Goal: Task Accomplishment & Management: Manage account settings

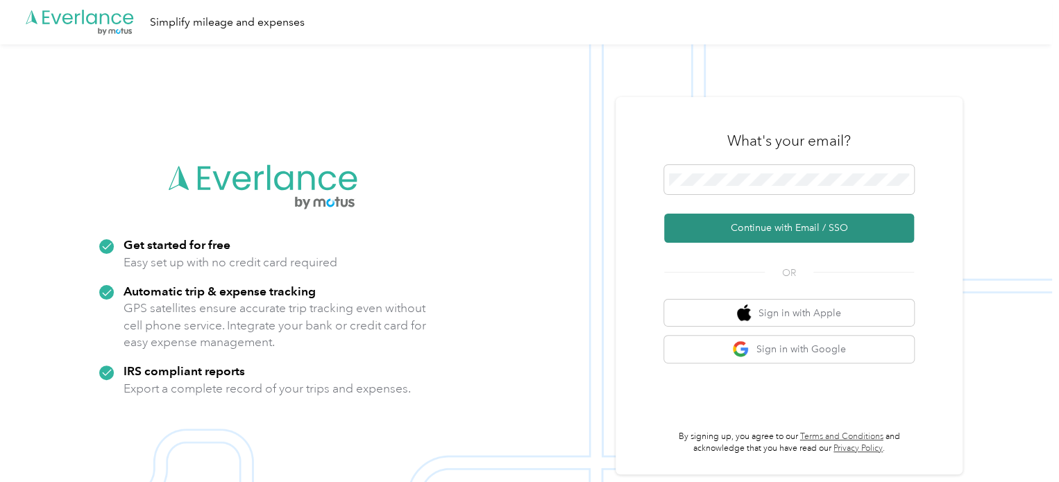
click at [789, 228] on button "Continue with Email / SSO" at bounding box center [789, 228] width 250 height 29
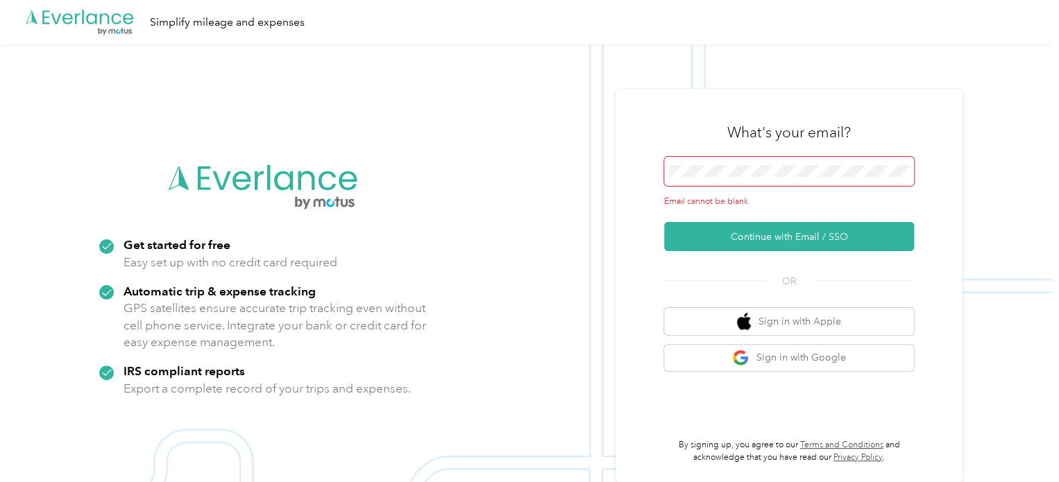
click at [744, 164] on span at bounding box center [789, 171] width 250 height 29
click at [742, 178] on span at bounding box center [789, 171] width 250 height 29
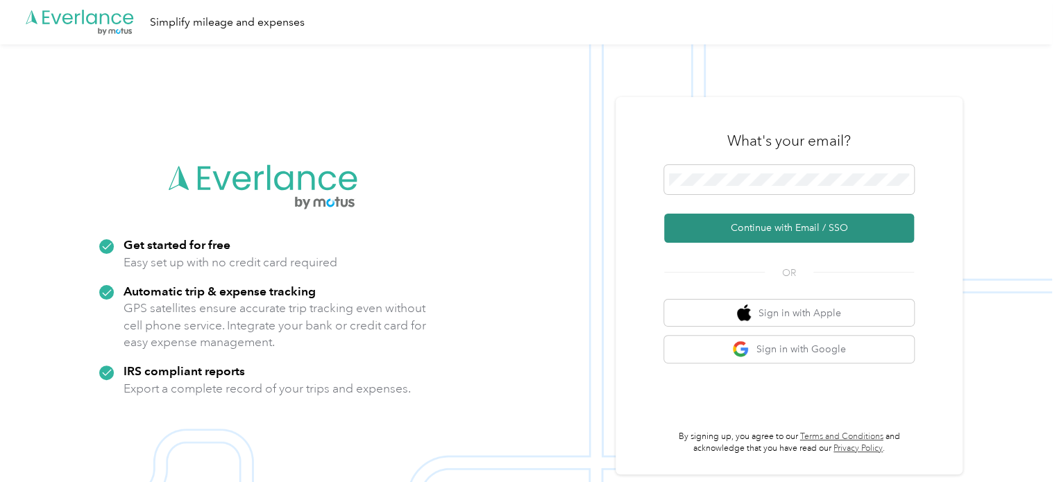
click at [775, 228] on button "Continue with Email / SSO" at bounding box center [789, 228] width 250 height 29
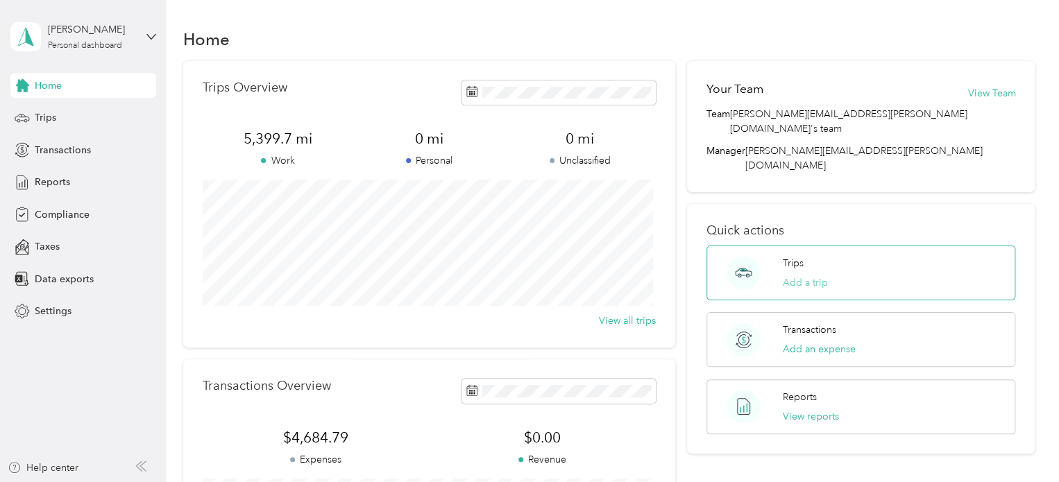
click at [808, 275] on button "Add a trip" at bounding box center [805, 282] width 45 height 15
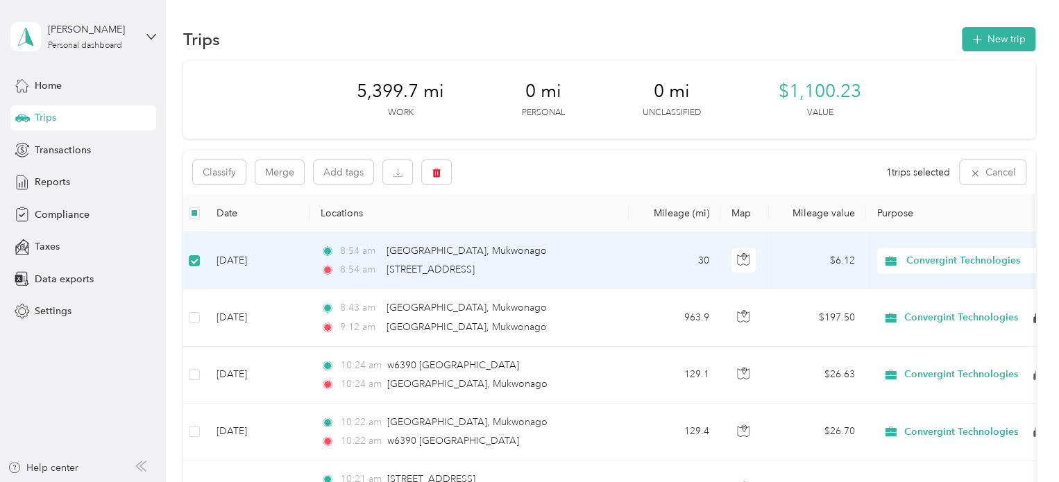
click at [905, 261] on span "Convergint Technologies" at bounding box center [957, 260] width 151 height 15
click at [794, 261] on td "$6.12" at bounding box center [817, 260] width 97 height 57
drag, startPoint x: 794, startPoint y: 261, endPoint x: 273, endPoint y: 263, distance: 521.1
click at [273, 263] on td "[DATE]" at bounding box center [257, 260] width 104 height 57
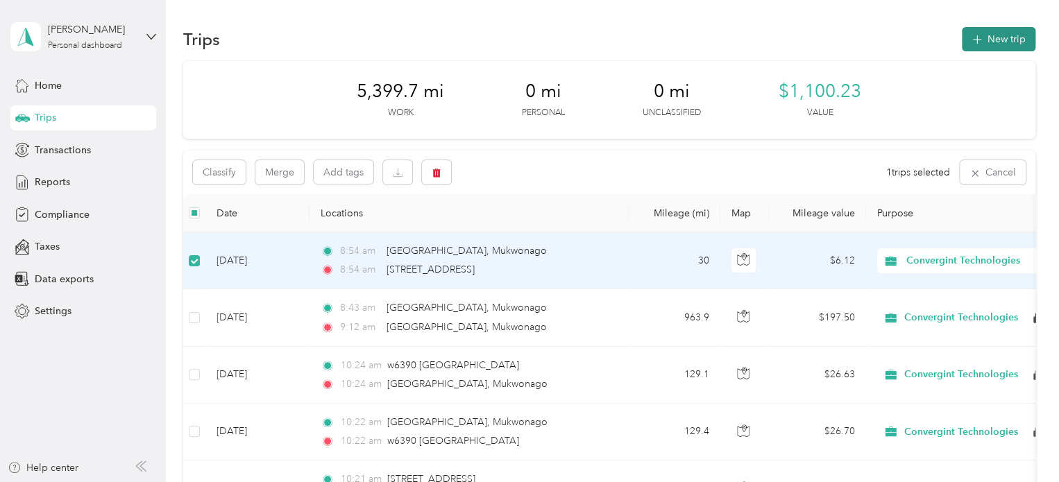
click at [992, 37] on button "New trip" at bounding box center [999, 39] width 74 height 24
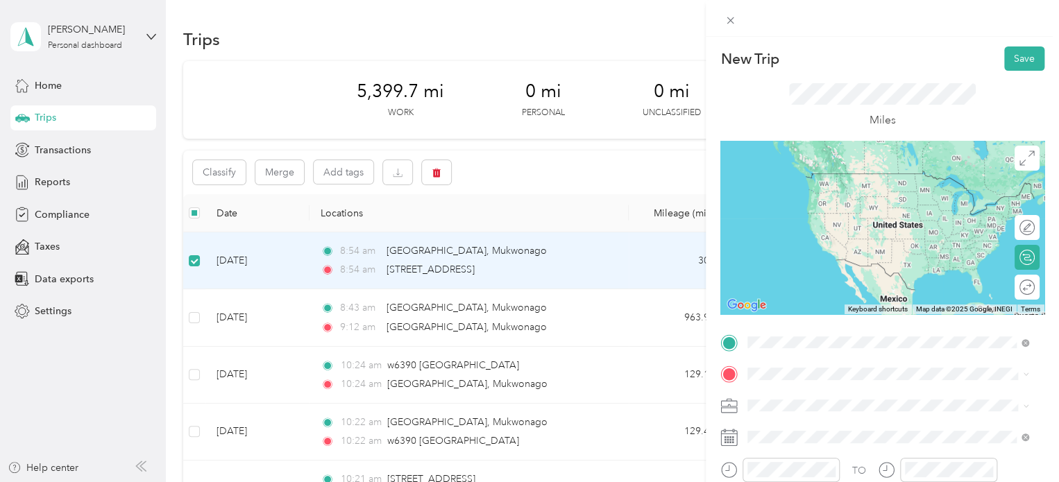
click at [869, 176] on span "[GEOGRAPHIC_DATA][US_STATE], [GEOGRAPHIC_DATA]" at bounding box center [899, 179] width 250 height 24
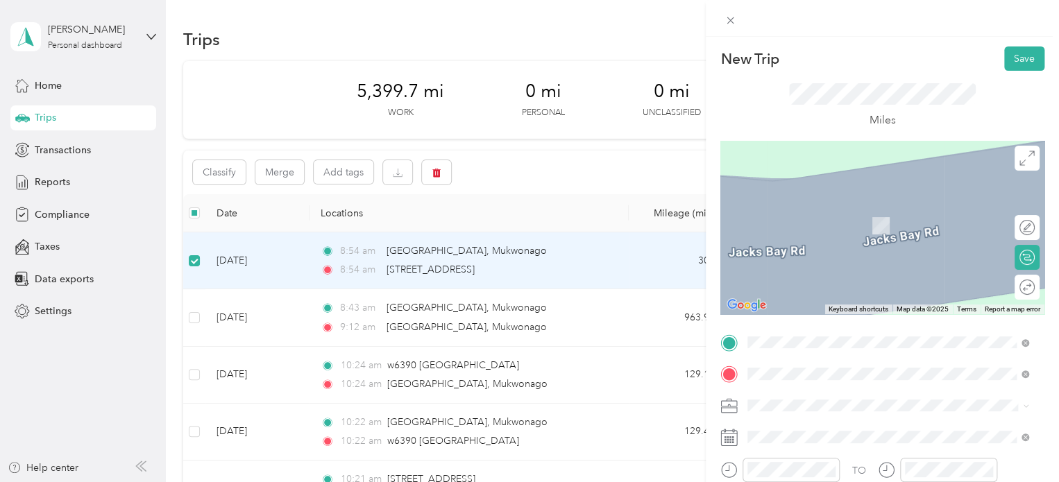
click at [831, 427] on span "[GEOGRAPHIC_DATA][US_STATE], [GEOGRAPHIC_DATA]" at bounding box center [899, 430] width 250 height 24
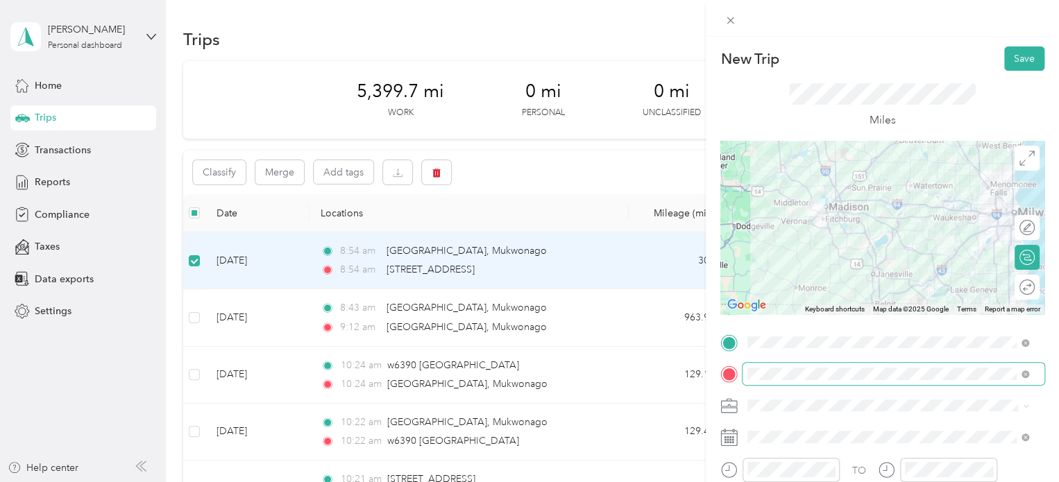
click at [1020, 373] on span at bounding box center [1022, 374] width 12 height 10
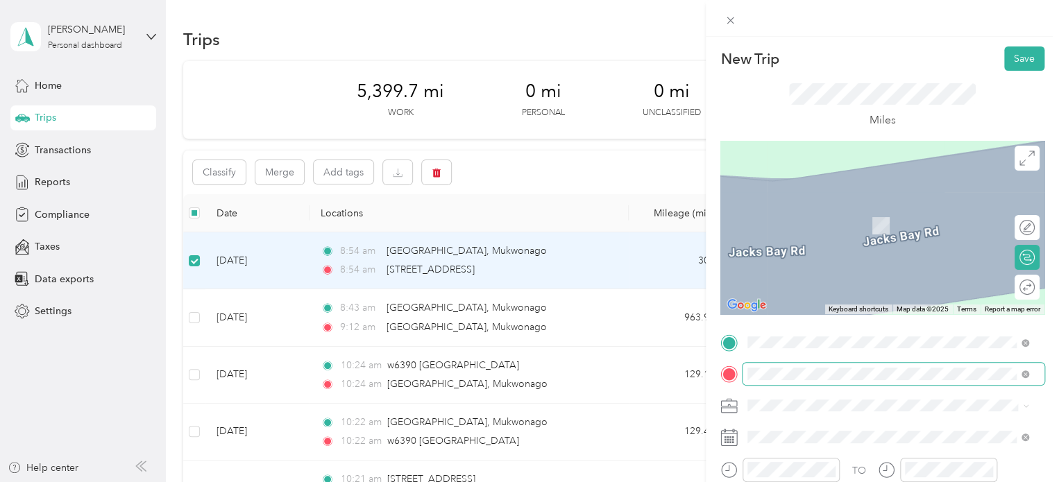
click at [854, 205] on span "w4097 [GEOGRAPHIC_DATA][US_STATE], [GEOGRAPHIC_DATA]" at bounding box center [899, 211] width 250 height 24
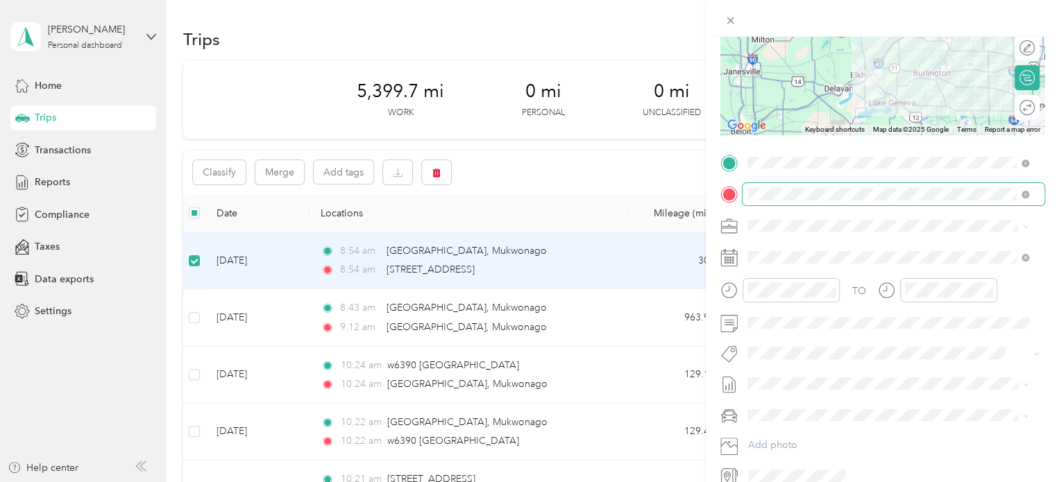
scroll to position [192, 0]
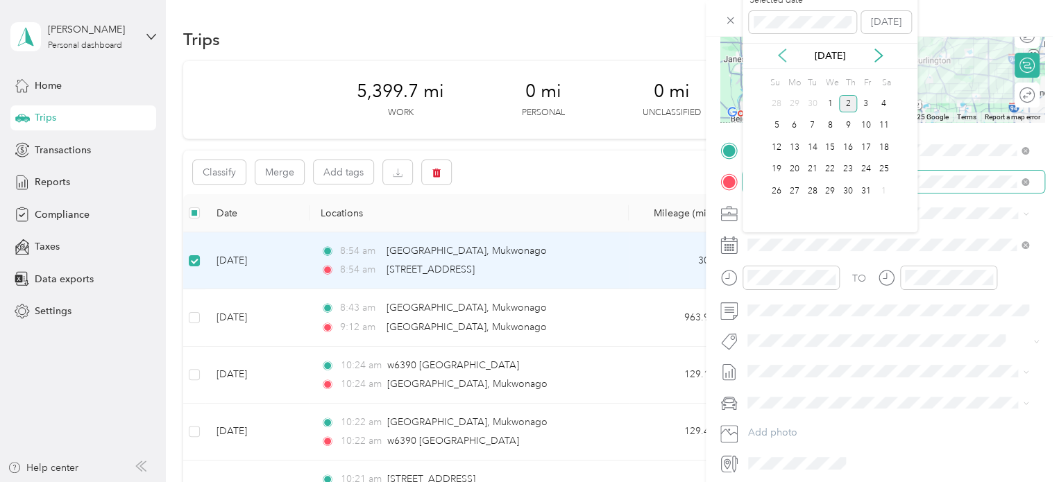
click at [787, 56] on icon at bounding box center [782, 56] width 14 height 14
click at [809, 102] on div "2" at bounding box center [812, 103] width 18 height 17
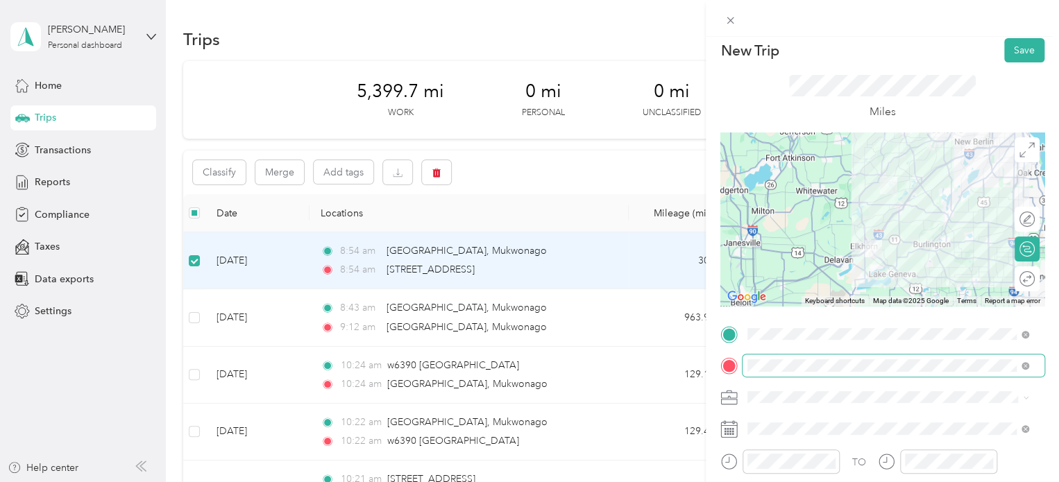
scroll to position [0, 0]
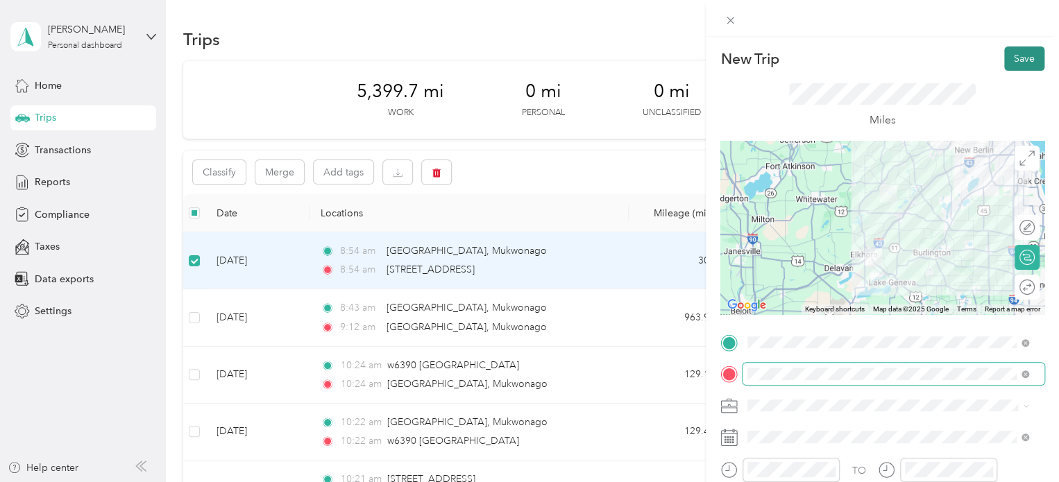
click at [1010, 58] on button "Save" at bounding box center [1024, 58] width 40 height 24
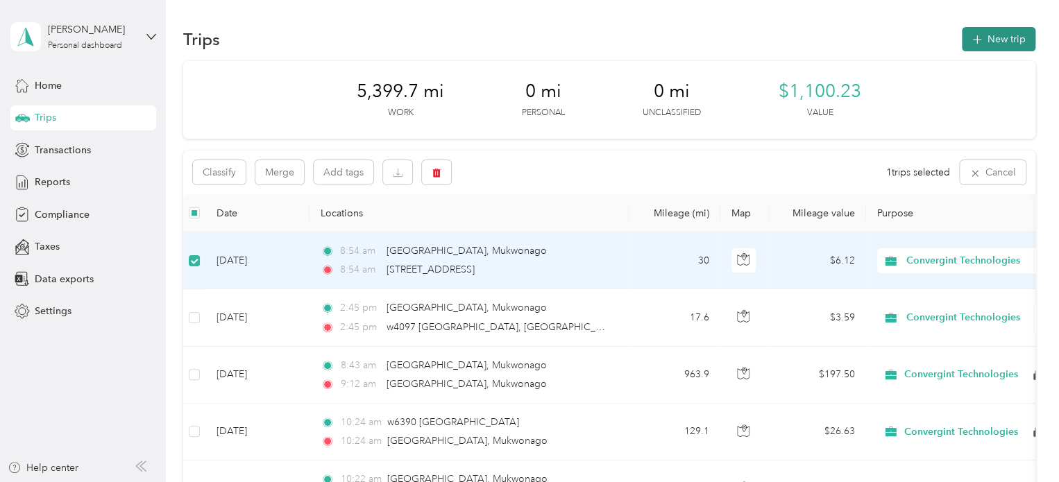
click at [989, 37] on button "New trip" at bounding box center [999, 39] width 74 height 24
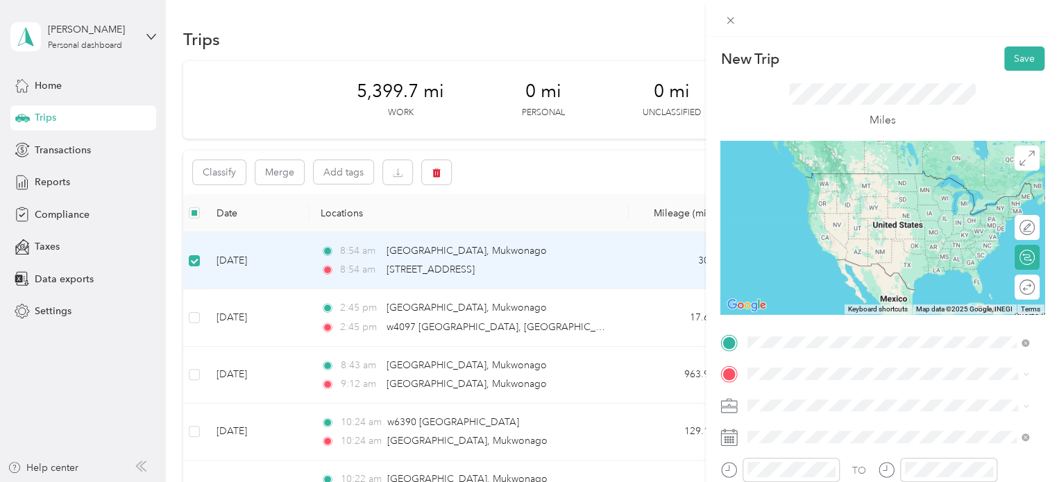
click at [883, 185] on span "w4097 [GEOGRAPHIC_DATA][US_STATE], [GEOGRAPHIC_DATA]" at bounding box center [899, 179] width 250 height 24
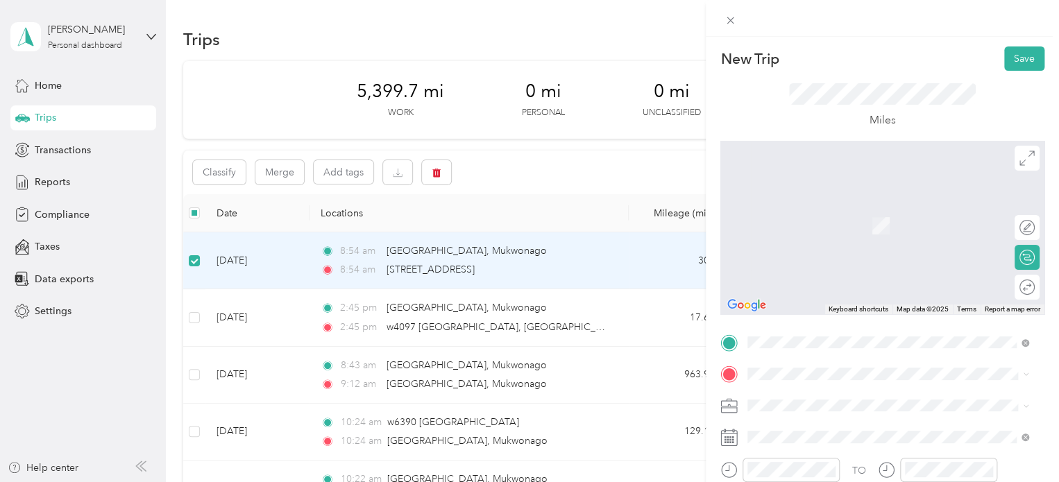
click at [844, 205] on span "[GEOGRAPHIC_DATA] [US_STATE], [GEOGRAPHIC_DATA]" at bounding box center [852, 208] width 156 height 24
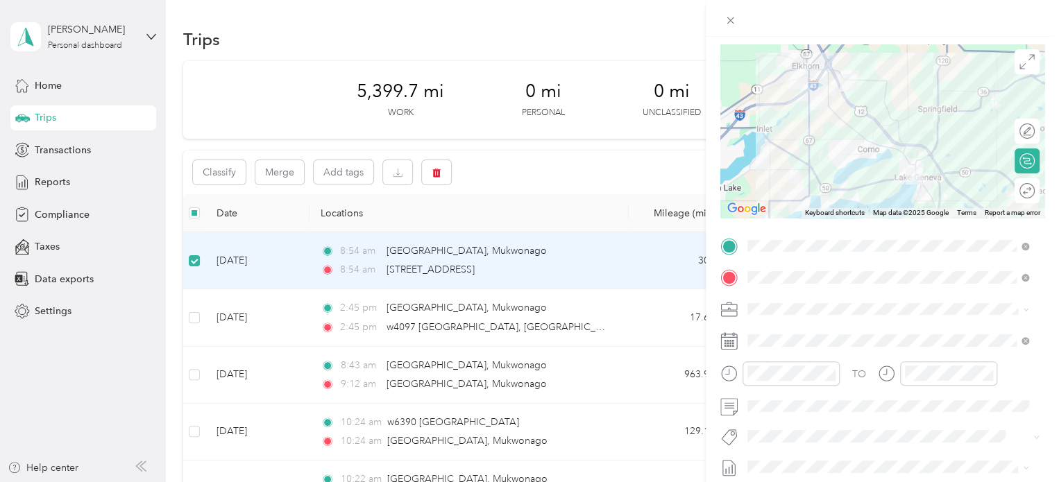
scroll to position [148, 0]
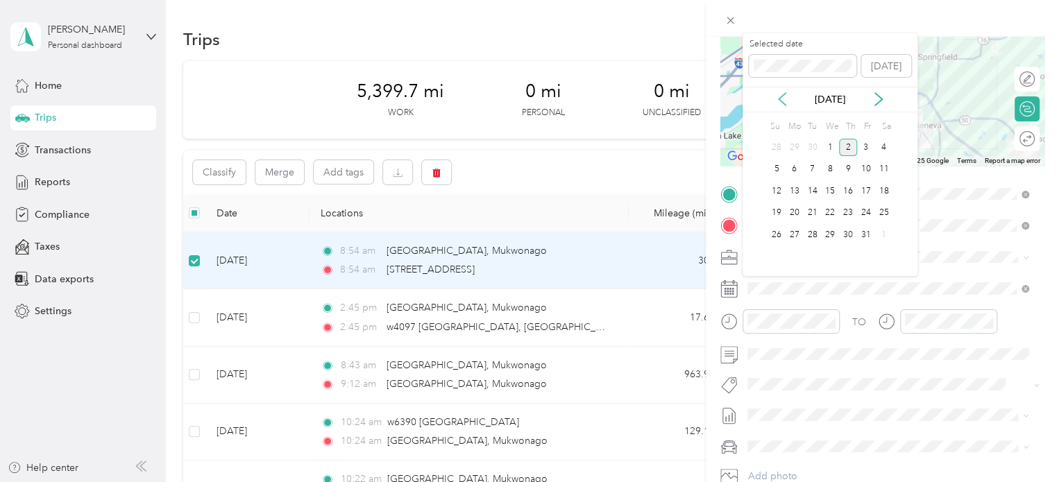
click at [783, 102] on icon at bounding box center [782, 99] width 14 height 14
click at [813, 149] on div "2" at bounding box center [812, 147] width 18 height 17
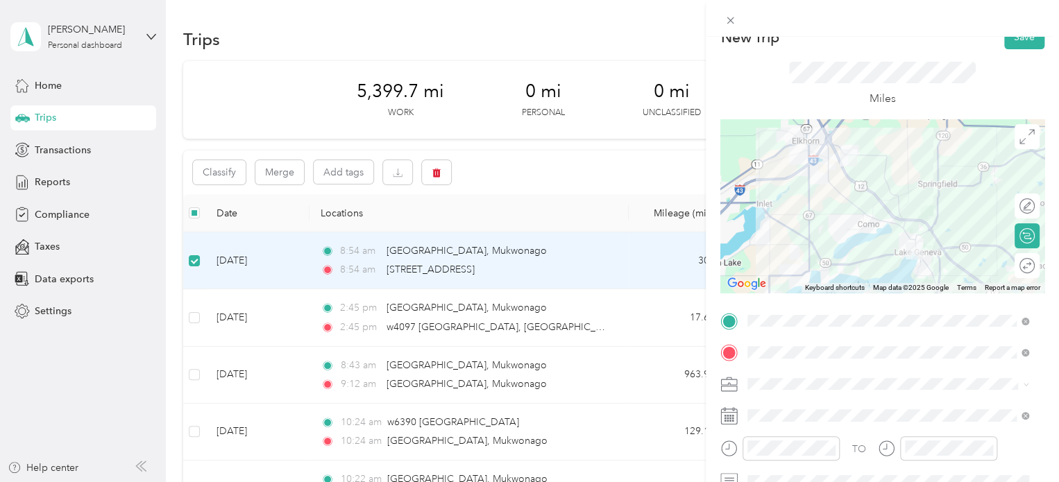
scroll to position [0, 0]
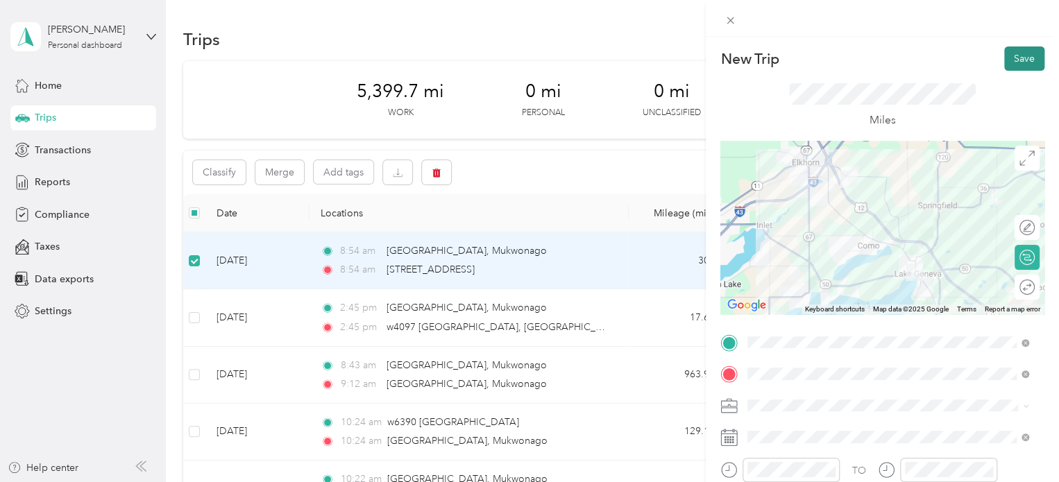
click at [1018, 55] on button "Save" at bounding box center [1024, 58] width 40 height 24
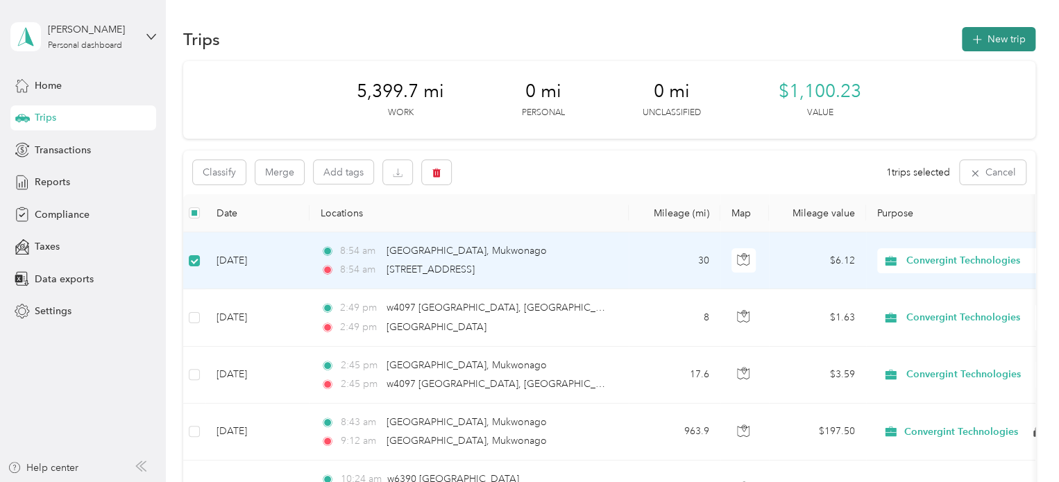
click at [998, 45] on button "New trip" at bounding box center [999, 39] width 74 height 24
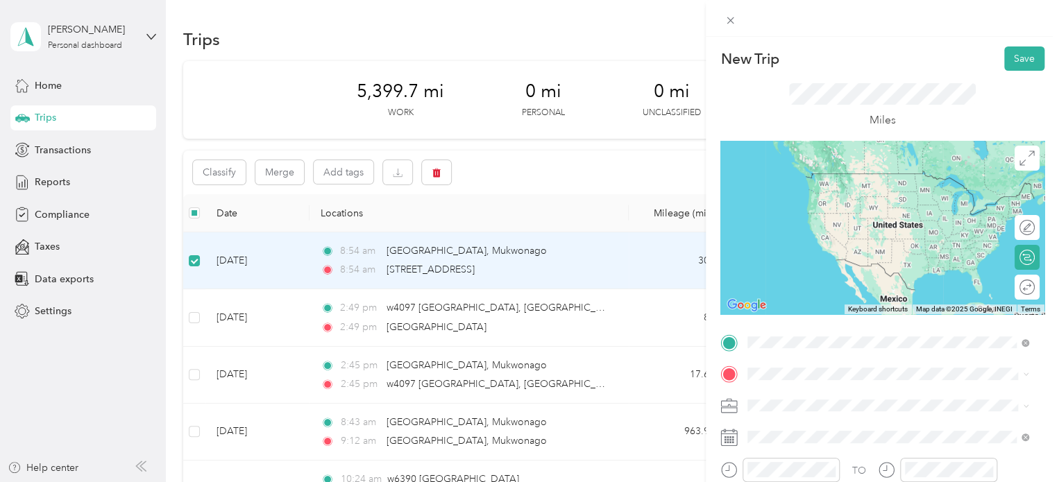
click at [829, 172] on span "[GEOGRAPHIC_DATA] [US_STATE], [GEOGRAPHIC_DATA]" at bounding box center [852, 179] width 156 height 24
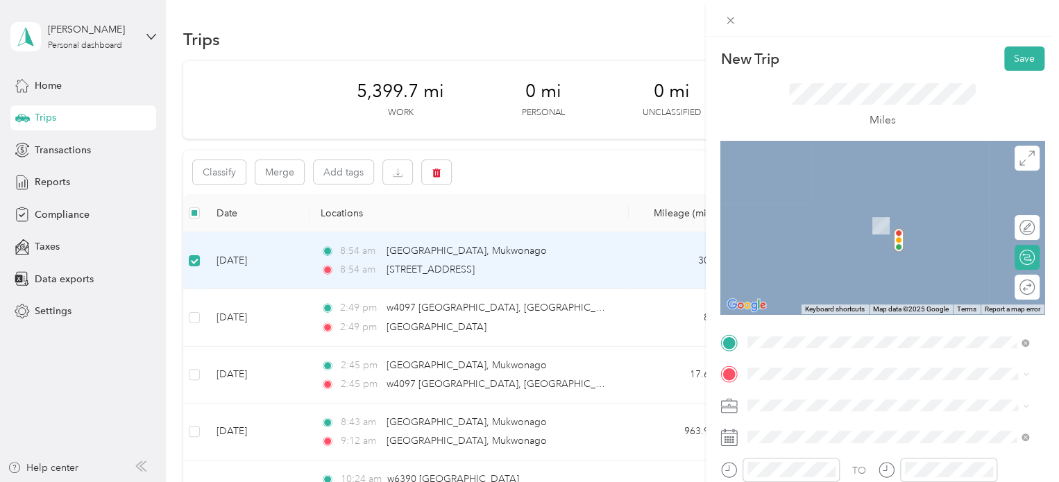
click at [812, 211] on span "[GEOGRAPHIC_DATA][US_STATE], [GEOGRAPHIC_DATA]" at bounding box center [899, 210] width 250 height 24
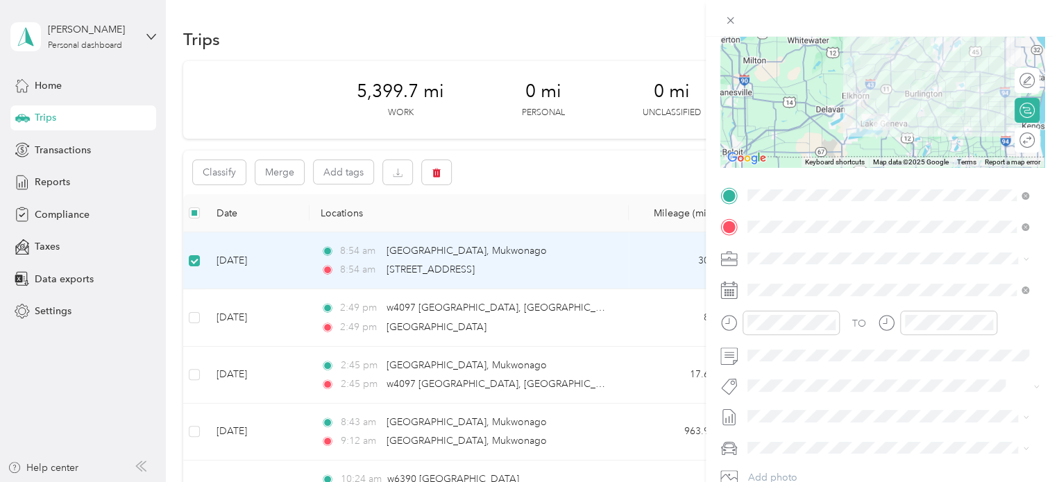
scroll to position [159, 0]
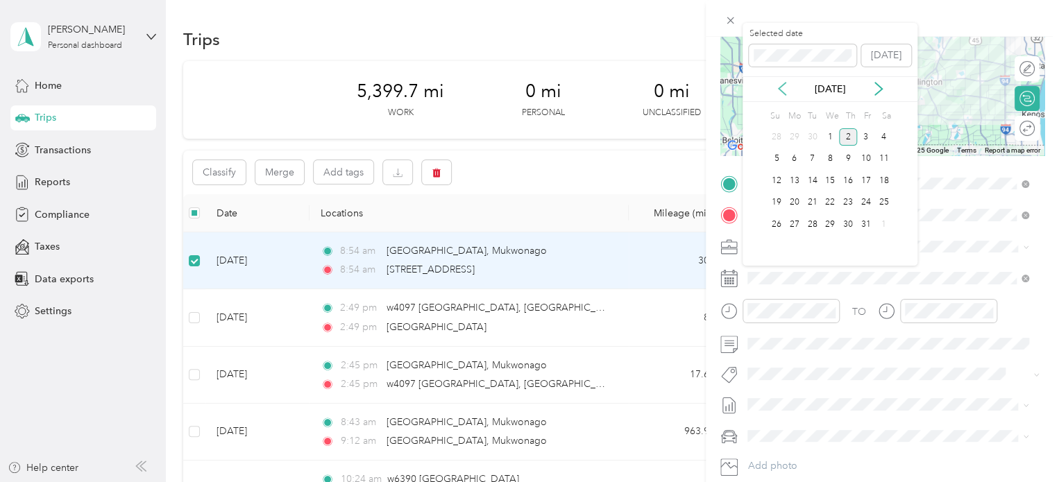
click at [781, 84] on icon at bounding box center [782, 89] width 14 height 14
click at [808, 136] on div "2" at bounding box center [812, 136] width 18 height 17
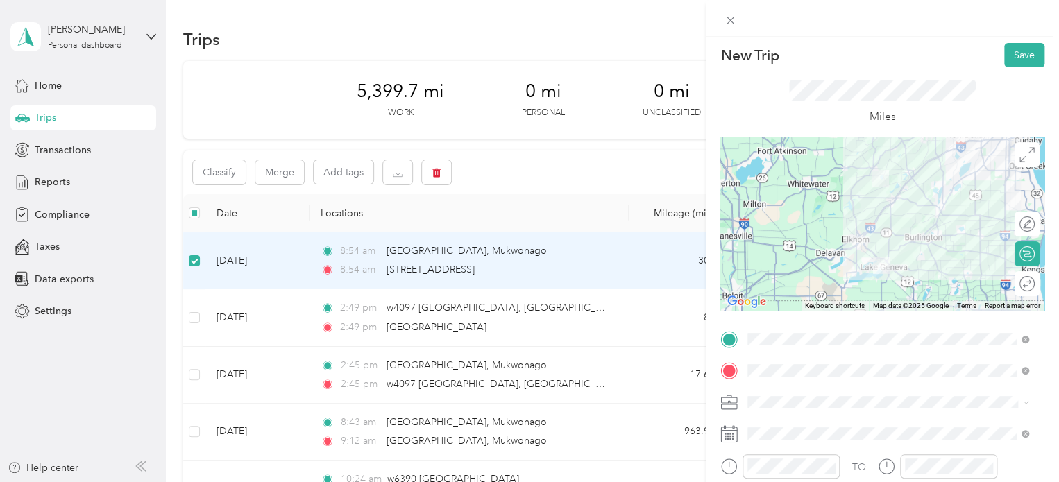
scroll to position [0, 0]
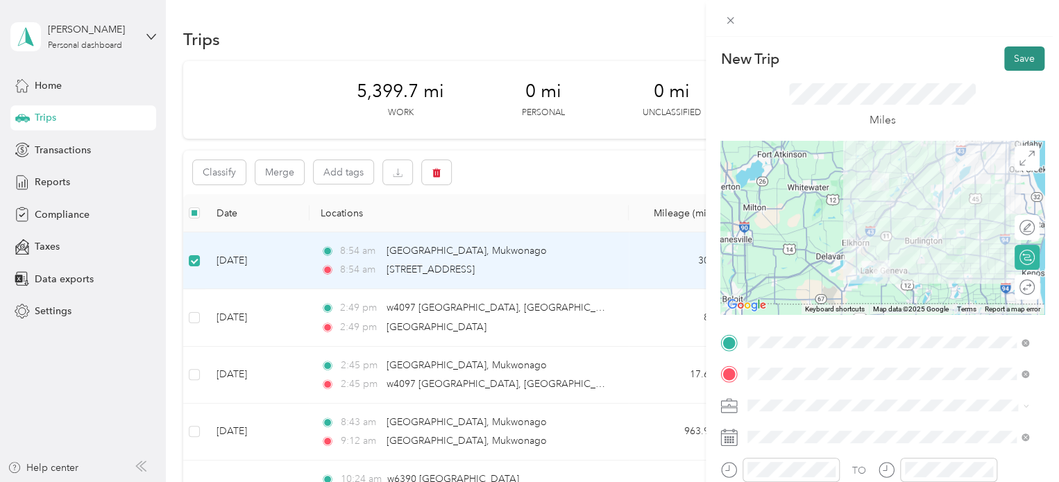
click at [1007, 54] on button "Save" at bounding box center [1024, 58] width 40 height 24
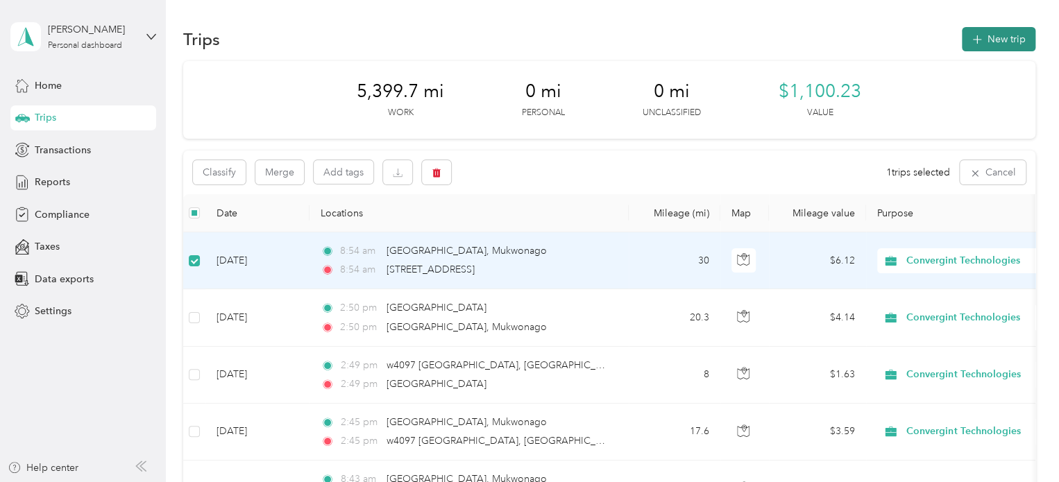
click at [1010, 32] on button "New trip" at bounding box center [999, 39] width 74 height 24
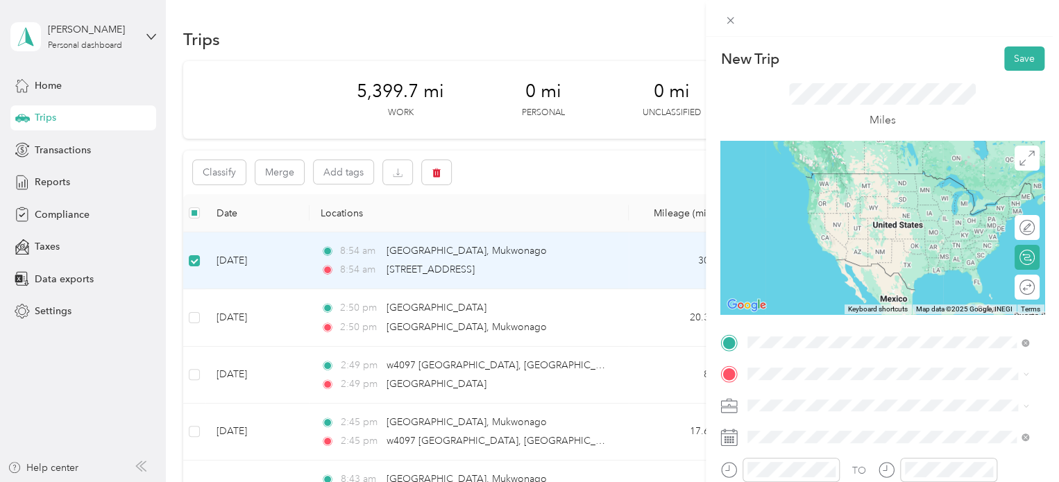
click at [824, 180] on span "[GEOGRAPHIC_DATA][US_STATE], [GEOGRAPHIC_DATA]" at bounding box center [899, 179] width 250 height 24
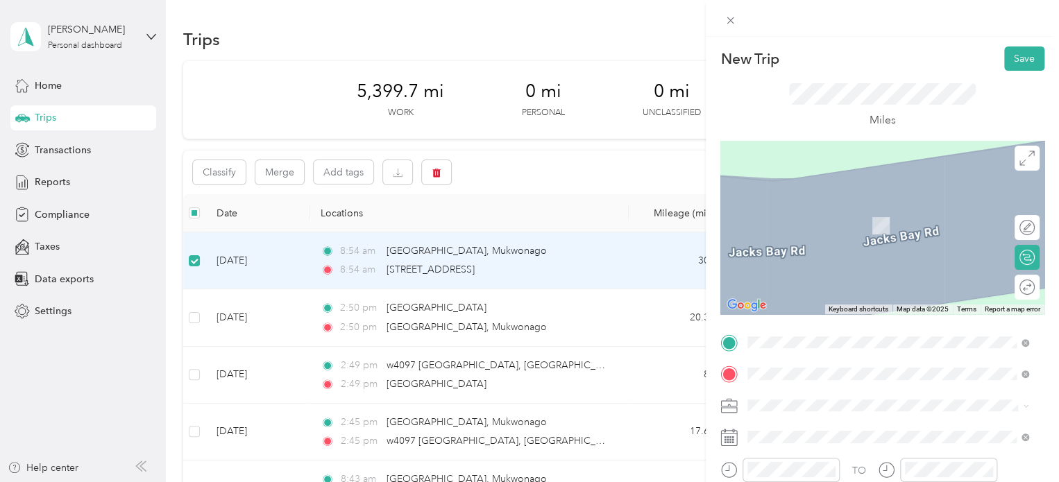
click at [844, 226] on span "[GEOGRAPHIC_DATA][US_STATE]" at bounding box center [849, 220] width 151 height 12
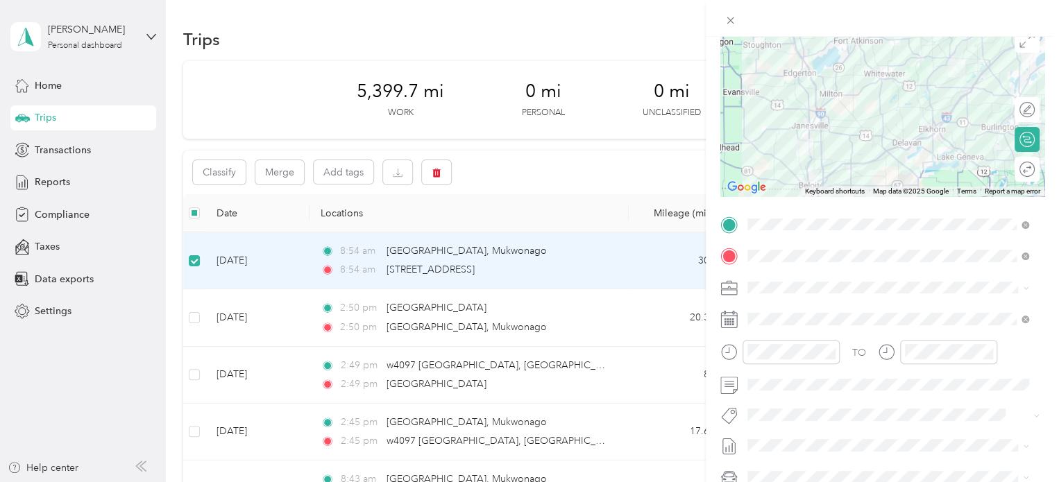
scroll to position [119, 0]
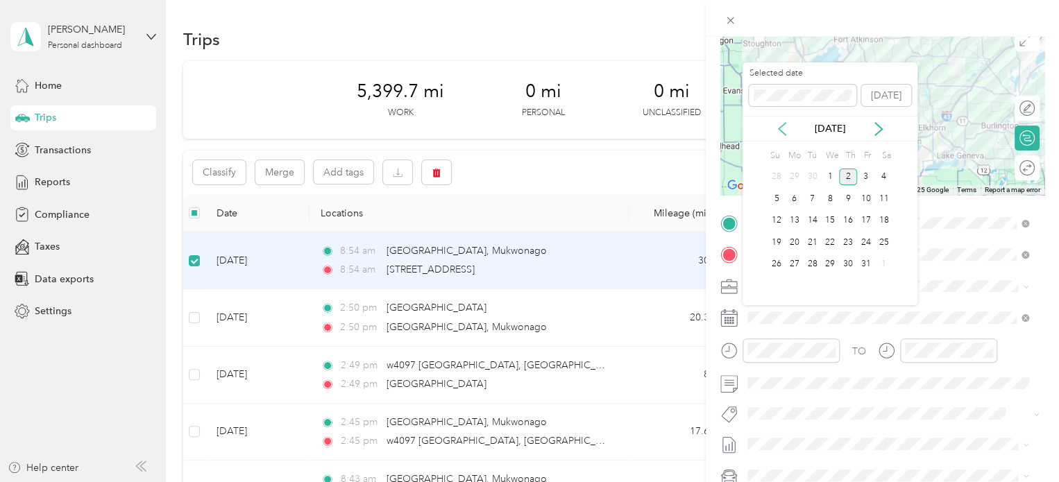
click at [779, 130] on icon at bounding box center [782, 129] width 14 height 14
click at [834, 175] on div "3" at bounding box center [830, 177] width 18 height 17
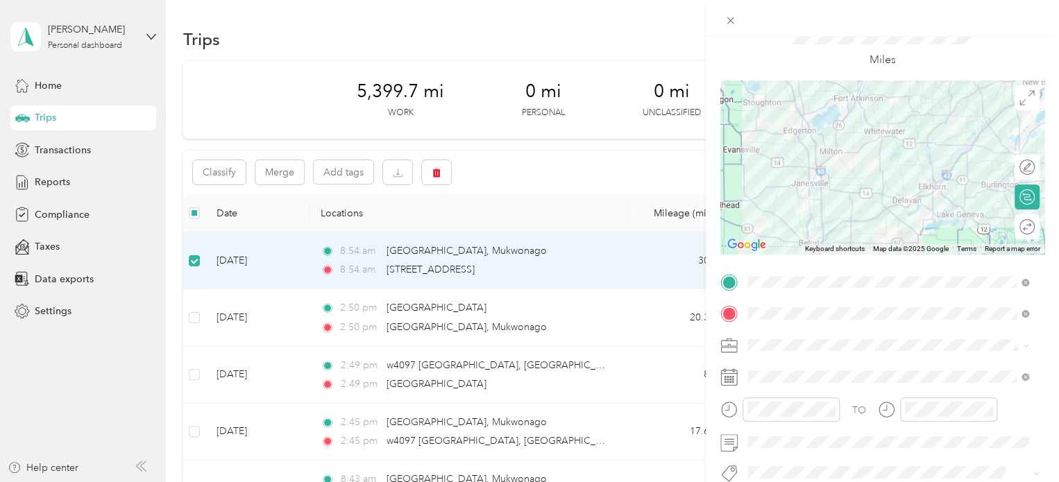
scroll to position [0, 0]
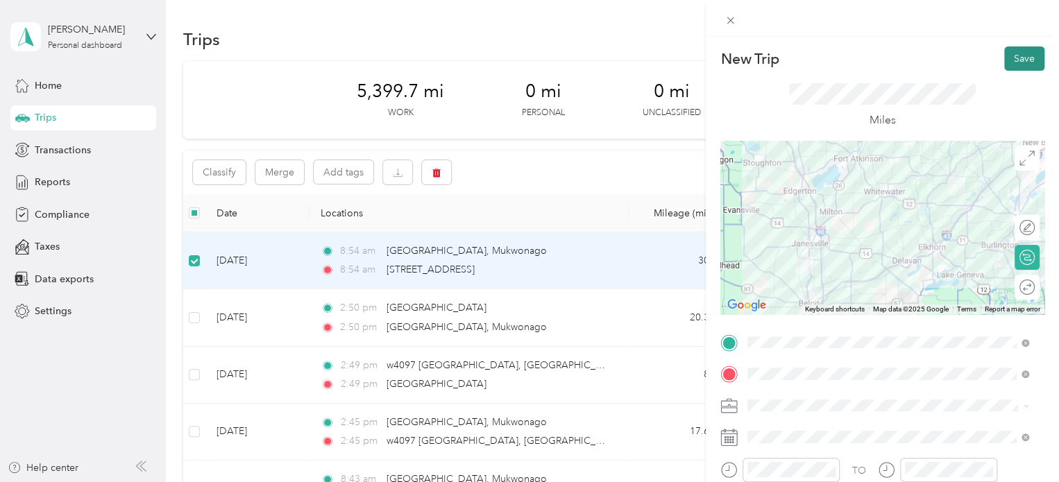
click at [1014, 51] on button "Save" at bounding box center [1024, 58] width 40 height 24
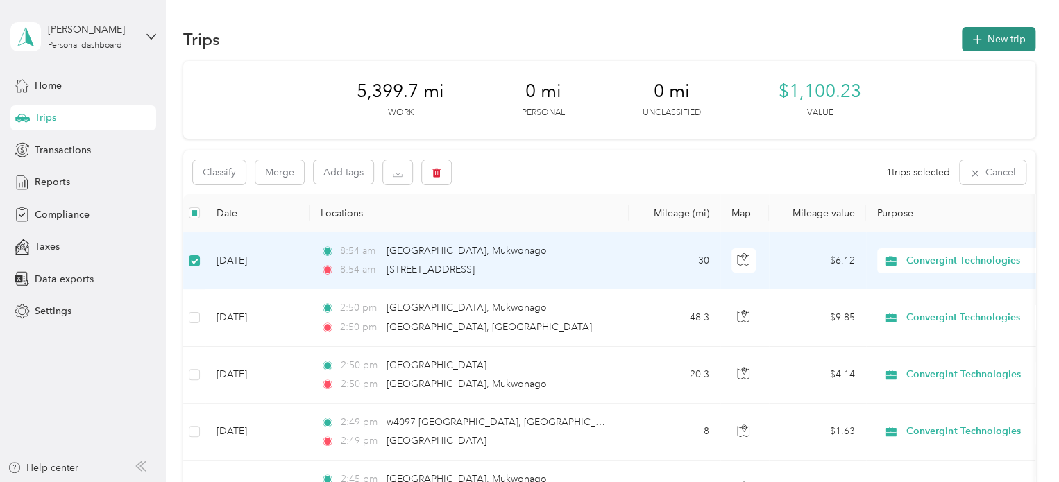
click at [995, 36] on button "New trip" at bounding box center [999, 39] width 74 height 24
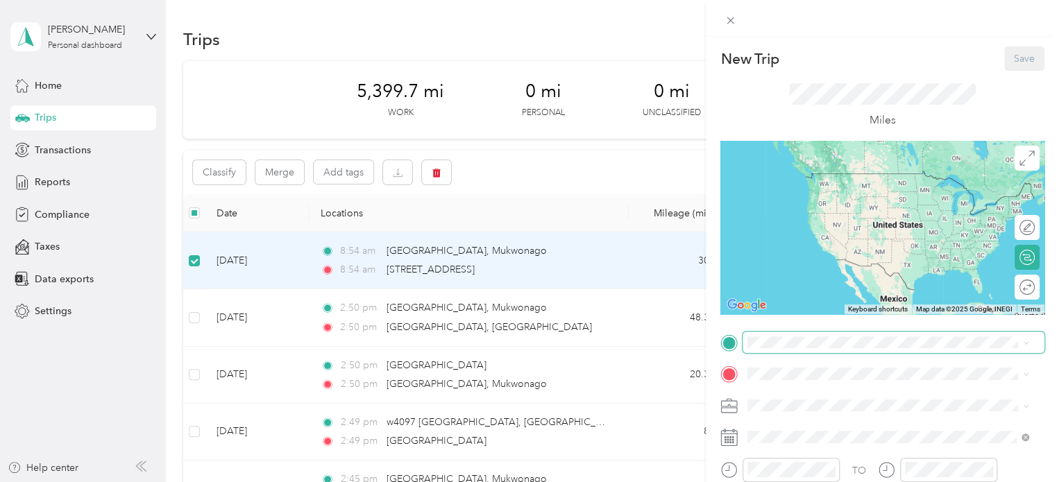
click at [796, 349] on span at bounding box center [893, 343] width 302 height 22
click at [802, 194] on span "[GEOGRAPHIC_DATA][US_STATE]" at bounding box center [849, 188] width 151 height 12
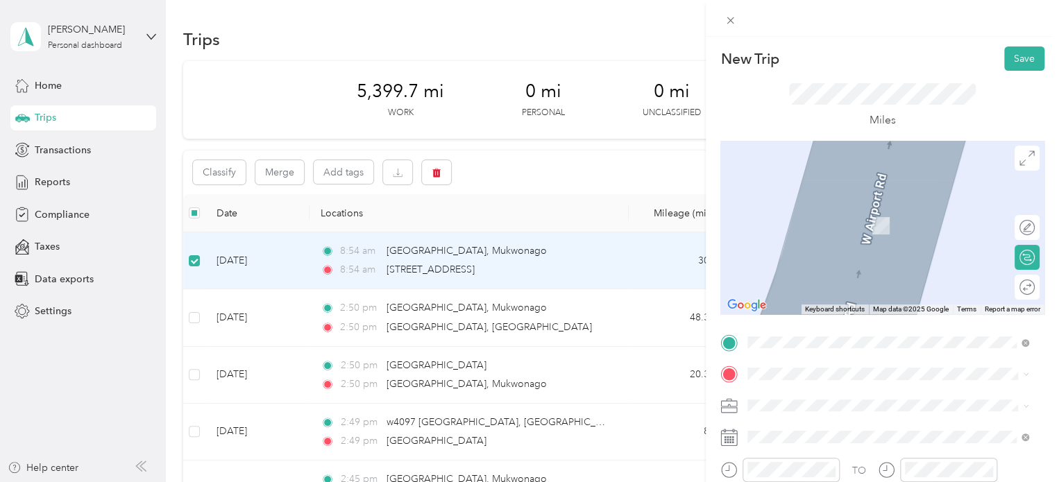
click at [810, 429] on span "[GEOGRAPHIC_DATA][US_STATE]" at bounding box center [849, 422] width 151 height 12
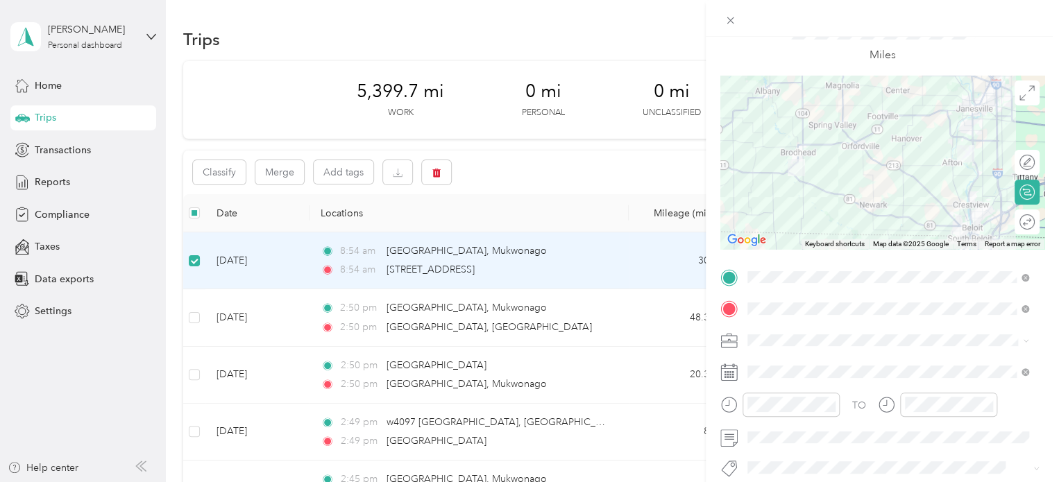
scroll to position [134, 0]
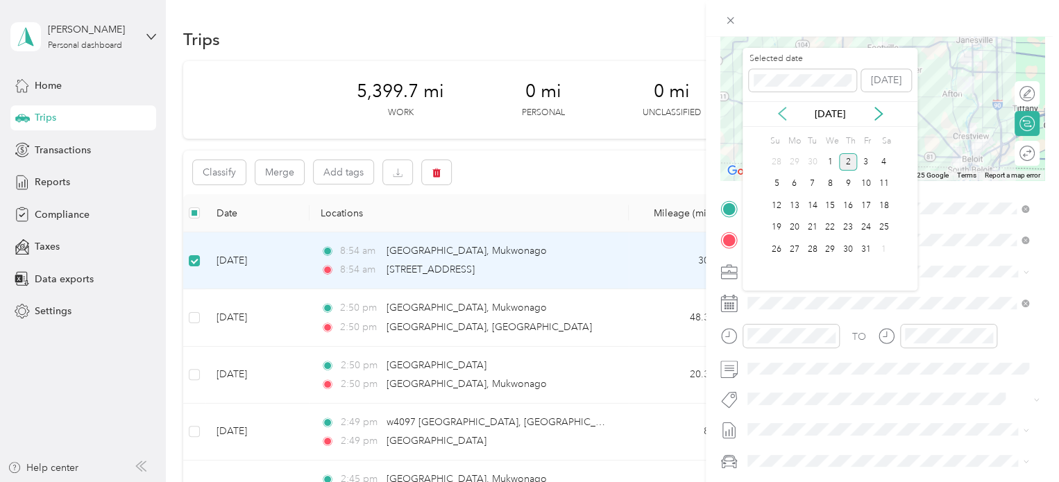
click at [783, 108] on icon at bounding box center [781, 114] width 7 height 12
click at [830, 164] on div "3" at bounding box center [830, 161] width 18 height 17
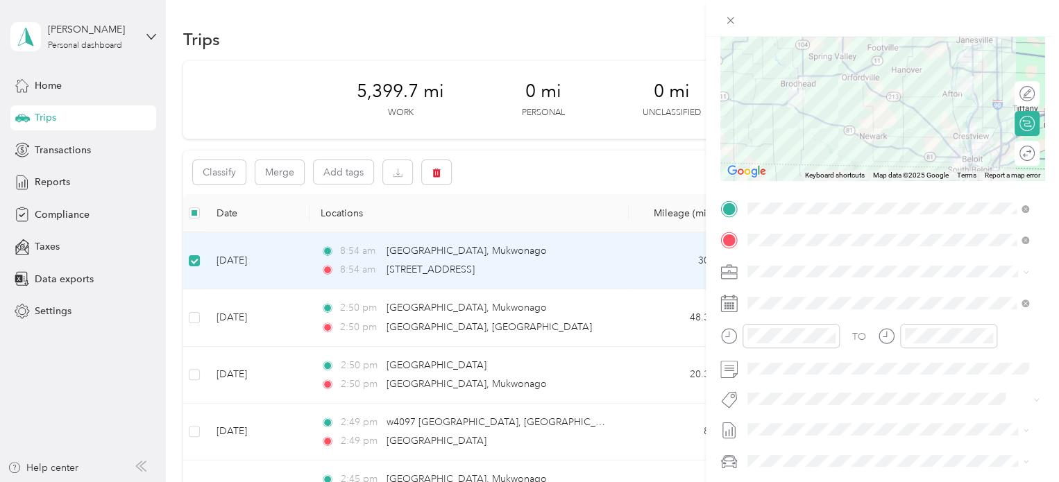
scroll to position [0, 0]
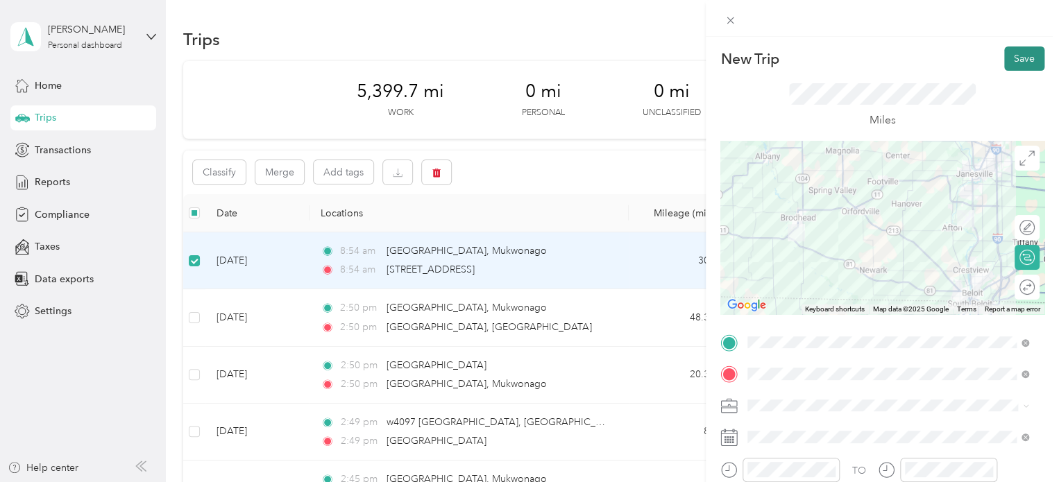
click at [1009, 55] on button "Save" at bounding box center [1024, 58] width 40 height 24
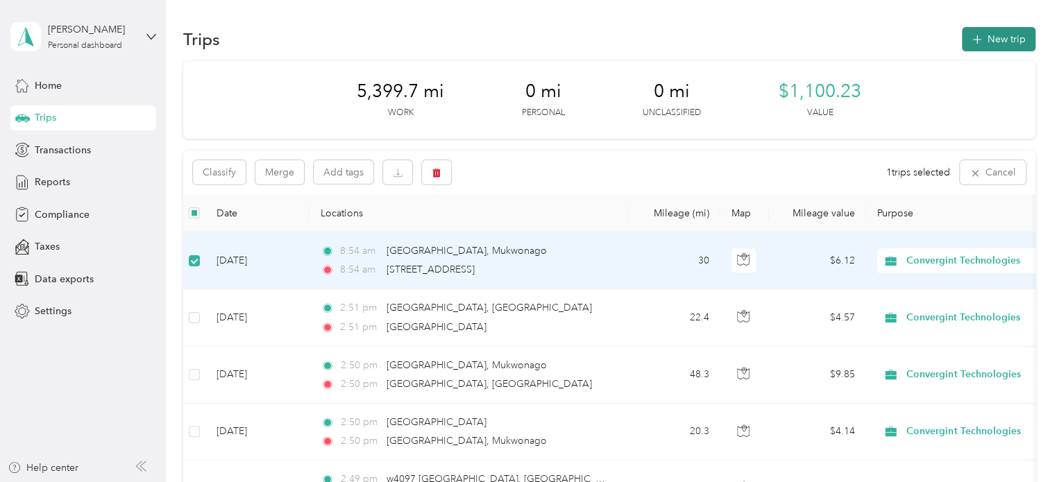
click at [1001, 32] on button "New trip" at bounding box center [999, 39] width 74 height 24
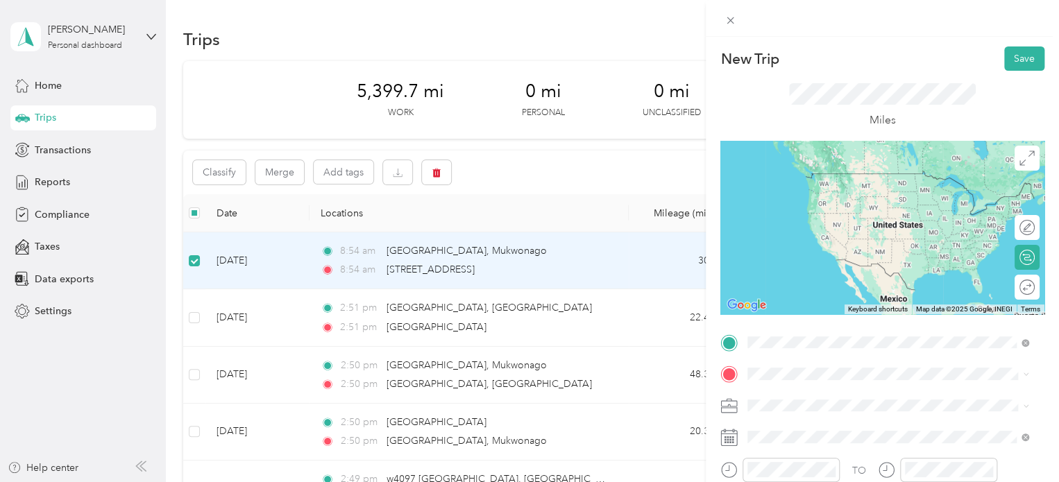
click at [826, 396] on span "[GEOGRAPHIC_DATA][US_STATE]" at bounding box center [849, 392] width 151 height 12
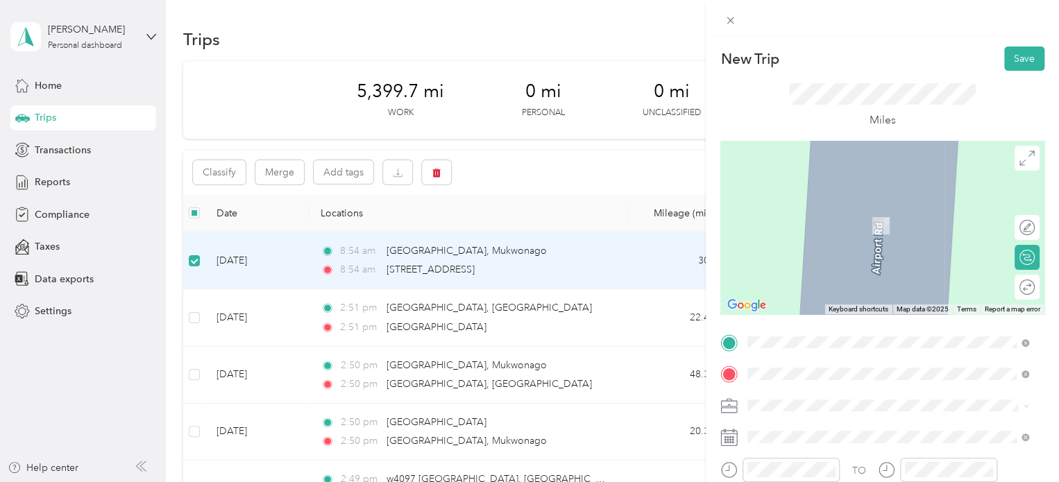
click at [817, 210] on span "[GEOGRAPHIC_DATA][US_STATE], [GEOGRAPHIC_DATA]" at bounding box center [899, 211] width 250 height 24
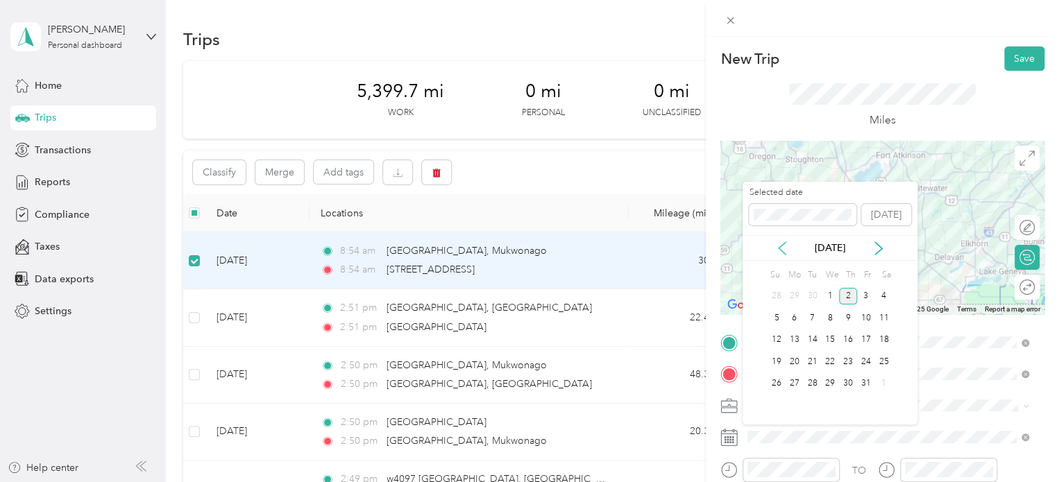
click at [783, 244] on icon at bounding box center [781, 248] width 7 height 12
click at [829, 292] on div "3" at bounding box center [830, 296] width 18 height 17
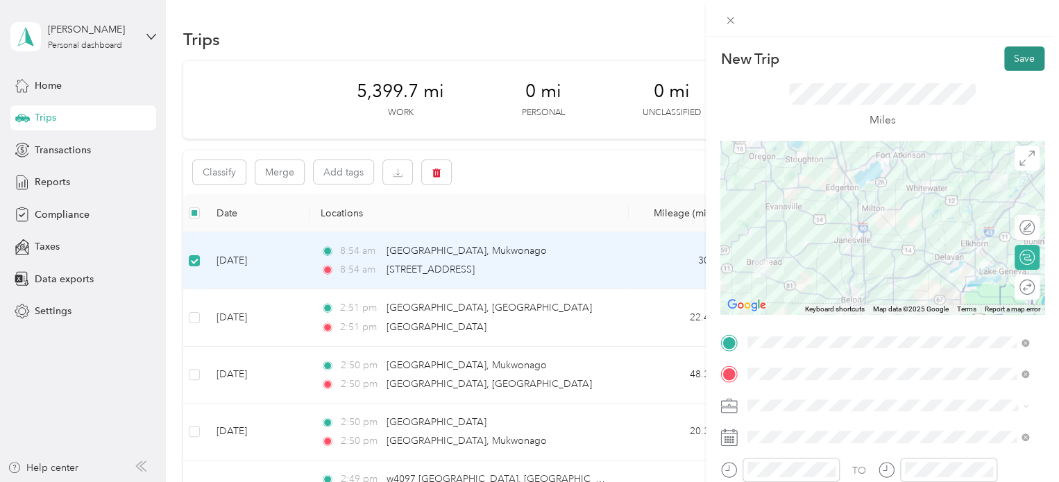
click at [1014, 51] on button "Save" at bounding box center [1024, 58] width 40 height 24
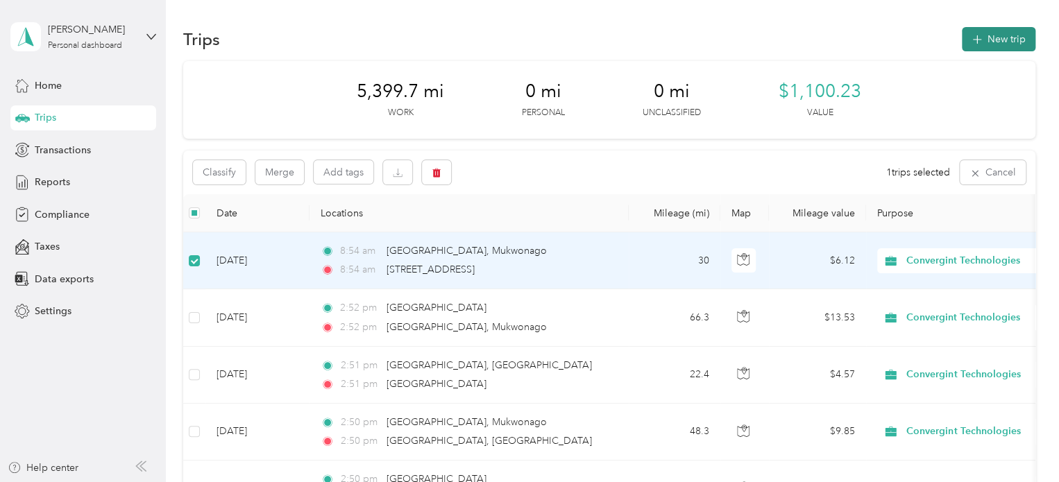
click at [1010, 37] on button "New trip" at bounding box center [999, 39] width 74 height 24
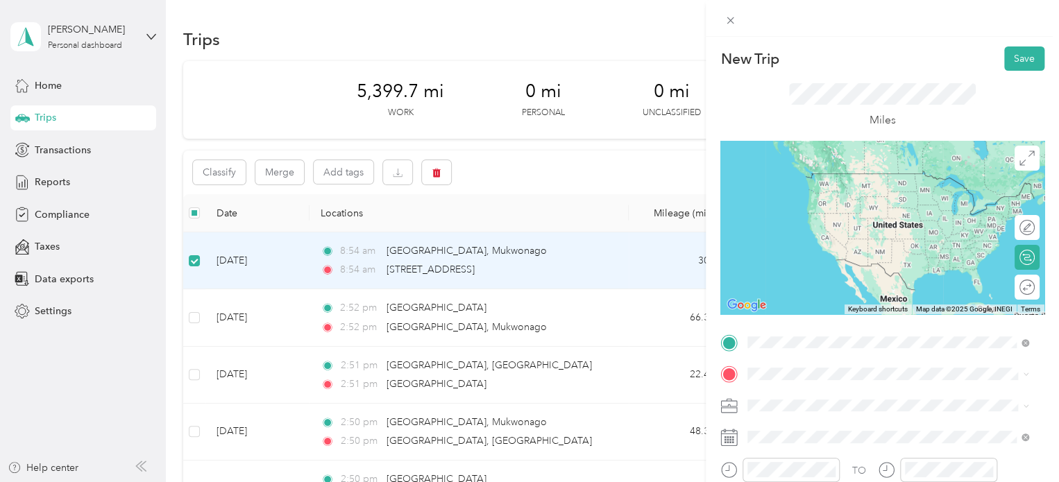
click at [821, 182] on span "[GEOGRAPHIC_DATA][US_STATE], [GEOGRAPHIC_DATA]" at bounding box center [899, 179] width 250 height 24
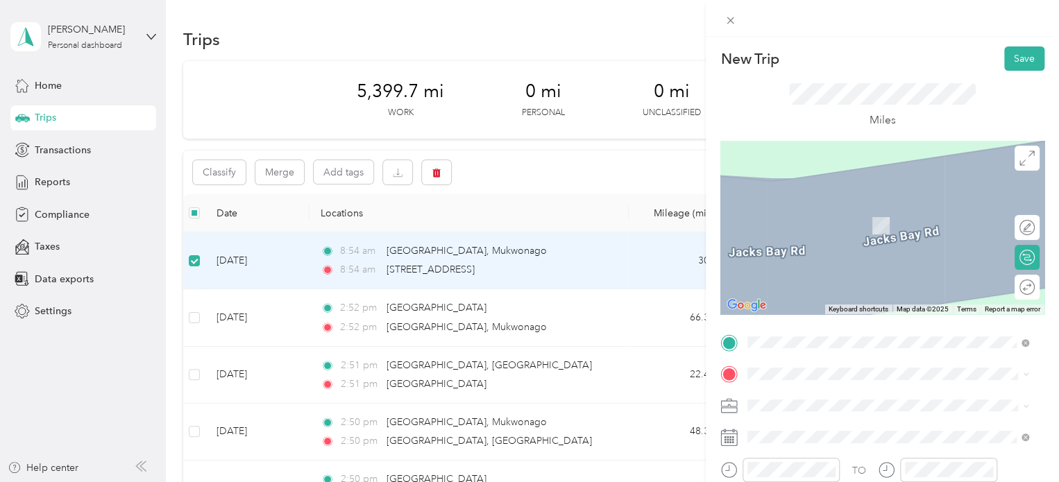
click at [594, 293] on div "New Trip Save This trip cannot be edited because it is either under review, app…" at bounding box center [529, 241] width 1059 height 482
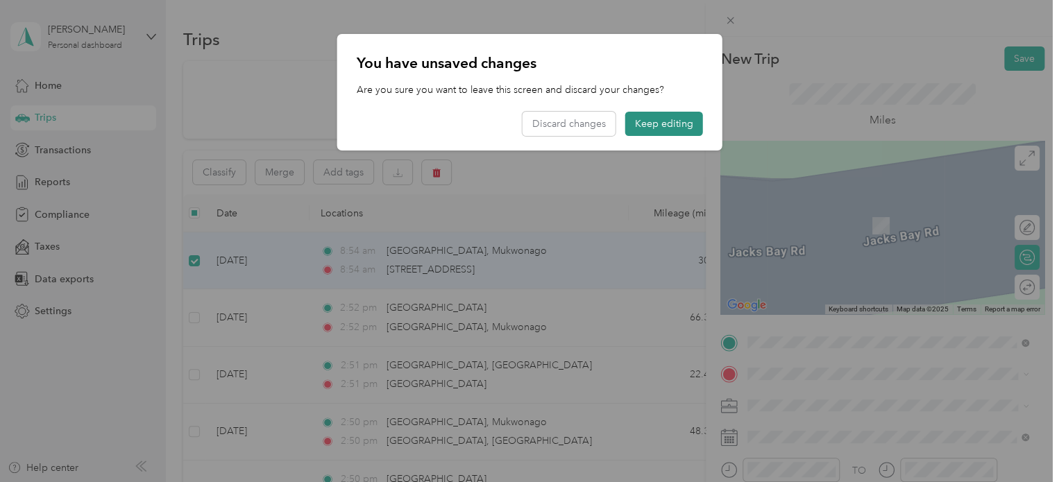
click at [662, 123] on button "Keep editing" at bounding box center [664, 124] width 78 height 24
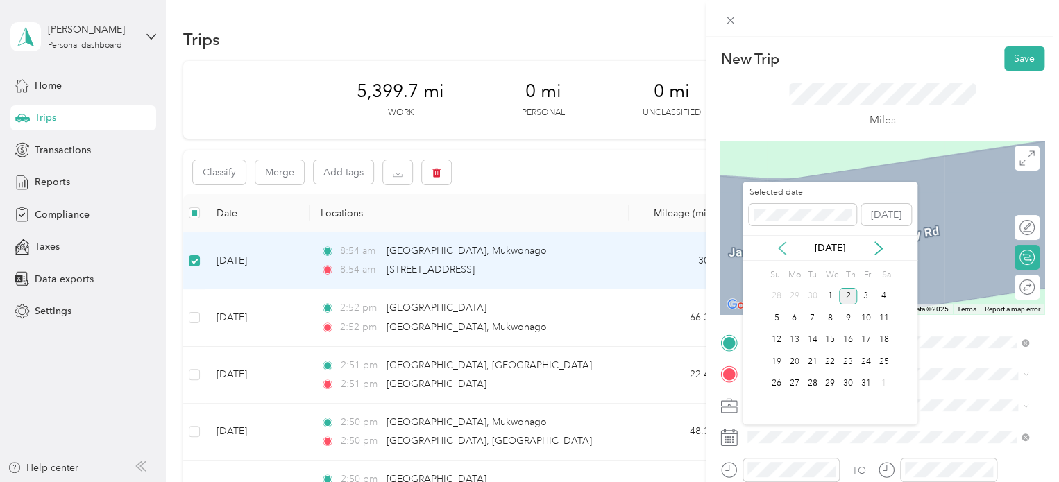
click at [785, 250] on icon at bounding box center [782, 248] width 14 height 14
click at [813, 318] on div "9" at bounding box center [812, 317] width 18 height 17
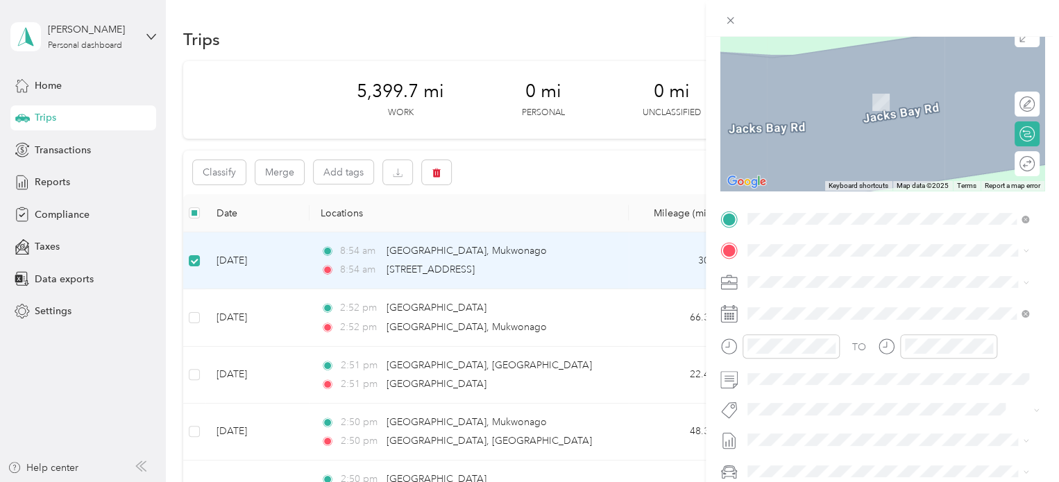
scroll to position [139, 0]
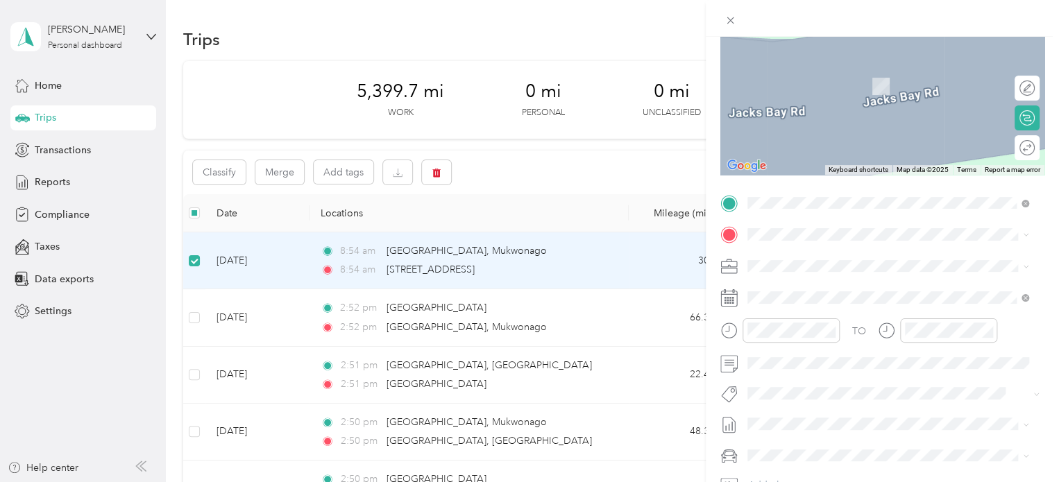
click at [861, 287] on span "w134n5492 [PERSON_NAME][STREET_ADDRESS][US_STATE]" at bounding box center [899, 290] width 250 height 24
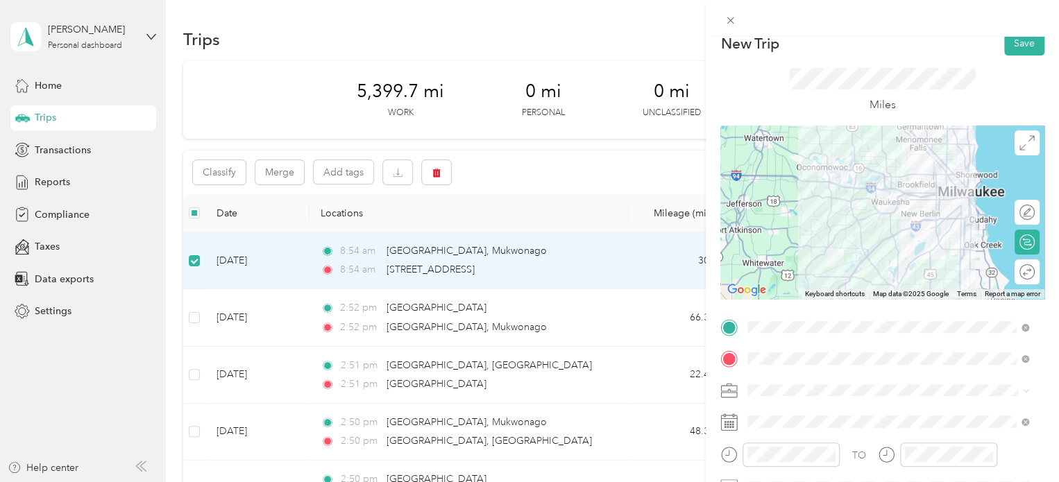
scroll to position [0, 0]
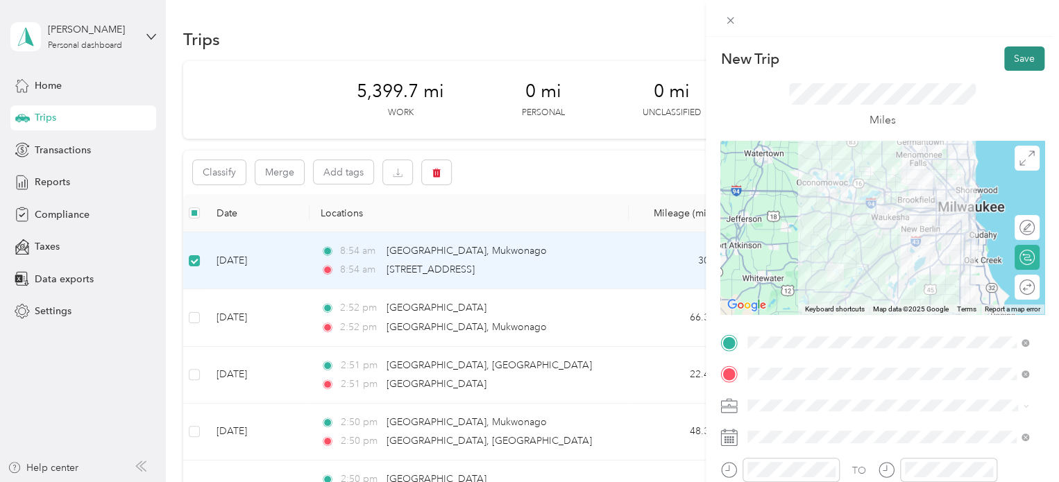
click at [1012, 56] on button "Save" at bounding box center [1024, 58] width 40 height 24
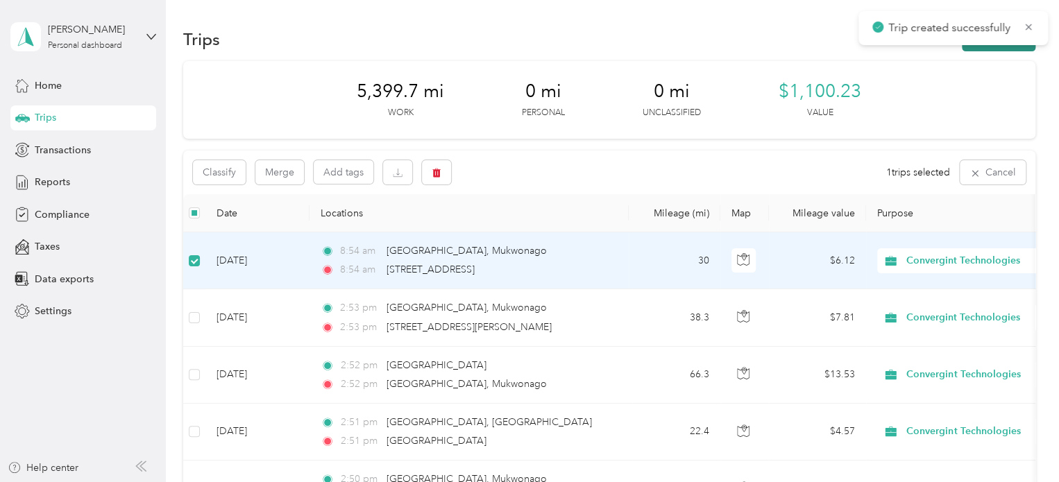
click at [982, 49] on button "New trip" at bounding box center [999, 39] width 74 height 24
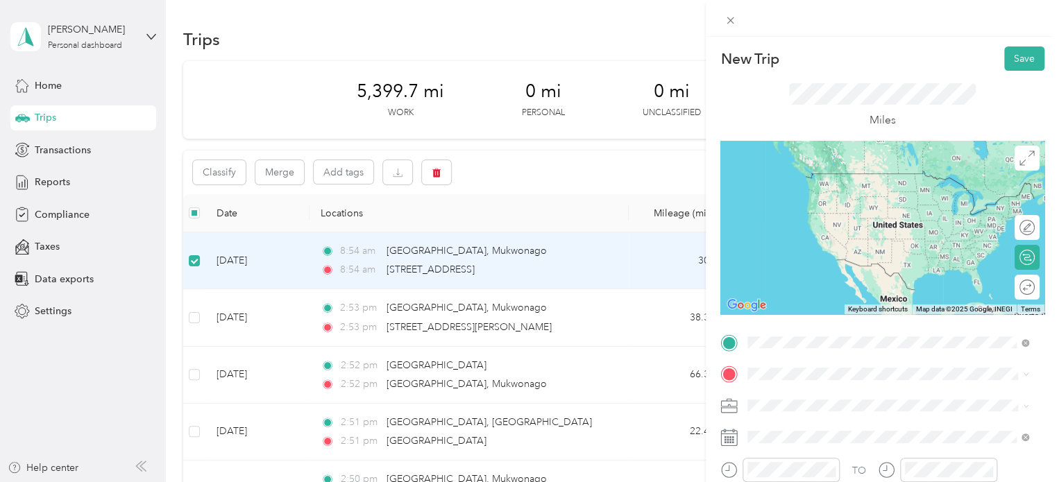
click at [830, 178] on span "[PERSON_NAME][GEOGRAPHIC_DATA][US_STATE], [GEOGRAPHIC_DATA]" at bounding box center [899, 179] width 250 height 24
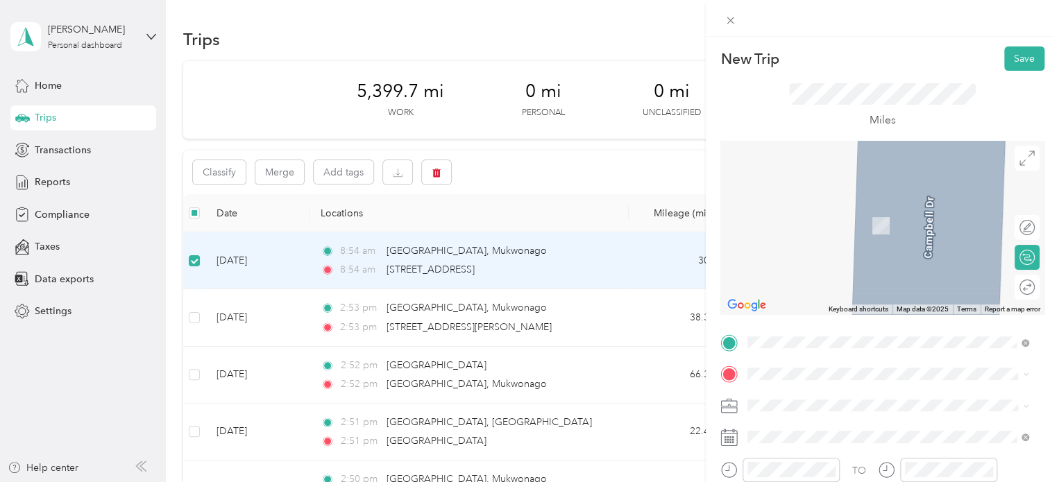
click at [841, 210] on span "[GEOGRAPHIC_DATA][US_STATE], [GEOGRAPHIC_DATA]" at bounding box center [899, 210] width 250 height 24
click at [849, 424] on span "[GEOGRAPHIC_DATA][US_STATE]" at bounding box center [849, 424] width 151 height 12
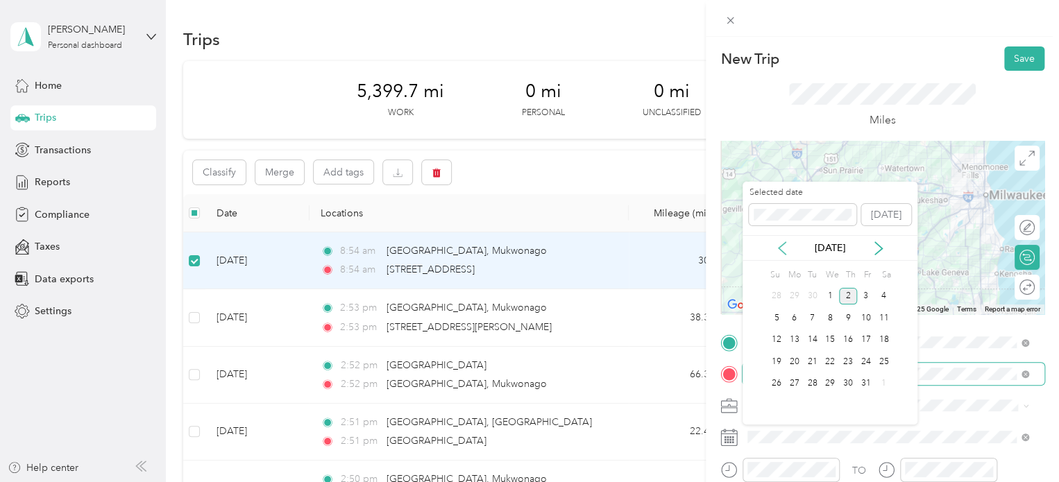
click at [780, 252] on icon at bounding box center [782, 248] width 14 height 14
click at [810, 318] on div "9" at bounding box center [812, 317] width 18 height 17
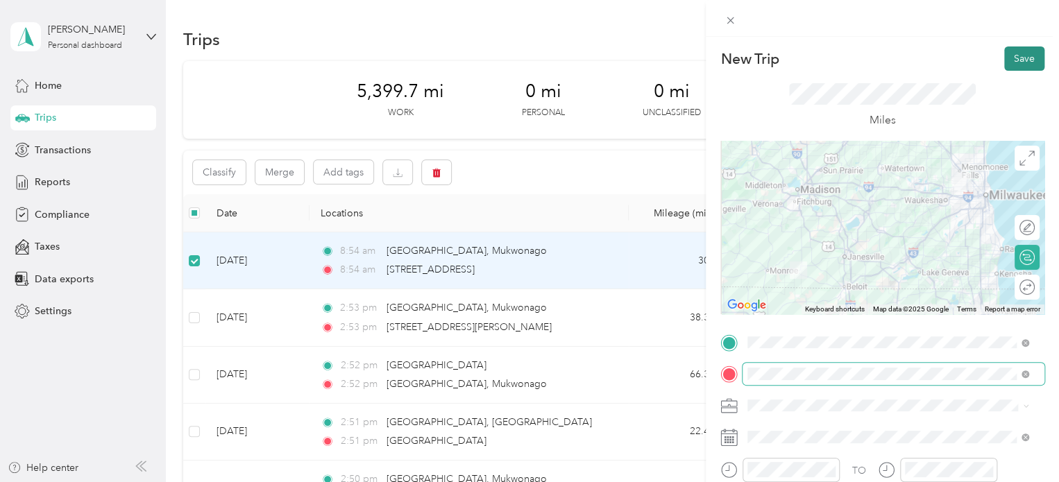
click at [1013, 56] on button "Save" at bounding box center [1024, 58] width 40 height 24
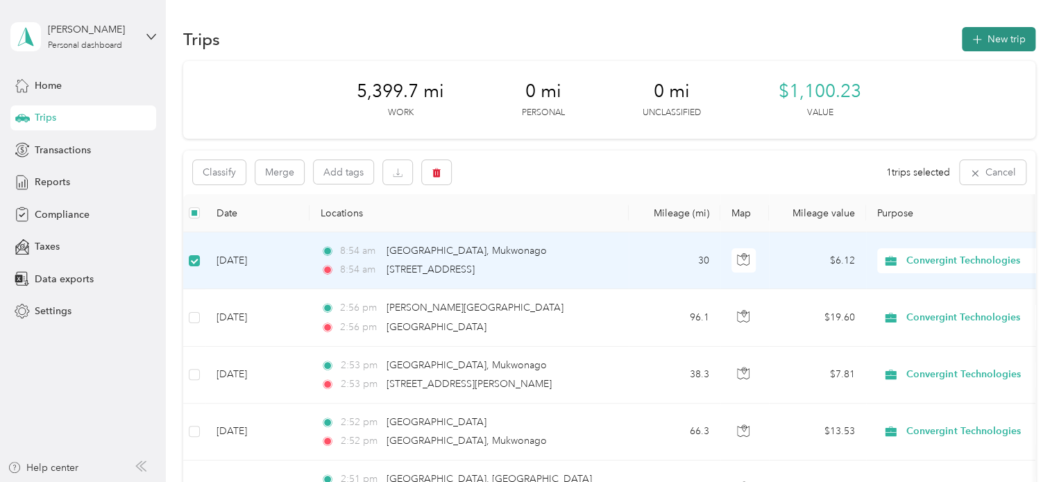
click at [1003, 33] on button "New trip" at bounding box center [999, 39] width 74 height 24
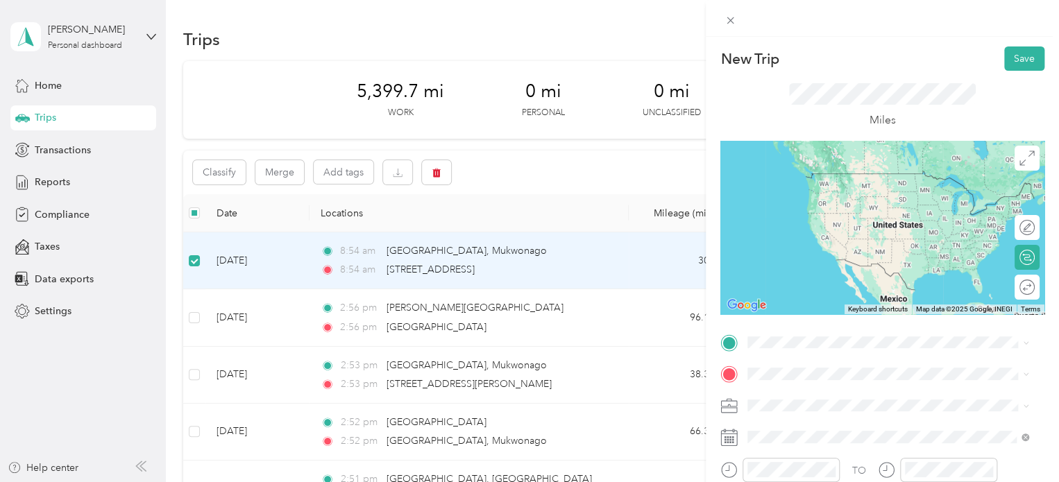
click at [838, 398] on span "[GEOGRAPHIC_DATA][US_STATE]" at bounding box center [849, 392] width 151 height 12
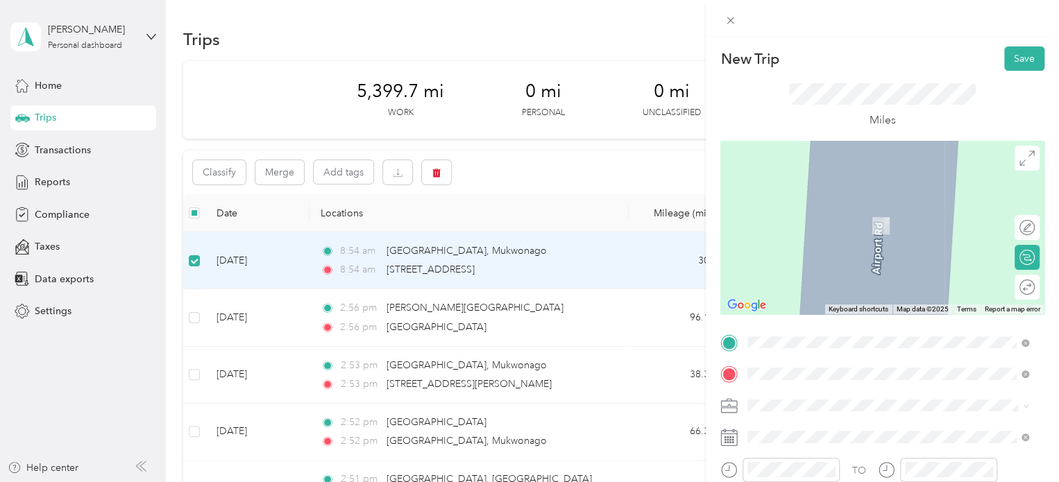
click at [851, 206] on span "[GEOGRAPHIC_DATA][US_STATE], [GEOGRAPHIC_DATA]" at bounding box center [899, 211] width 250 height 24
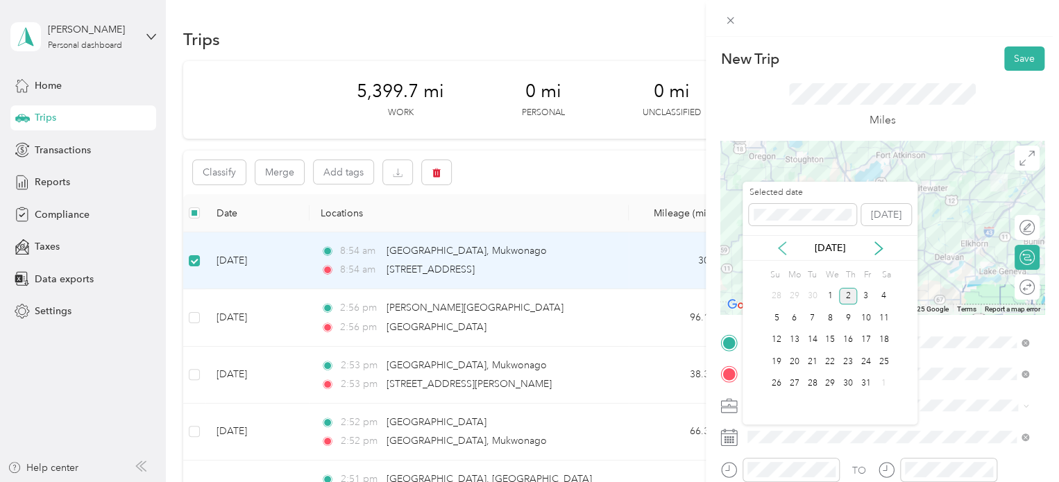
click at [781, 248] on icon at bounding box center [782, 248] width 14 height 14
click at [808, 313] on div "9" at bounding box center [812, 317] width 18 height 17
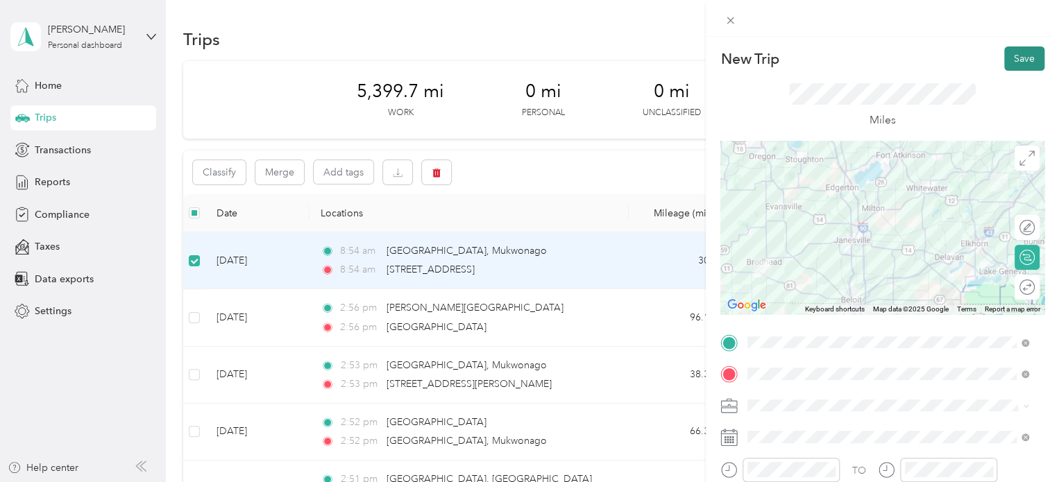
click at [1013, 55] on button "Save" at bounding box center [1024, 58] width 40 height 24
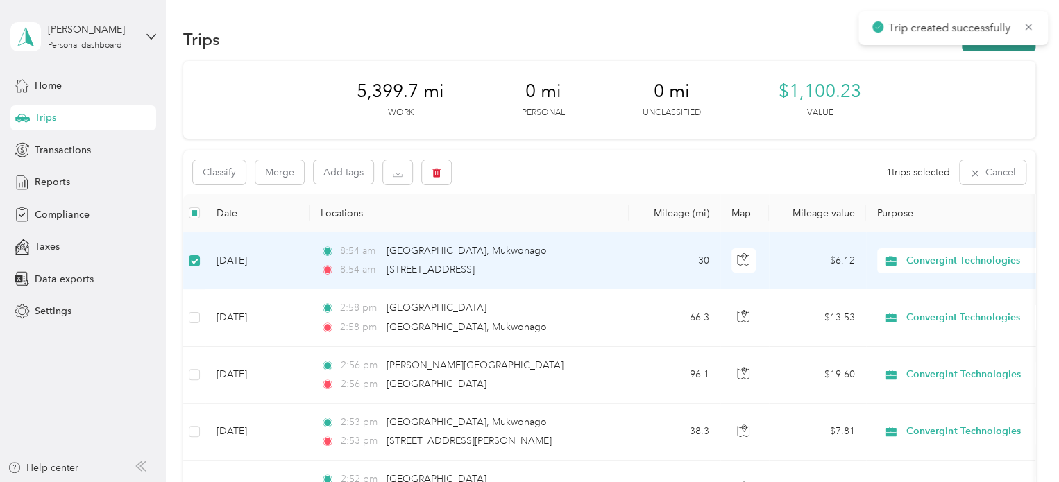
click at [982, 48] on button "New trip" at bounding box center [999, 39] width 74 height 24
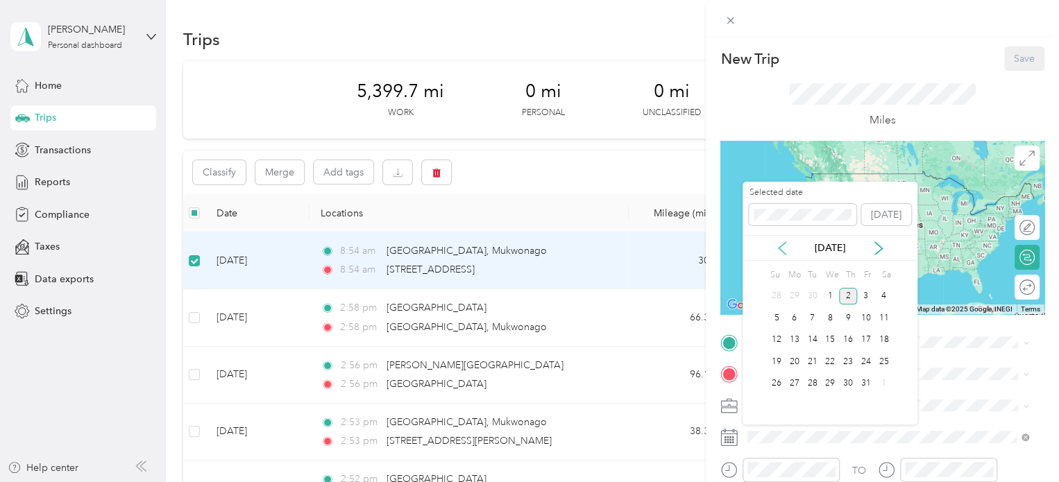
click at [780, 243] on icon at bounding box center [782, 248] width 14 height 14
click at [849, 316] on div "11" at bounding box center [848, 317] width 18 height 17
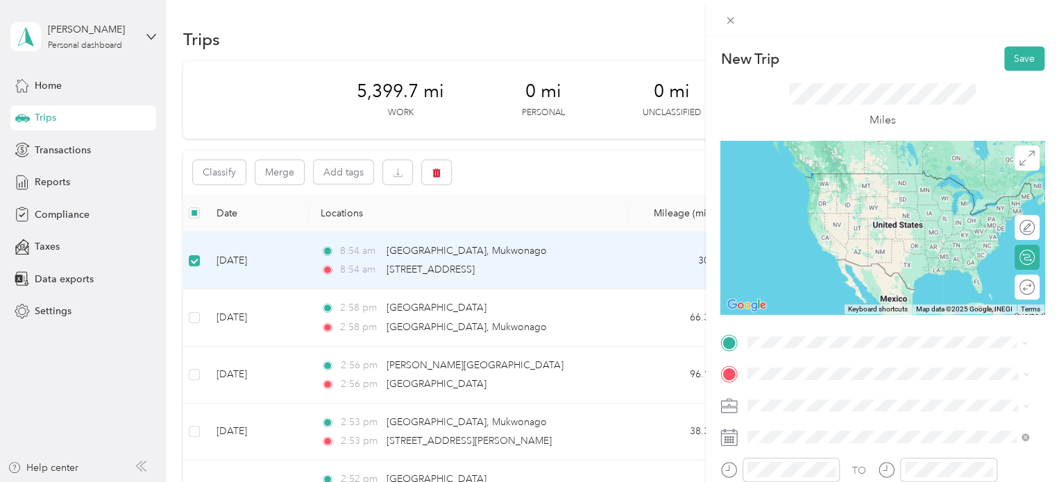
click at [829, 184] on span "[GEOGRAPHIC_DATA][US_STATE], [GEOGRAPHIC_DATA]" at bounding box center [899, 179] width 250 height 24
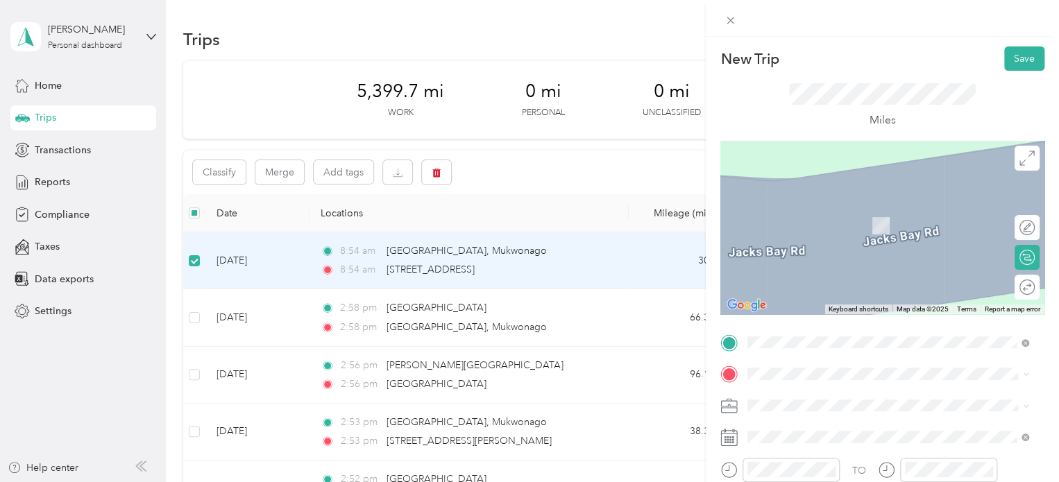
click at [857, 204] on span "[STREET_ADDRESS][PERSON_NAME][US_STATE]" at bounding box center [882, 201] width 216 height 12
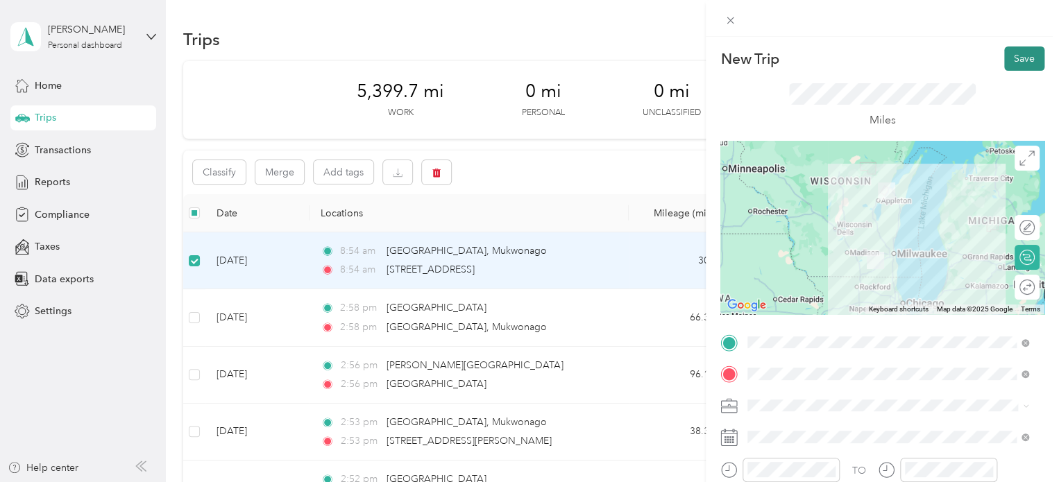
click at [1018, 58] on button "Save" at bounding box center [1024, 58] width 40 height 24
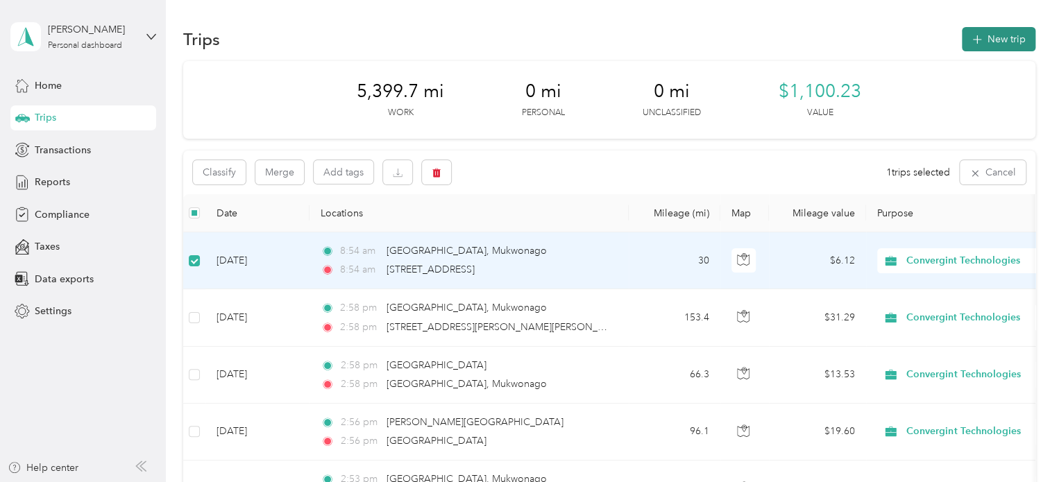
click at [1000, 41] on button "New trip" at bounding box center [999, 39] width 74 height 24
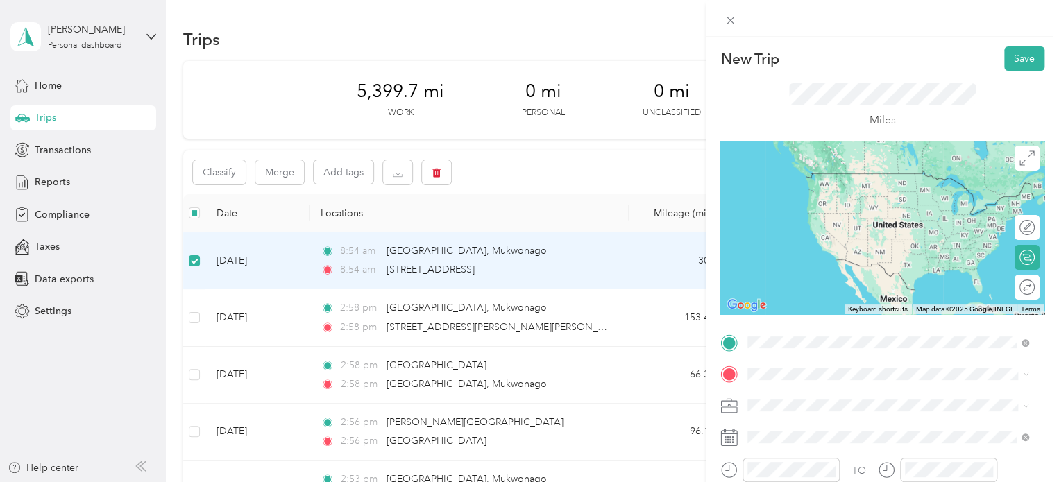
click at [826, 172] on span "[STREET_ADDRESS][PERSON_NAME][US_STATE]" at bounding box center [882, 173] width 216 height 12
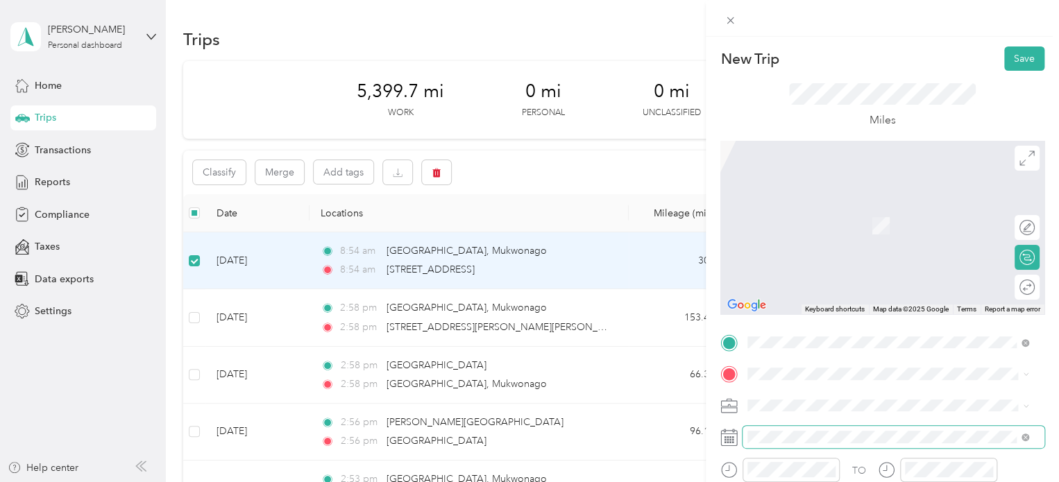
click at [787, 444] on span at bounding box center [893, 437] width 302 height 22
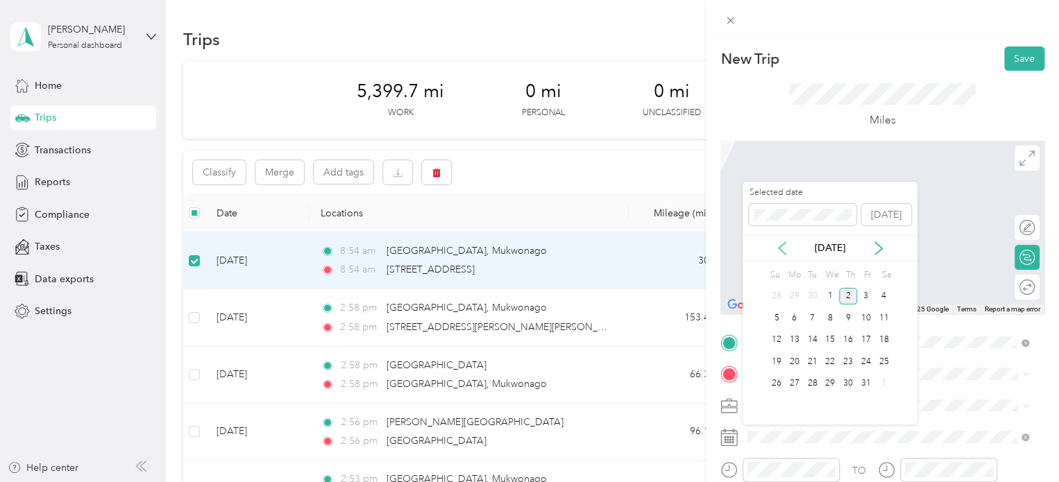
click at [781, 246] on icon at bounding box center [781, 248] width 7 height 12
click at [849, 313] on div "11" at bounding box center [848, 317] width 18 height 17
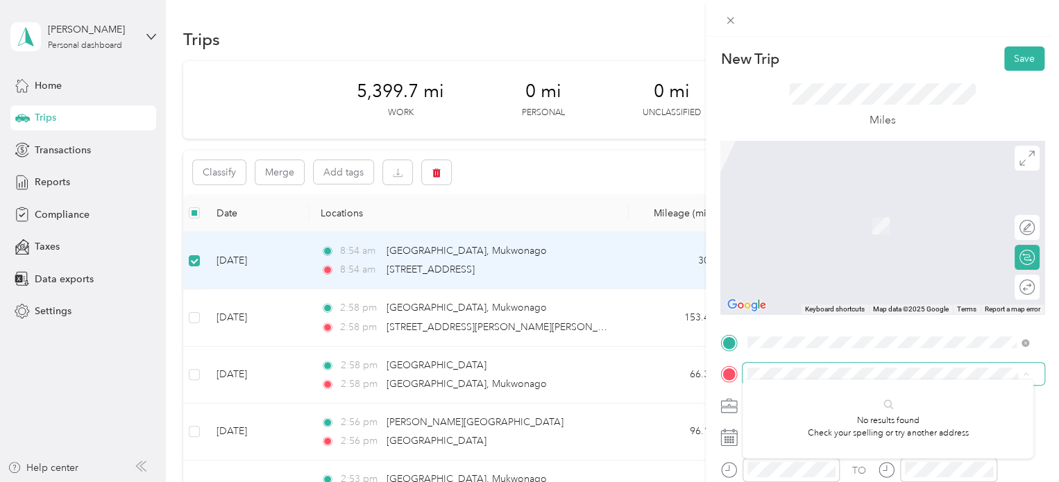
drag, startPoint x: 910, startPoint y: 381, endPoint x: 831, endPoint y: 380, distance: 78.4
click at [831, 380] on span at bounding box center [893, 374] width 302 height 22
click at [818, 199] on span "[GEOGRAPHIC_DATA][US_STATE], [GEOGRAPHIC_DATA]" at bounding box center [899, 211] width 250 height 24
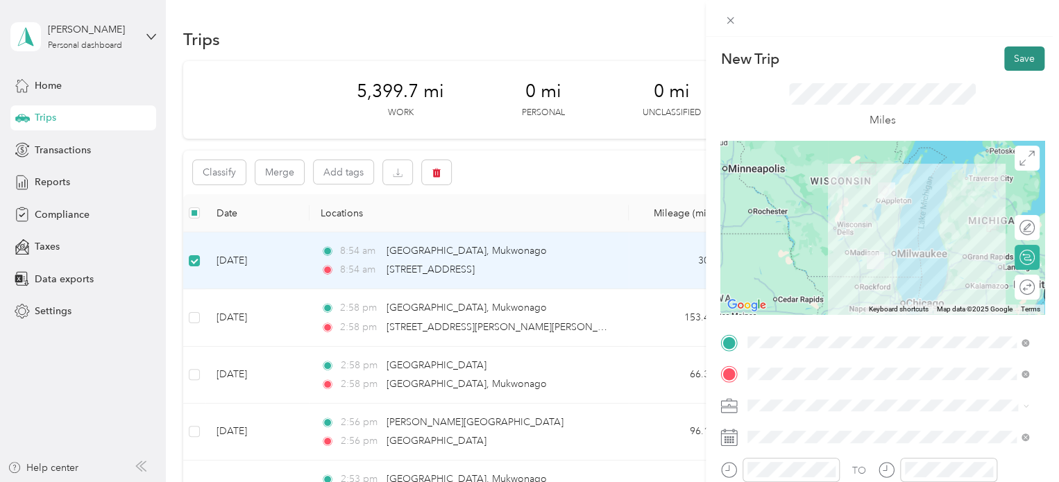
click at [1008, 56] on button "Save" at bounding box center [1024, 58] width 40 height 24
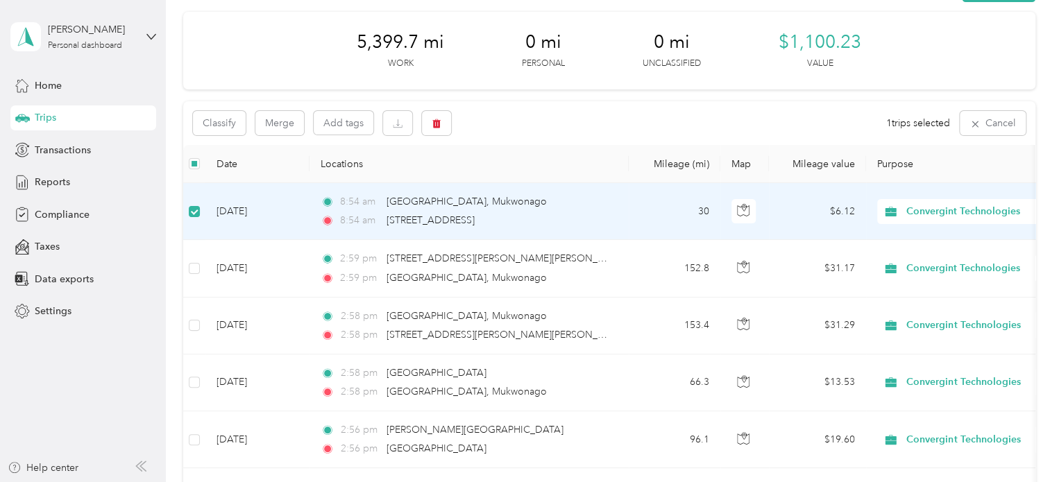
scroll to position [44, 0]
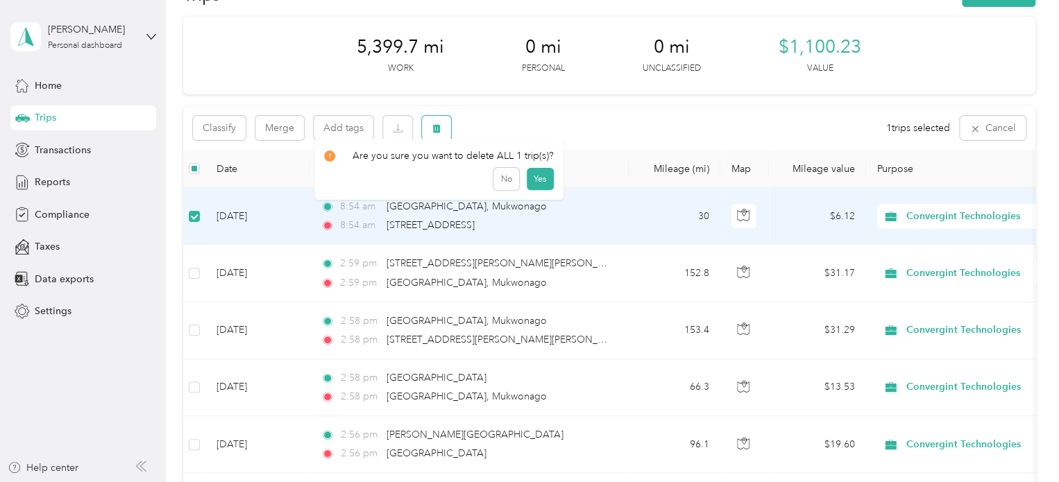
click at [441, 128] on icon "button" at bounding box center [437, 128] width 10 height 10
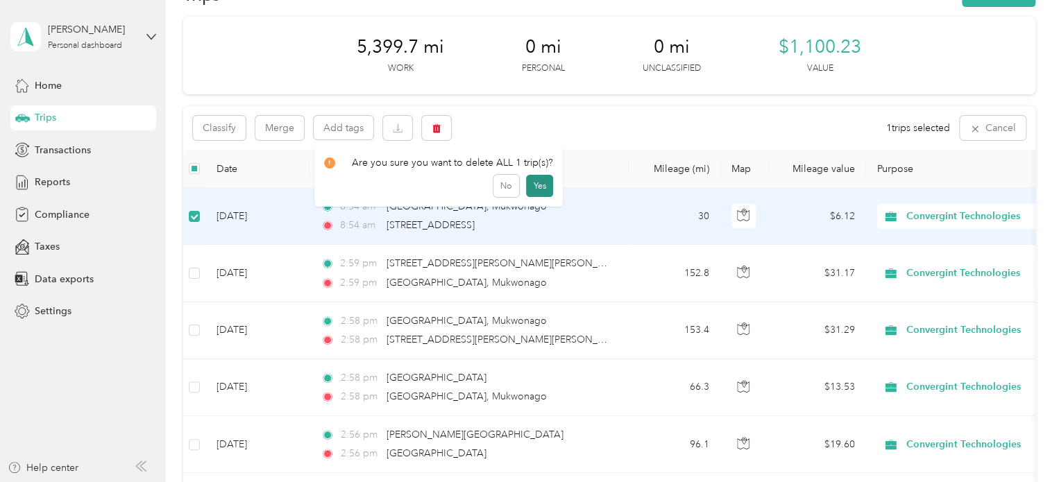
click at [531, 187] on button "Yes" at bounding box center [539, 186] width 27 height 22
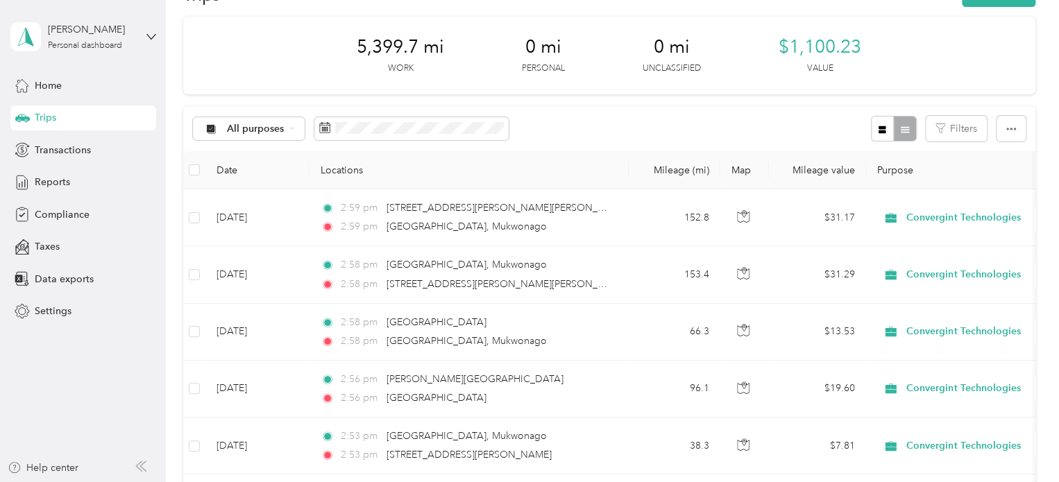
scroll to position [0, 0]
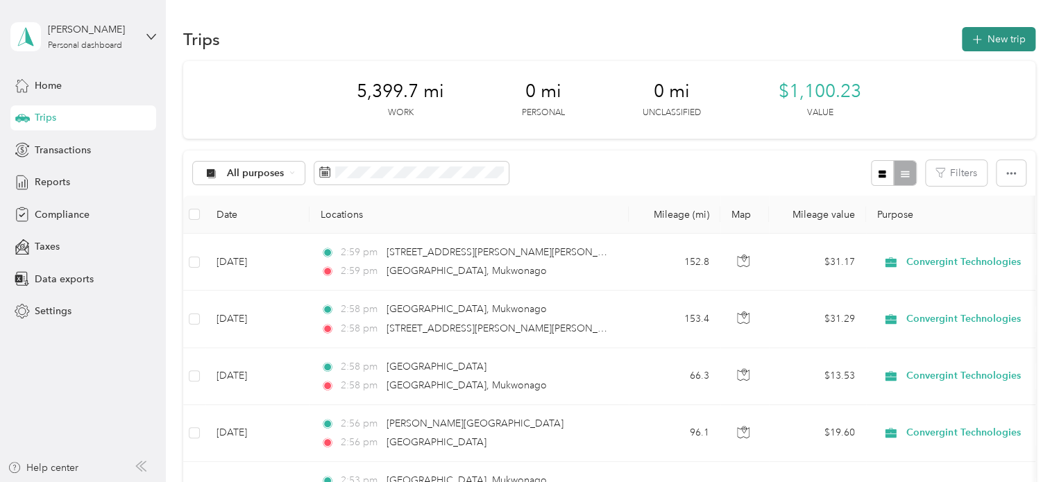
click at [998, 41] on button "New trip" at bounding box center [999, 39] width 74 height 24
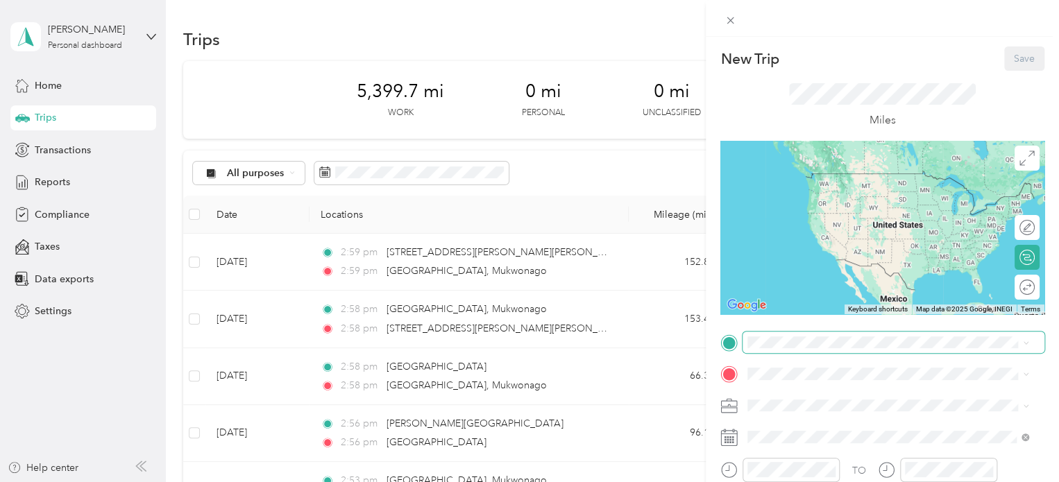
click at [812, 350] on span at bounding box center [893, 343] width 302 height 22
click at [809, 184] on span "[GEOGRAPHIC_DATA][US_STATE], [GEOGRAPHIC_DATA]" at bounding box center [899, 179] width 250 height 24
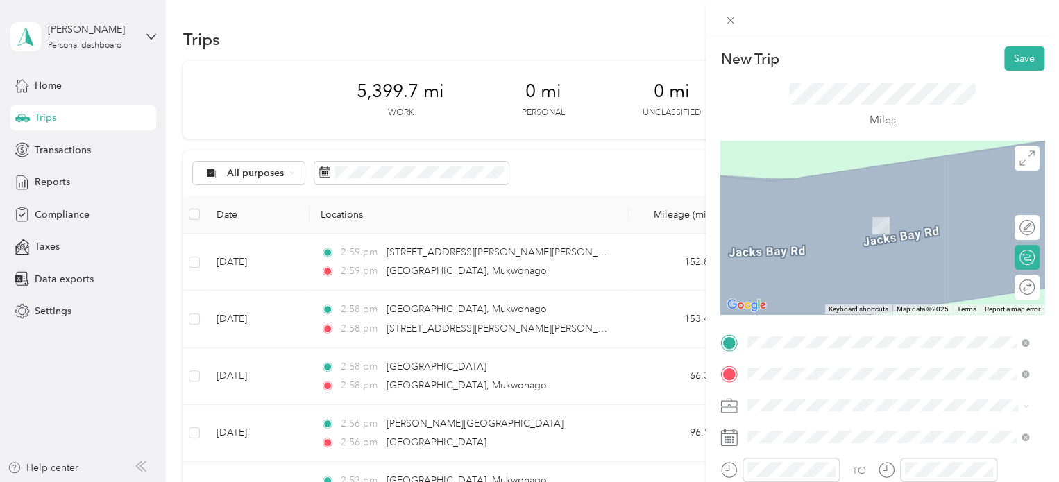
click at [886, 210] on span "[STREET_ADDRESS][PERSON_NAME][US_STATE]" at bounding box center [882, 205] width 216 height 12
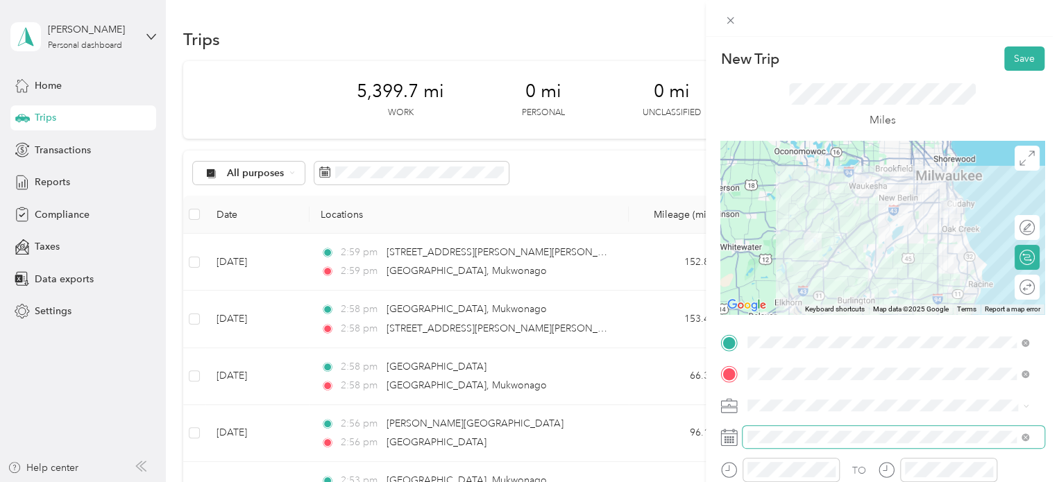
click at [819, 429] on span at bounding box center [893, 437] width 302 height 22
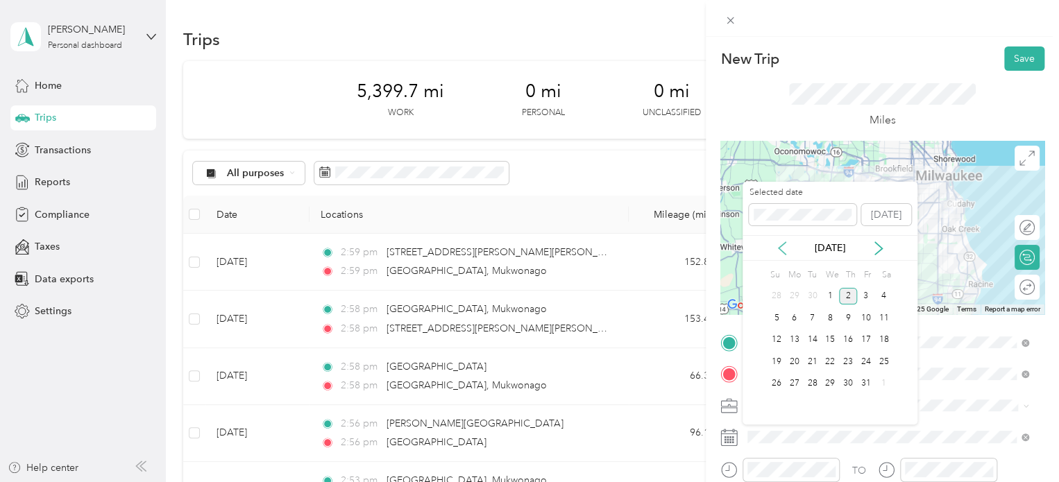
click at [779, 246] on icon at bounding box center [782, 248] width 14 height 14
click at [811, 339] on div "16" at bounding box center [812, 340] width 18 height 17
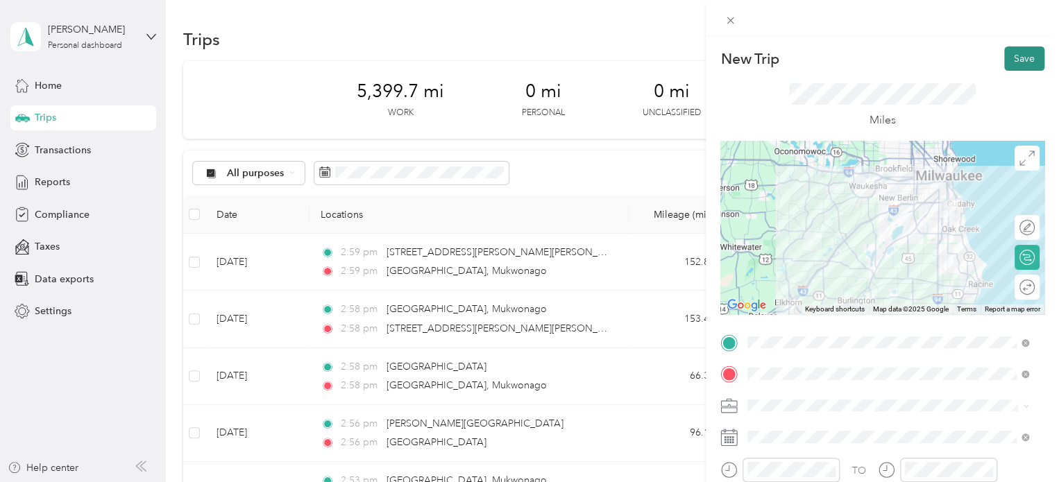
click at [1010, 52] on button "Save" at bounding box center [1024, 58] width 40 height 24
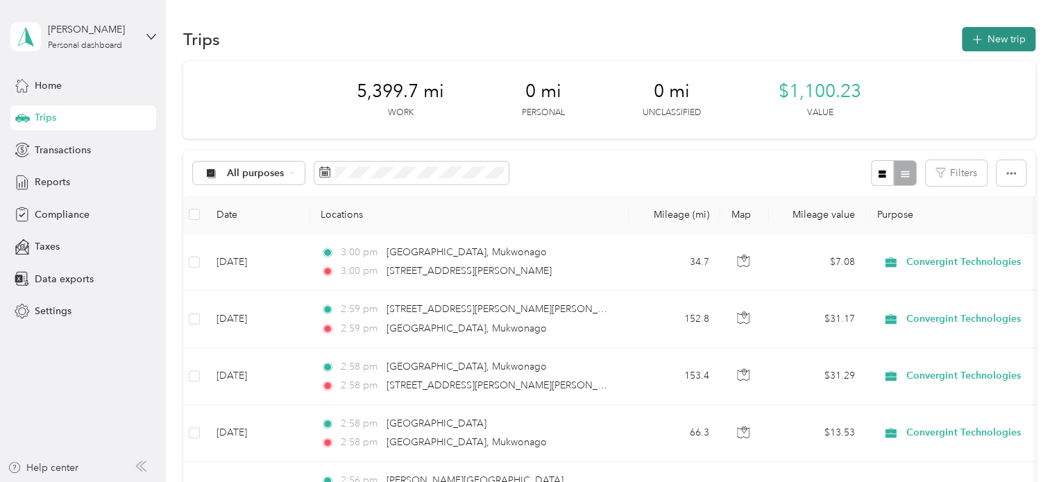
click at [1002, 36] on button "New trip" at bounding box center [999, 39] width 74 height 24
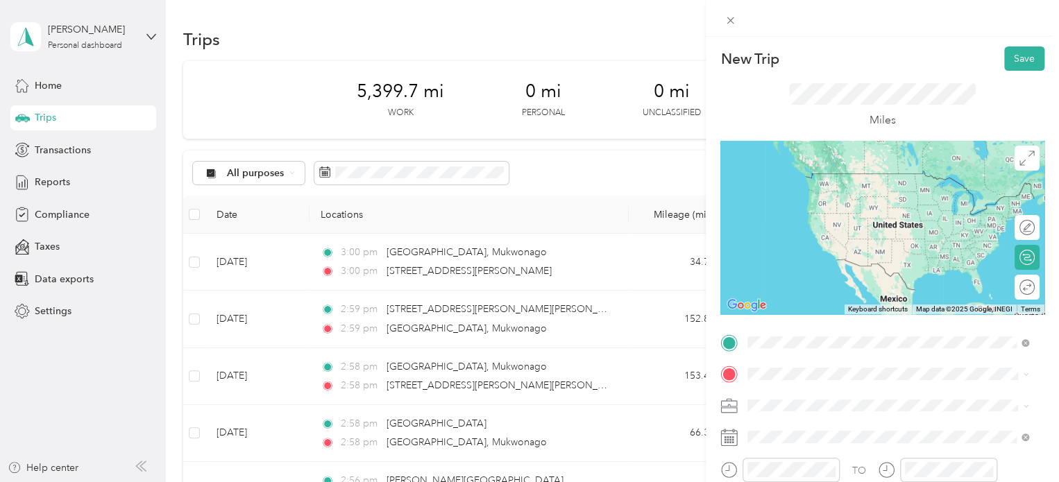
click at [847, 179] on span "[STREET_ADDRESS][PERSON_NAME][US_STATE]" at bounding box center [882, 173] width 216 height 12
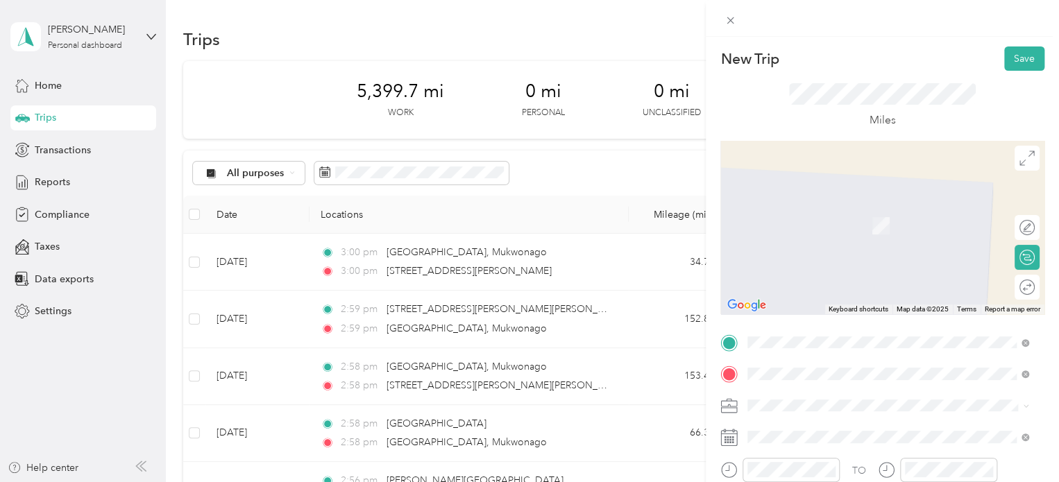
click at [821, 207] on span "[GEOGRAPHIC_DATA][US_STATE], [GEOGRAPHIC_DATA]" at bounding box center [899, 211] width 250 height 24
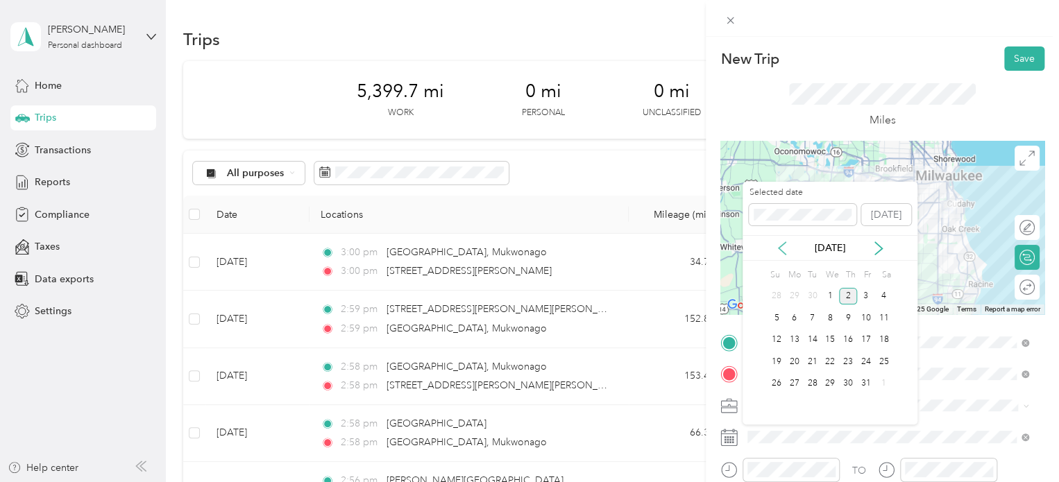
click at [783, 244] on icon at bounding box center [781, 248] width 7 height 12
click at [813, 341] on div "16" at bounding box center [812, 340] width 18 height 17
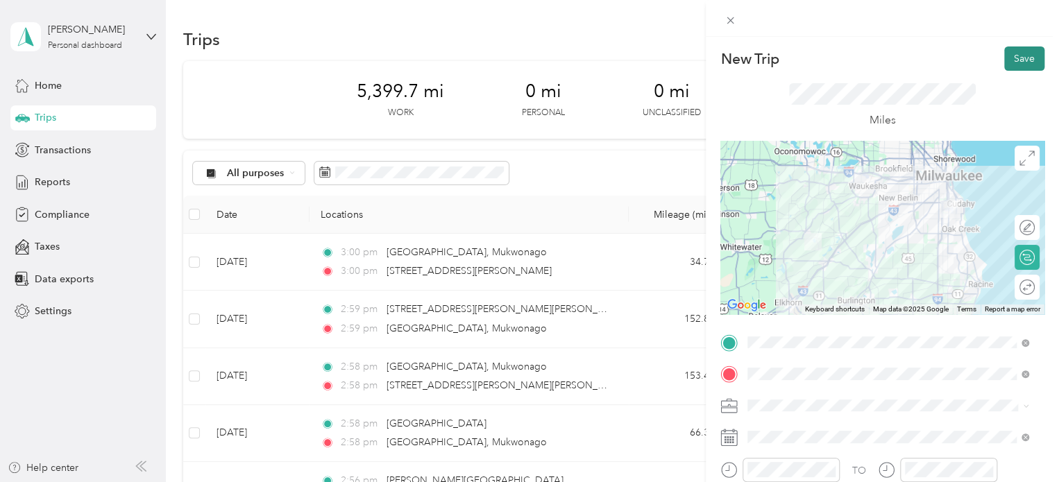
click at [1013, 51] on button "Save" at bounding box center [1024, 58] width 40 height 24
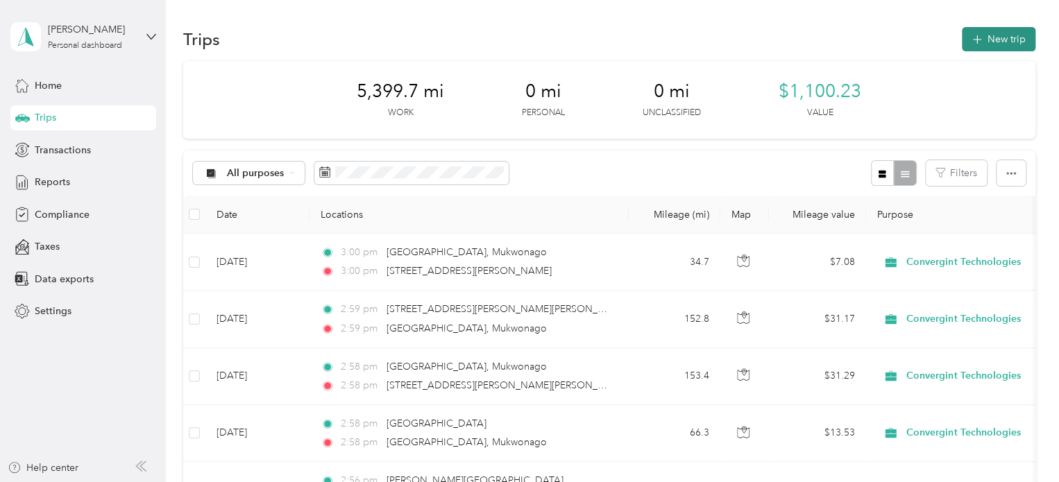
click at [987, 46] on button "New trip" at bounding box center [999, 39] width 74 height 24
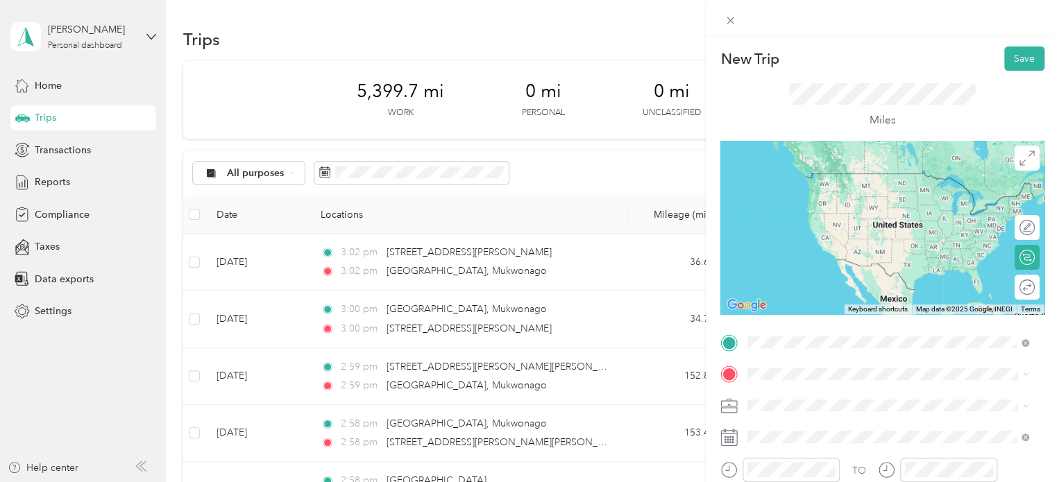
click at [874, 180] on span "[GEOGRAPHIC_DATA][US_STATE], [GEOGRAPHIC_DATA]" at bounding box center [899, 179] width 250 height 24
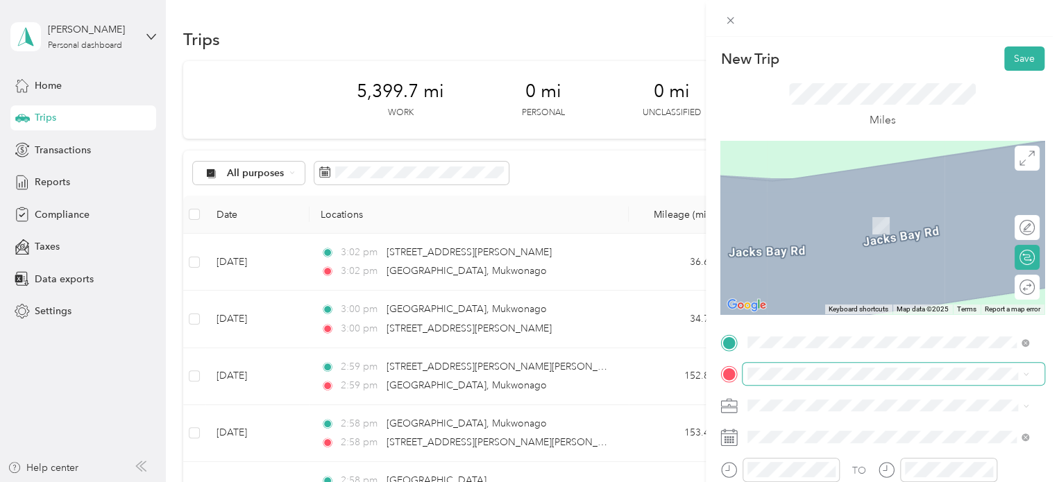
click at [788, 382] on span at bounding box center [893, 374] width 302 height 22
click at [807, 299] on span "[STREET_ADDRESS][US_STATE][US_STATE]" at bounding box center [868, 297] width 189 height 12
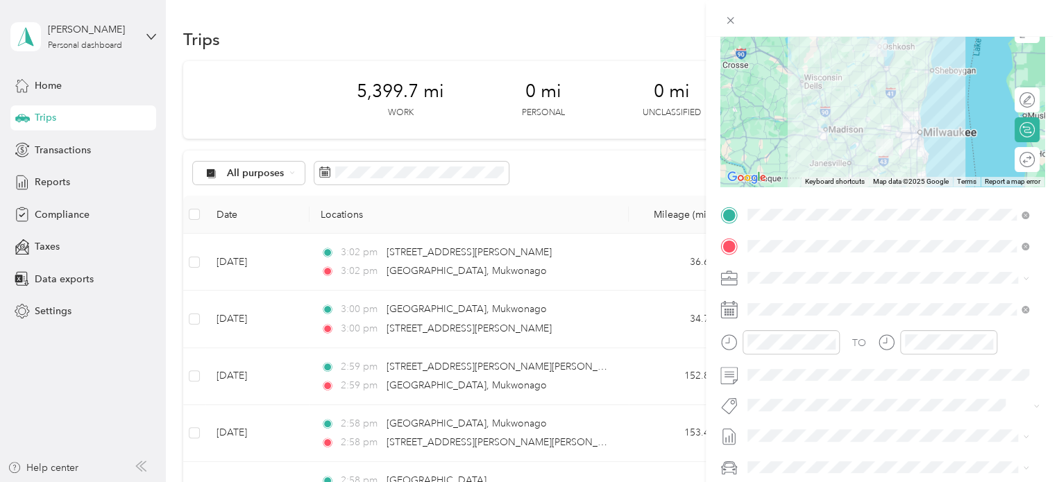
scroll to position [130, 0]
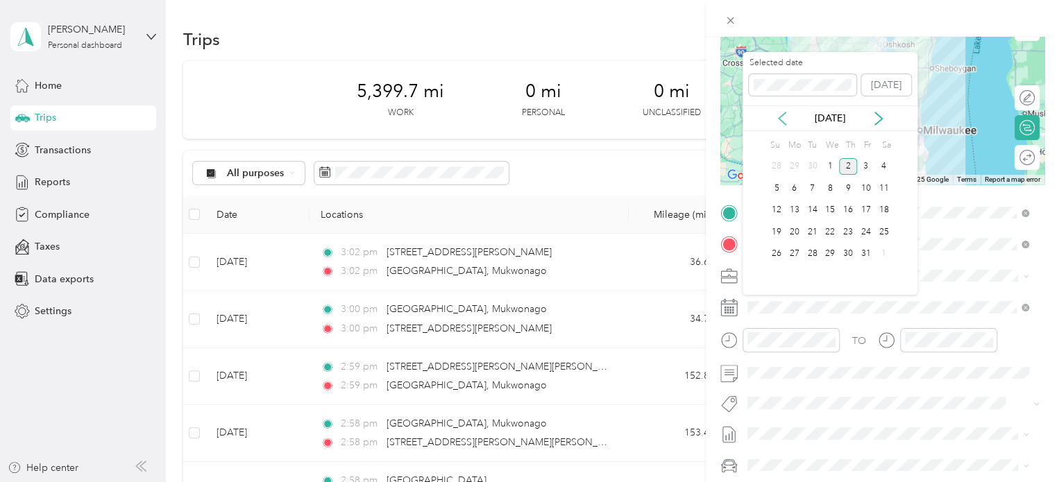
click at [783, 112] on icon at bounding box center [782, 119] width 14 height 14
click at [830, 207] on div "17" at bounding box center [830, 210] width 18 height 17
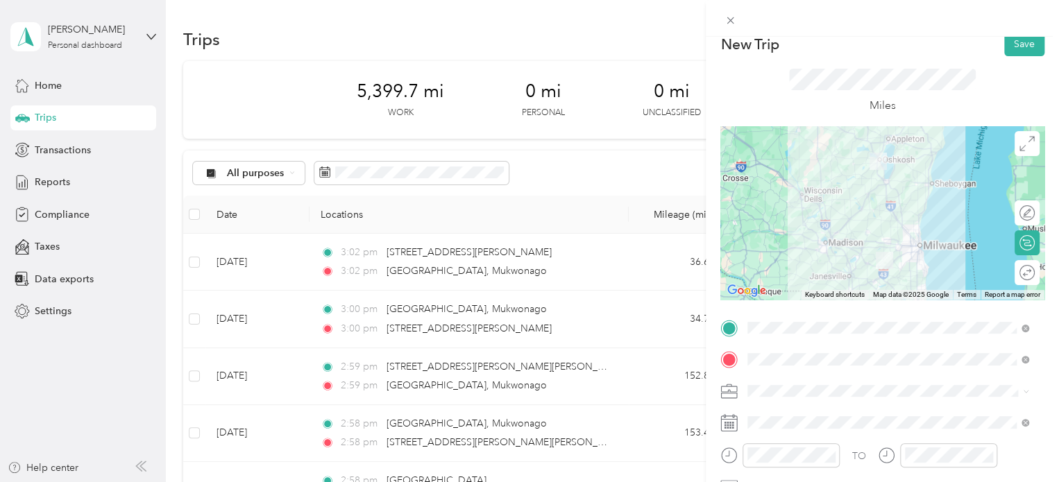
scroll to position [8, 0]
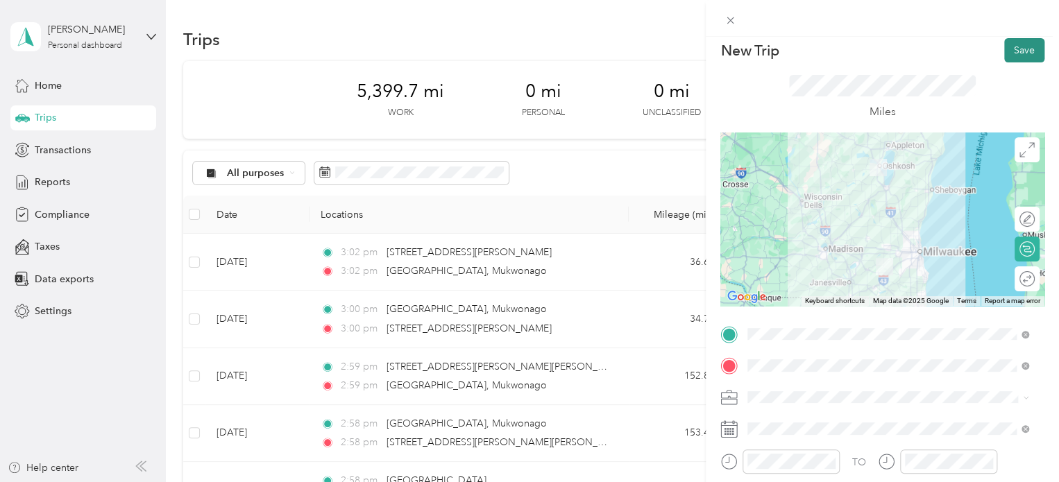
click at [1014, 51] on button "Save" at bounding box center [1024, 50] width 40 height 24
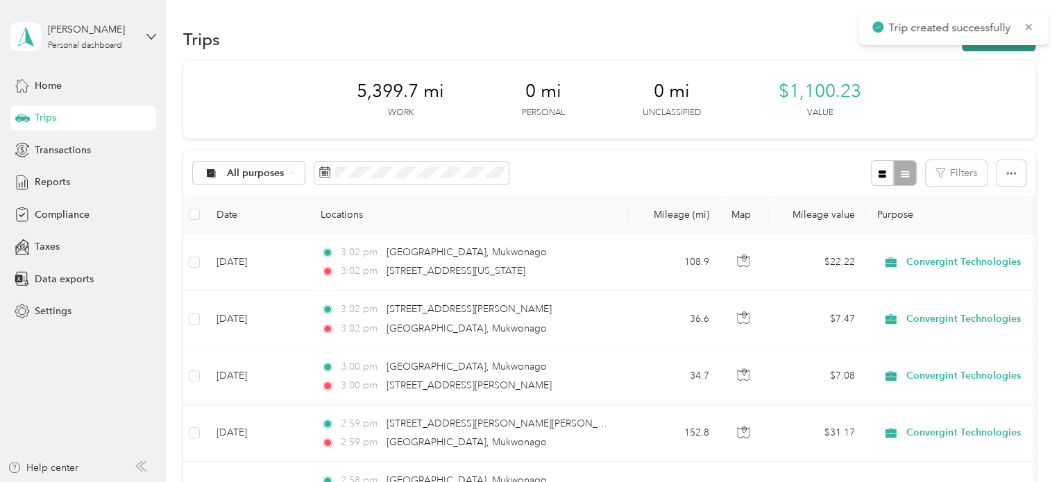
click at [993, 48] on button "New trip" at bounding box center [999, 39] width 74 height 24
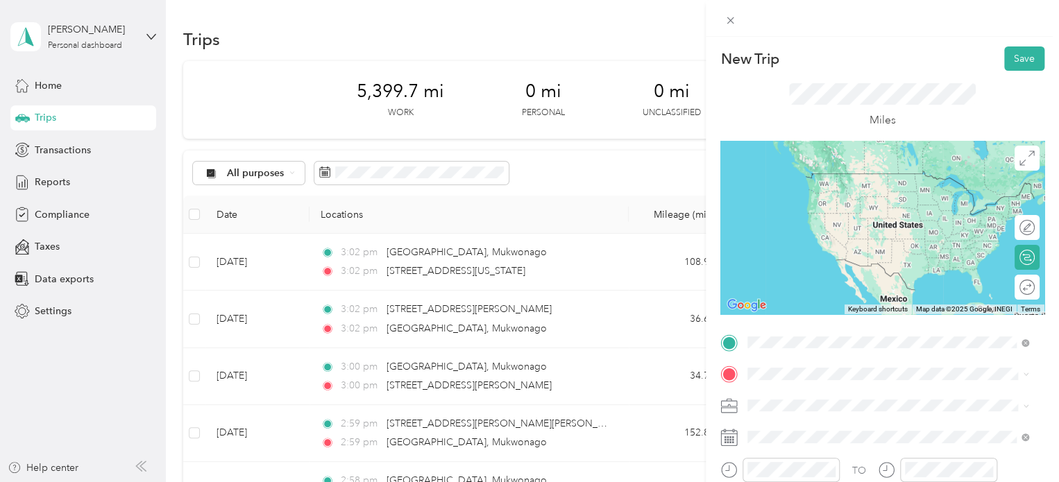
click at [805, 180] on span "[STREET_ADDRESS][US_STATE][US_STATE]" at bounding box center [868, 173] width 189 height 12
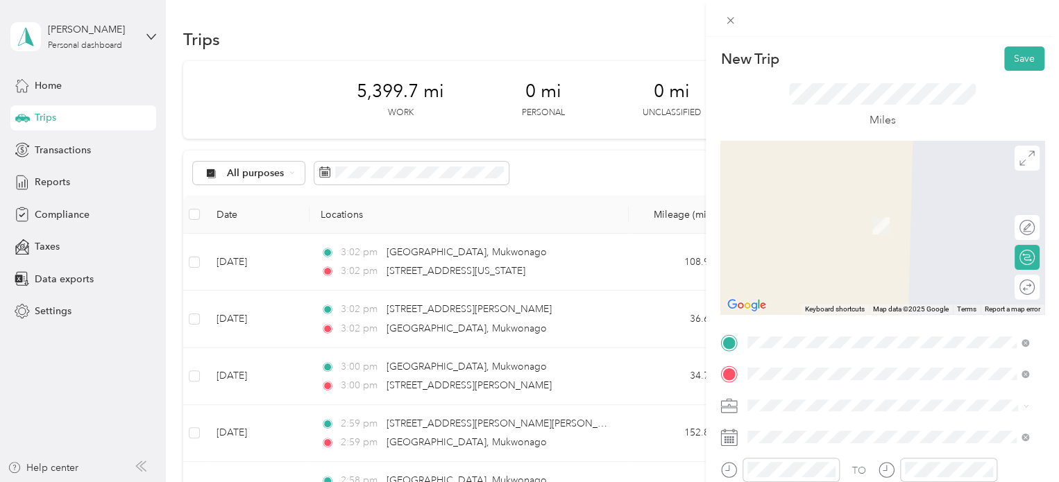
click at [814, 216] on span "[GEOGRAPHIC_DATA][US_STATE], [GEOGRAPHIC_DATA]" at bounding box center [899, 211] width 250 height 24
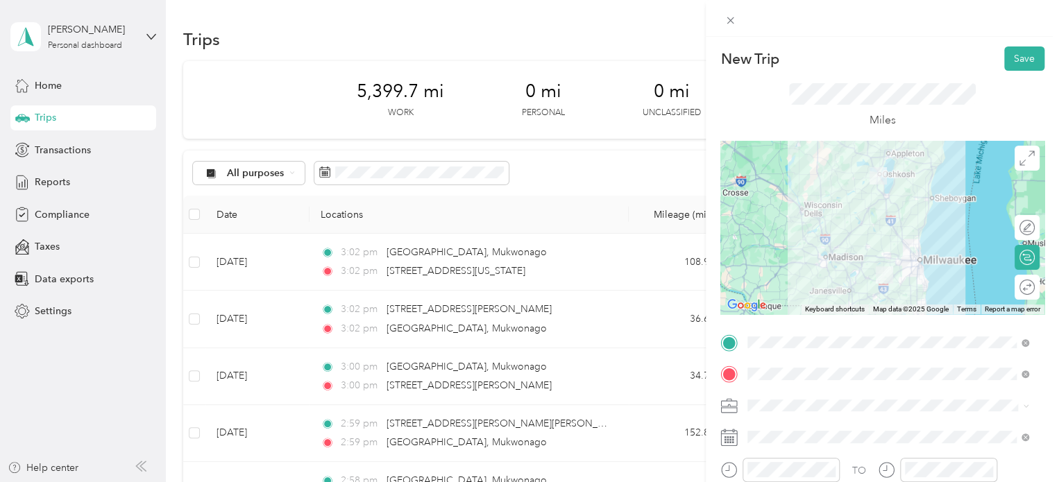
scroll to position [94, 0]
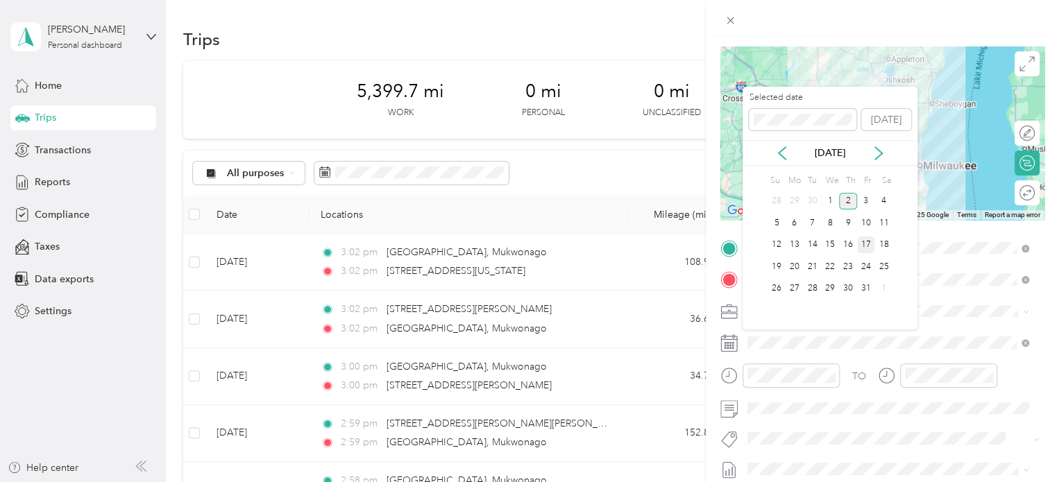
click at [865, 242] on div "17" at bounding box center [866, 245] width 18 height 17
click at [785, 144] on div "[DATE]" at bounding box center [829, 153] width 175 height 26
click at [785, 151] on icon at bounding box center [782, 153] width 14 height 14
click at [830, 237] on div "17" at bounding box center [830, 245] width 18 height 17
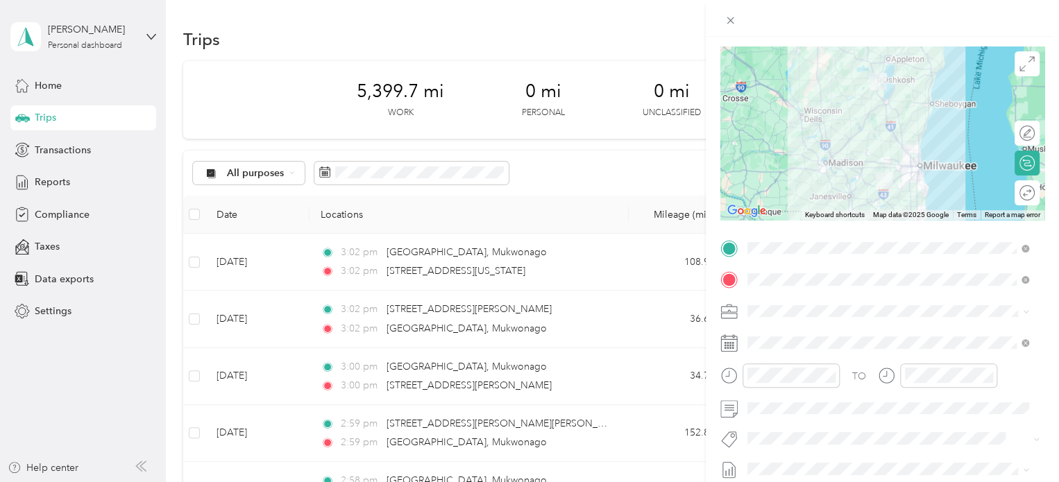
scroll to position [0, 0]
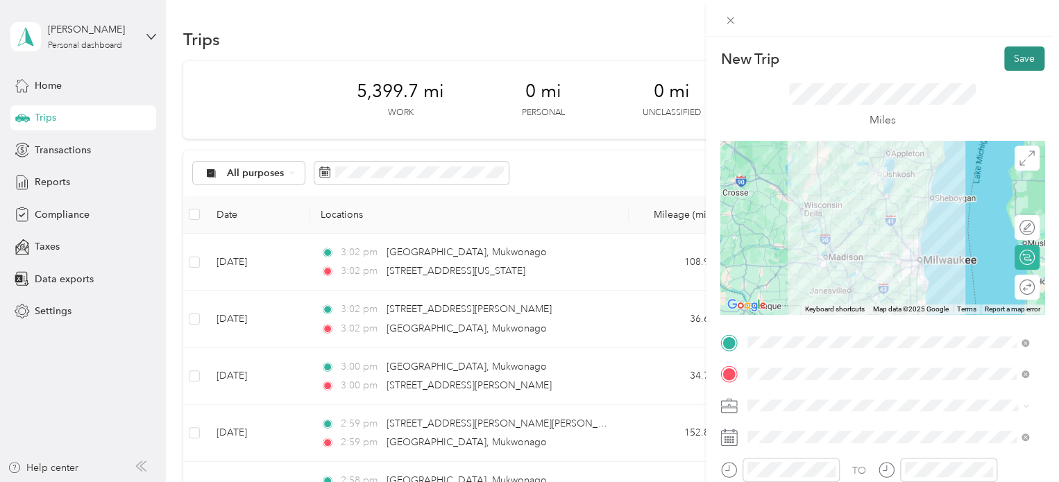
click at [1008, 54] on button "Save" at bounding box center [1024, 58] width 40 height 24
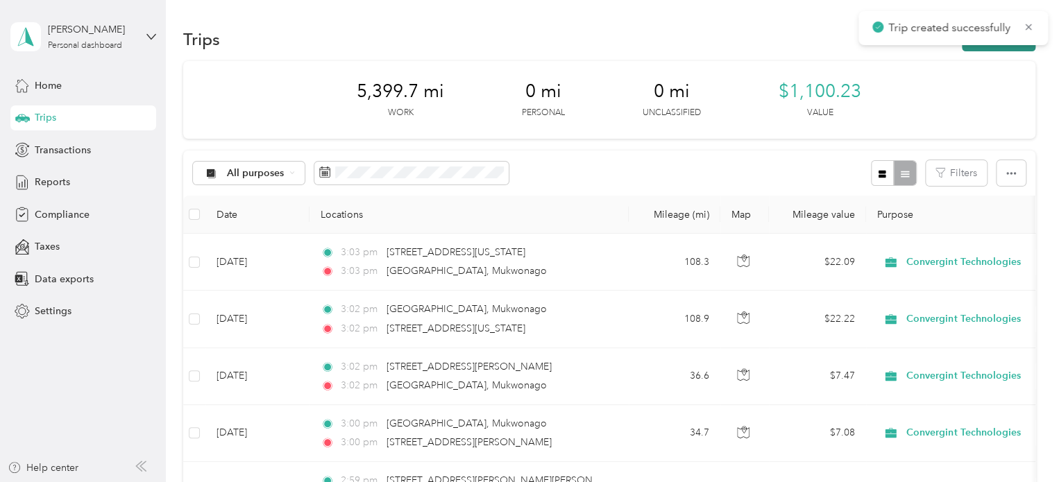
click at [1000, 46] on button "New trip" at bounding box center [999, 39] width 74 height 24
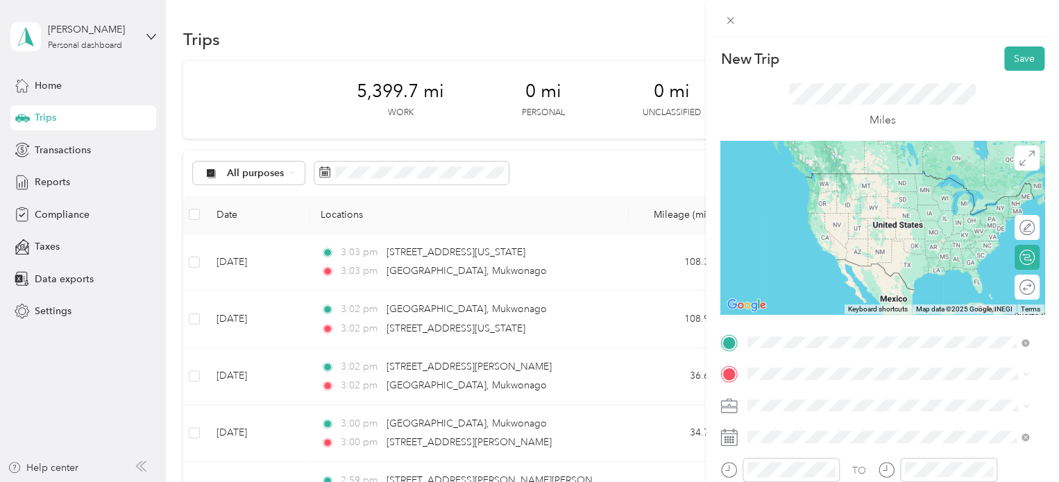
click at [830, 174] on span "[GEOGRAPHIC_DATA][US_STATE], [GEOGRAPHIC_DATA]" at bounding box center [899, 179] width 250 height 24
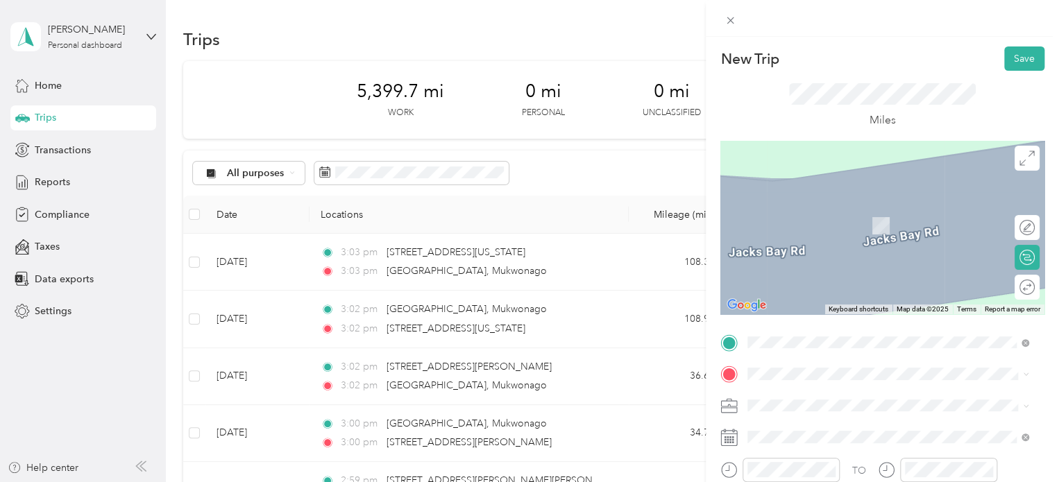
click at [835, 259] on span "[STREET_ADDRESS][PERSON_NAME][US_STATE]" at bounding box center [882, 256] width 216 height 12
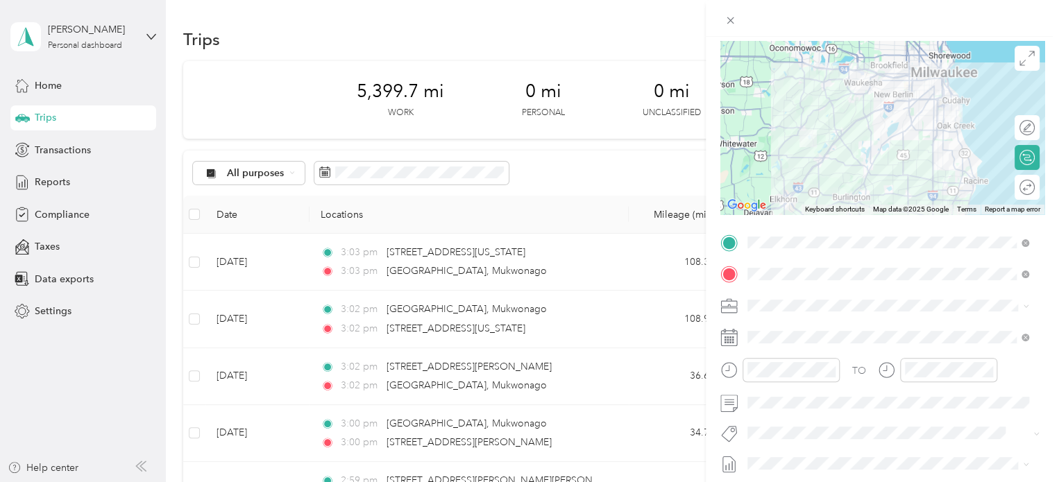
scroll to position [109, 0]
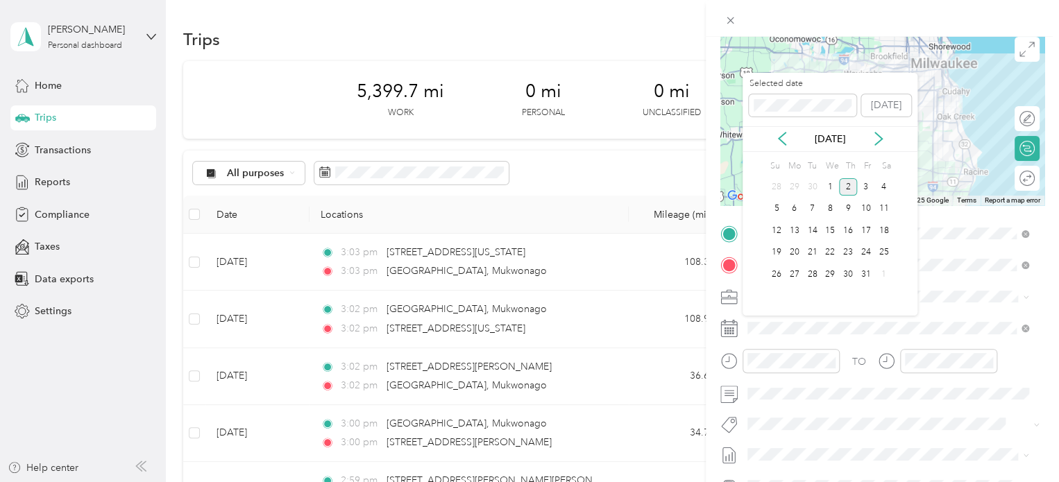
click at [778, 130] on div "[DATE]" at bounding box center [829, 139] width 175 height 26
click at [781, 135] on icon at bounding box center [782, 139] width 14 height 14
click at [860, 228] on div "19" at bounding box center [866, 230] width 18 height 17
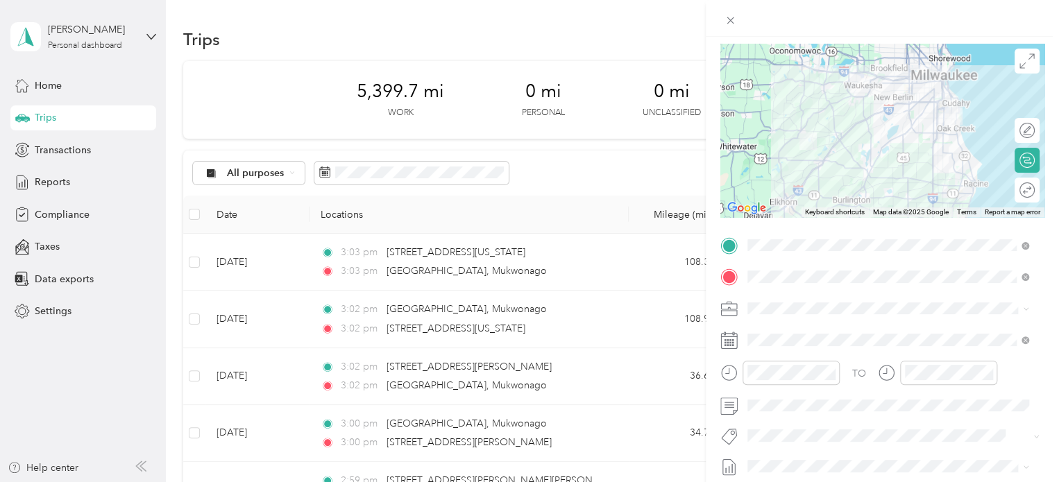
scroll to position [0, 0]
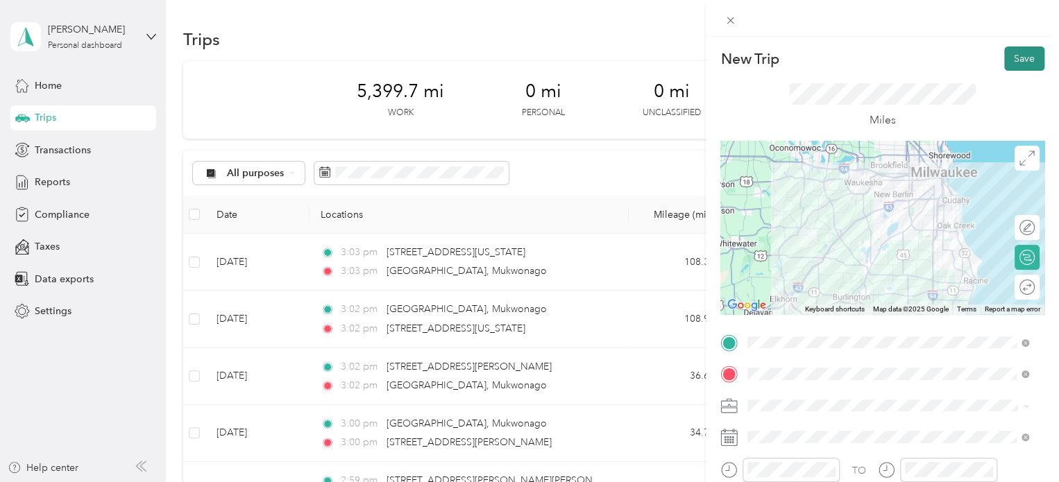
click at [1010, 58] on button "Save" at bounding box center [1024, 58] width 40 height 24
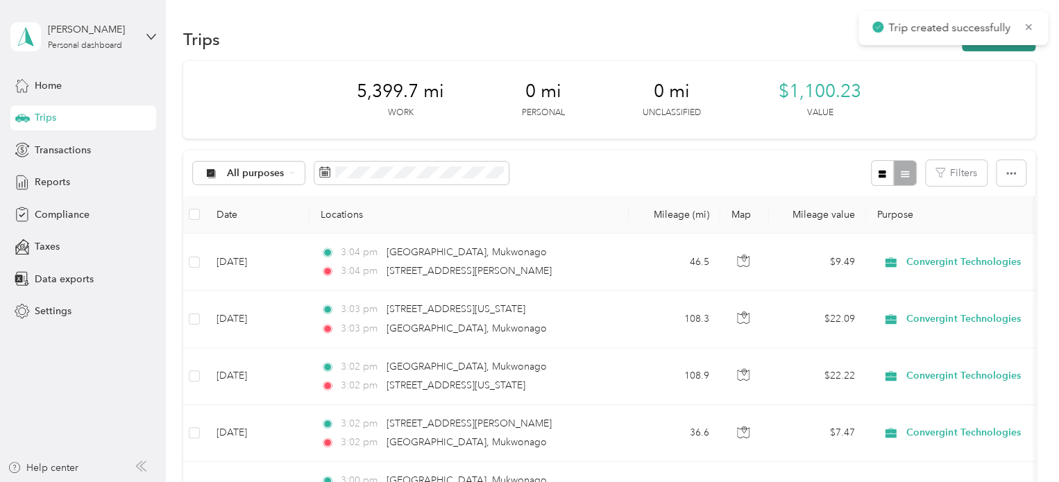
click at [994, 46] on button "New trip" at bounding box center [999, 39] width 74 height 24
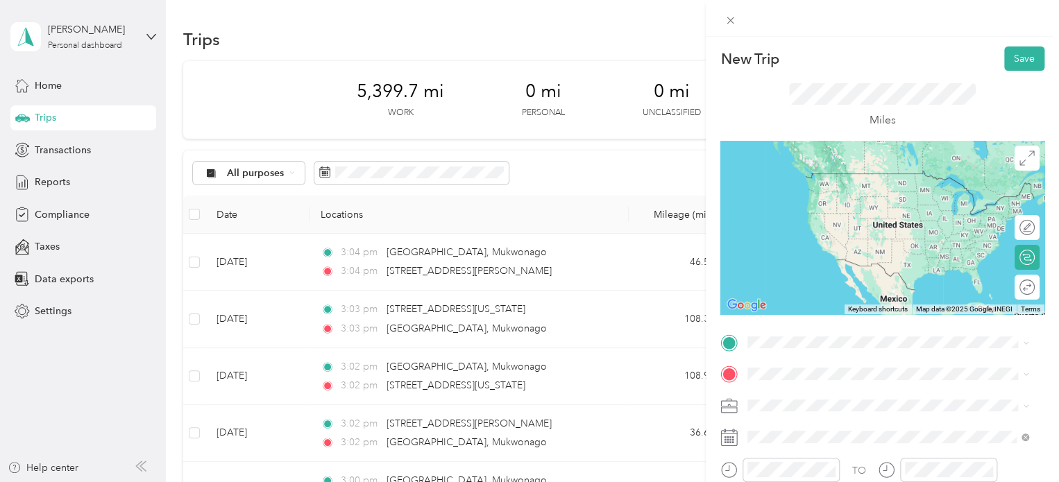
click at [878, 398] on span "[STREET_ADDRESS][PERSON_NAME][US_STATE]" at bounding box center [882, 392] width 216 height 12
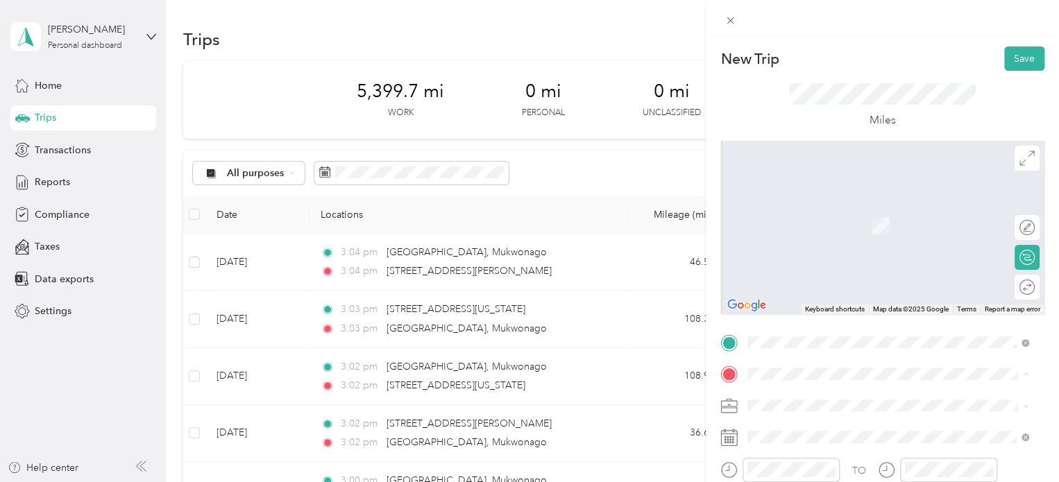
click at [821, 202] on span "[GEOGRAPHIC_DATA][US_STATE], [GEOGRAPHIC_DATA]" at bounding box center [899, 211] width 250 height 24
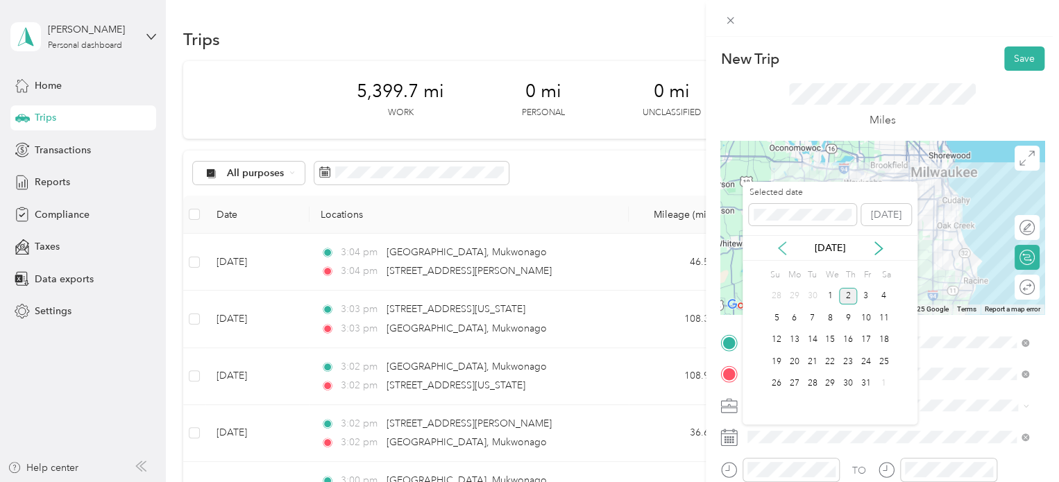
click at [780, 246] on icon at bounding box center [781, 248] width 7 height 12
click at [869, 335] on div "19" at bounding box center [866, 340] width 18 height 17
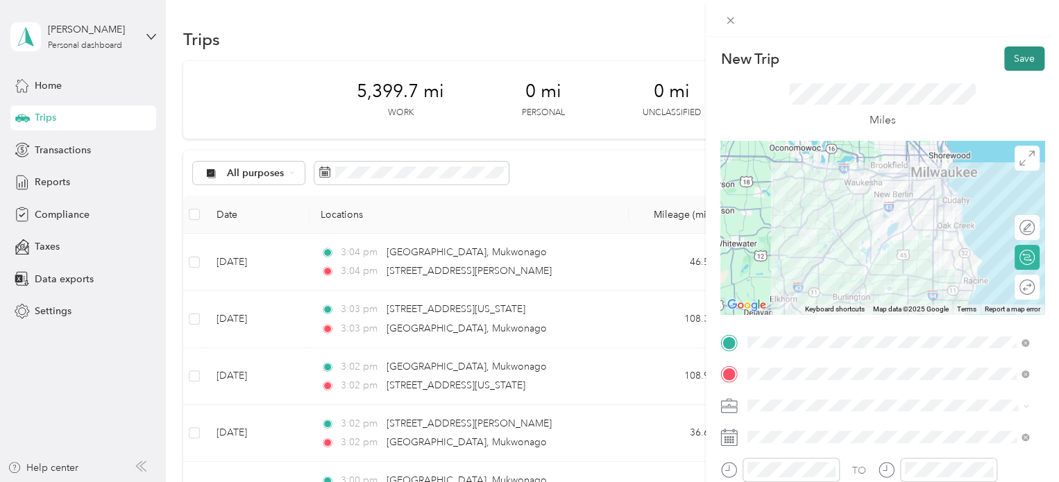
click at [1007, 55] on button "Save" at bounding box center [1024, 58] width 40 height 24
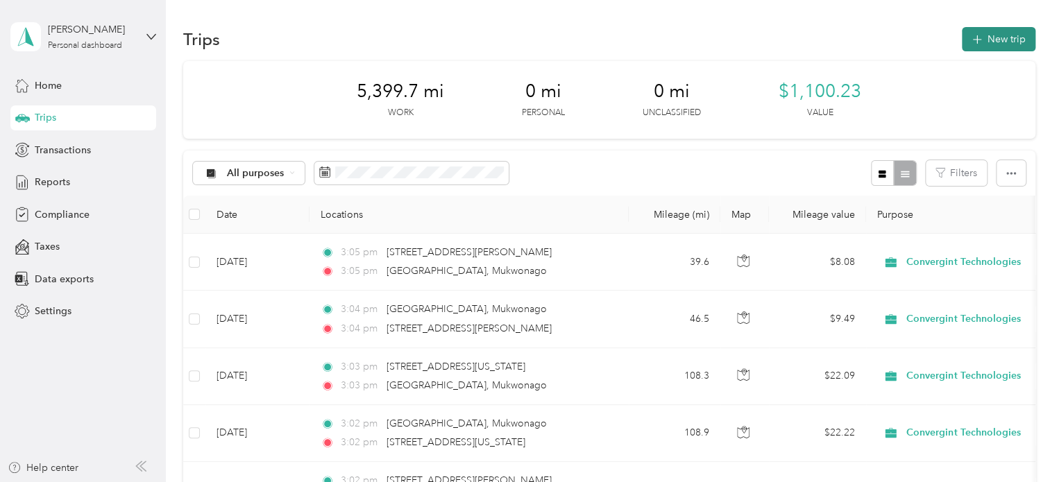
click at [991, 46] on button "New trip" at bounding box center [999, 39] width 74 height 24
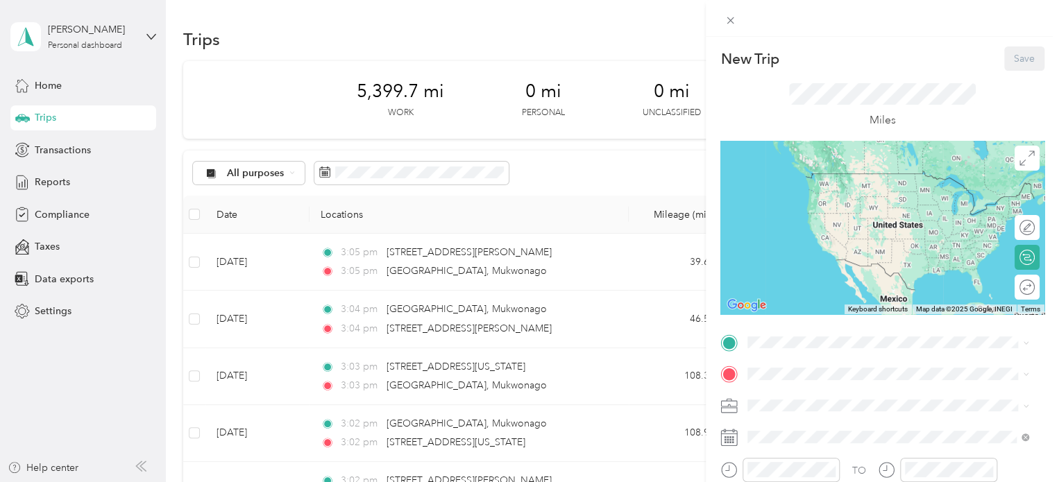
click at [830, 313] on div at bounding box center [882, 227] width 324 height 173
click at [843, 173] on span "[GEOGRAPHIC_DATA][US_STATE], [GEOGRAPHIC_DATA]" at bounding box center [899, 179] width 250 height 24
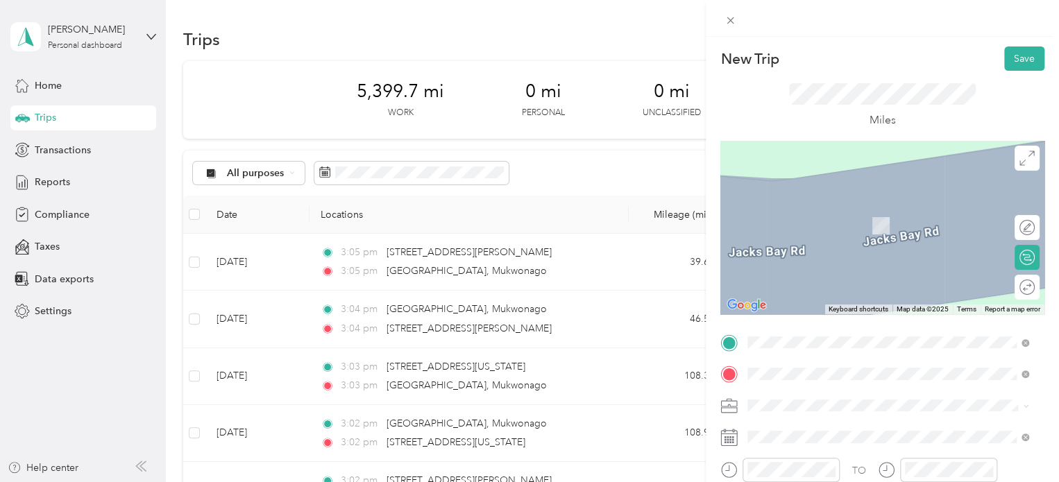
click at [827, 265] on span "[STREET_ADDRESS][US_STATE]" at bounding box center [843, 259] width 139 height 12
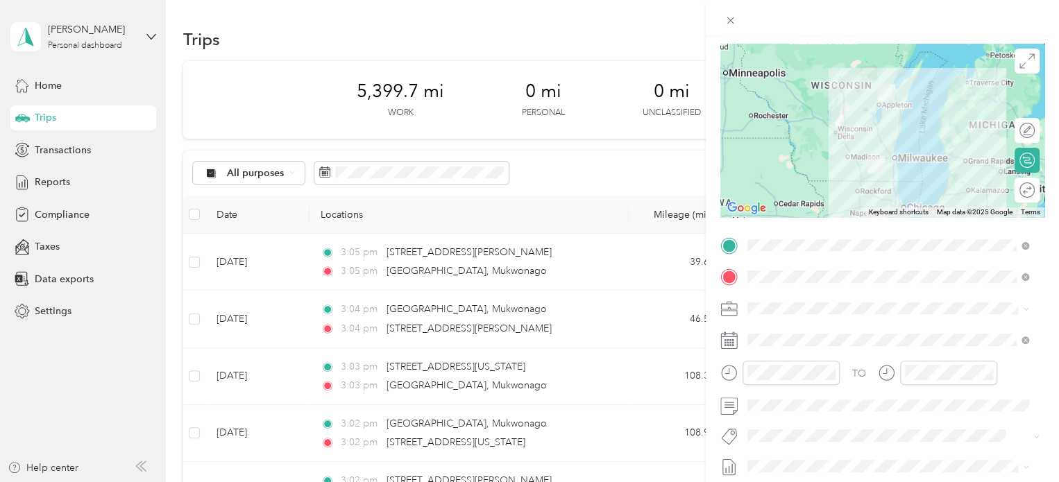
scroll to position [128, 0]
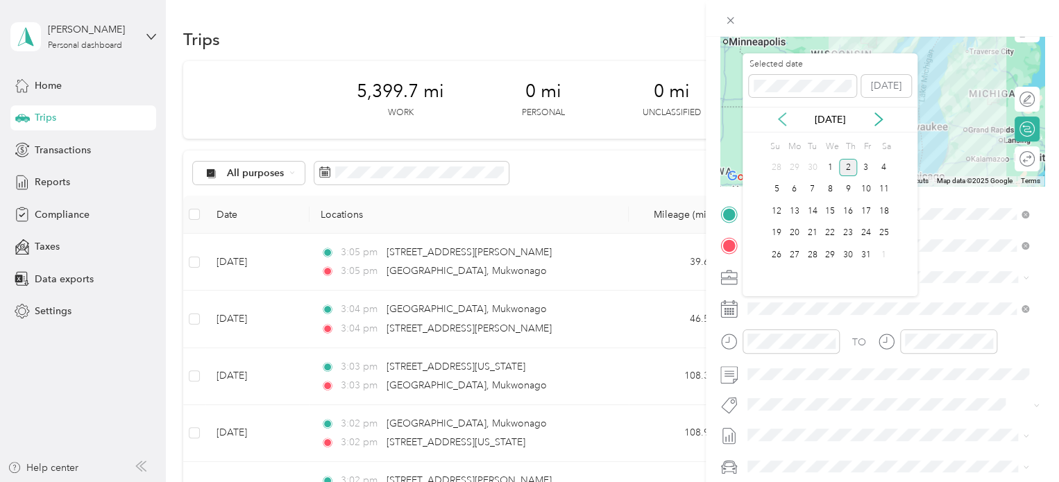
click at [781, 120] on icon at bounding box center [782, 119] width 14 height 14
click at [848, 227] on div "25" at bounding box center [848, 233] width 18 height 17
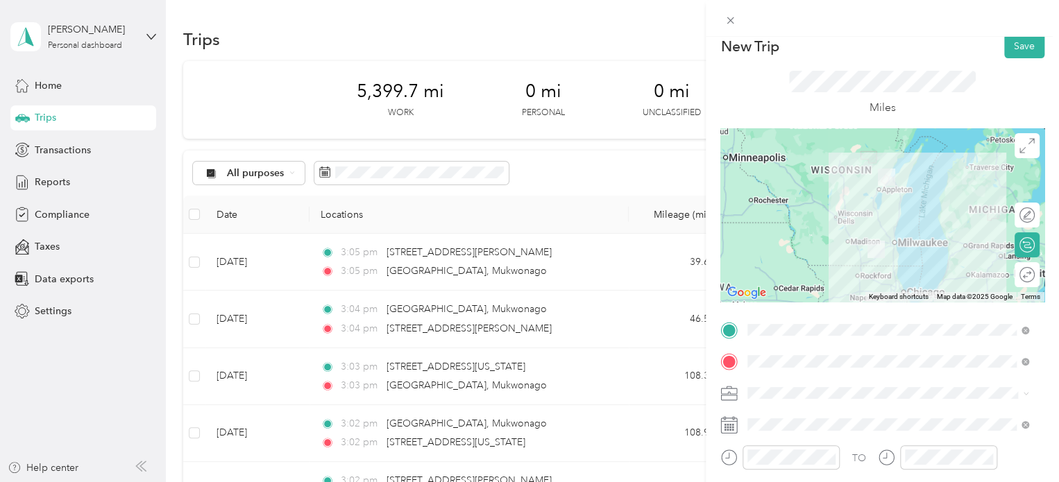
scroll to position [0, 0]
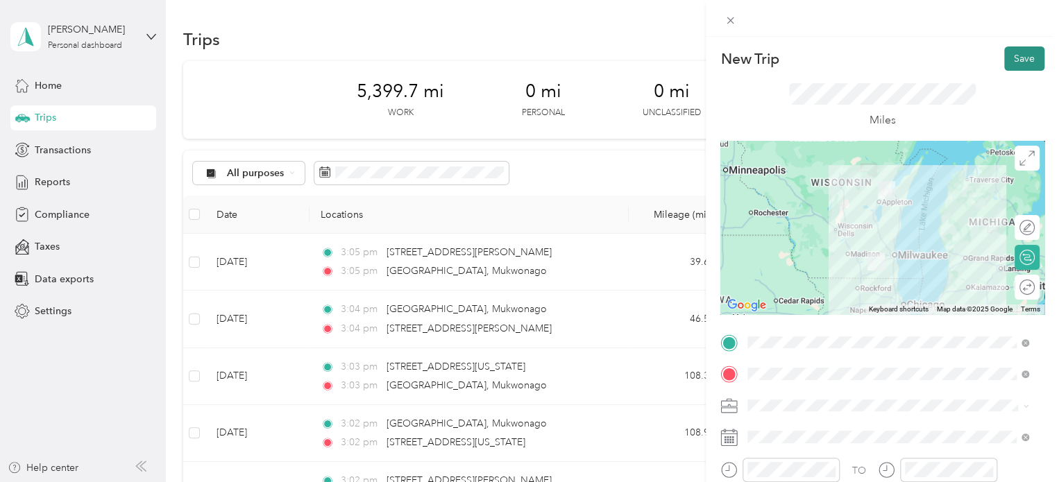
click at [1015, 54] on button "Save" at bounding box center [1024, 58] width 40 height 24
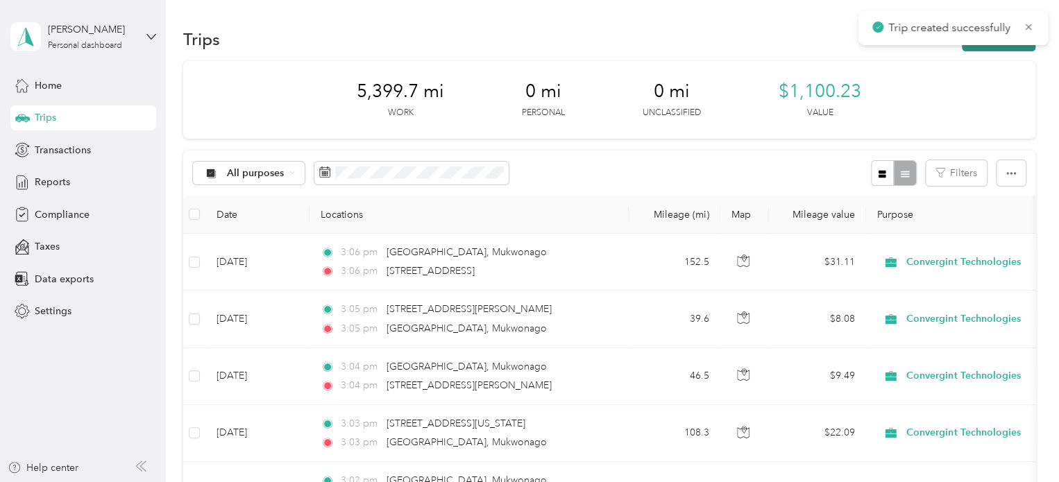
click at [991, 44] on button "New trip" at bounding box center [999, 39] width 74 height 24
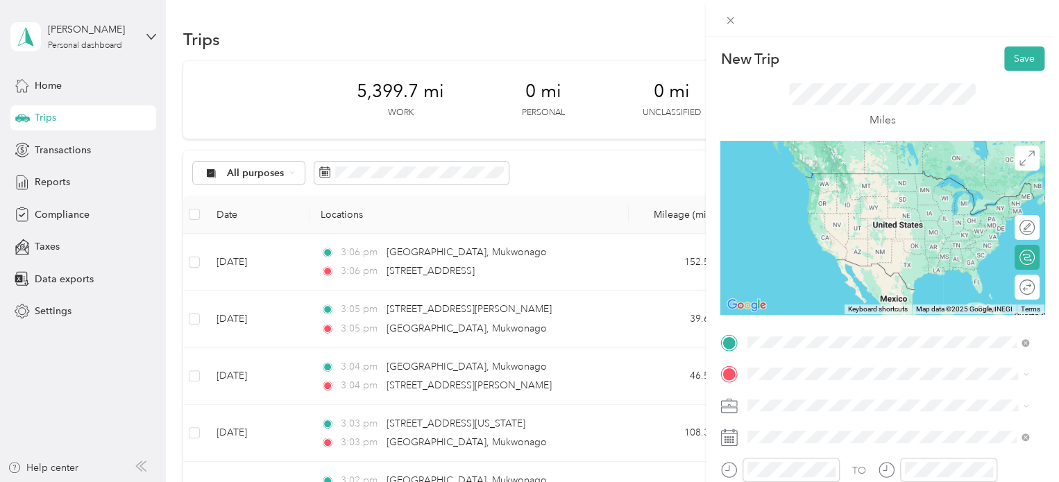
click at [819, 233] on span "[STREET_ADDRESS][US_STATE]" at bounding box center [843, 227] width 139 height 12
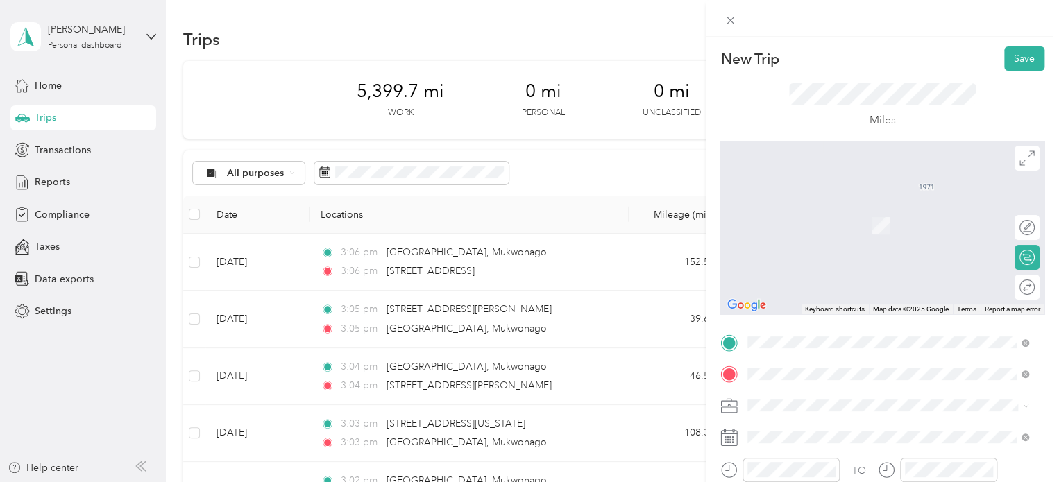
click at [817, 207] on span "[GEOGRAPHIC_DATA][US_STATE], [GEOGRAPHIC_DATA]" at bounding box center [899, 211] width 250 height 24
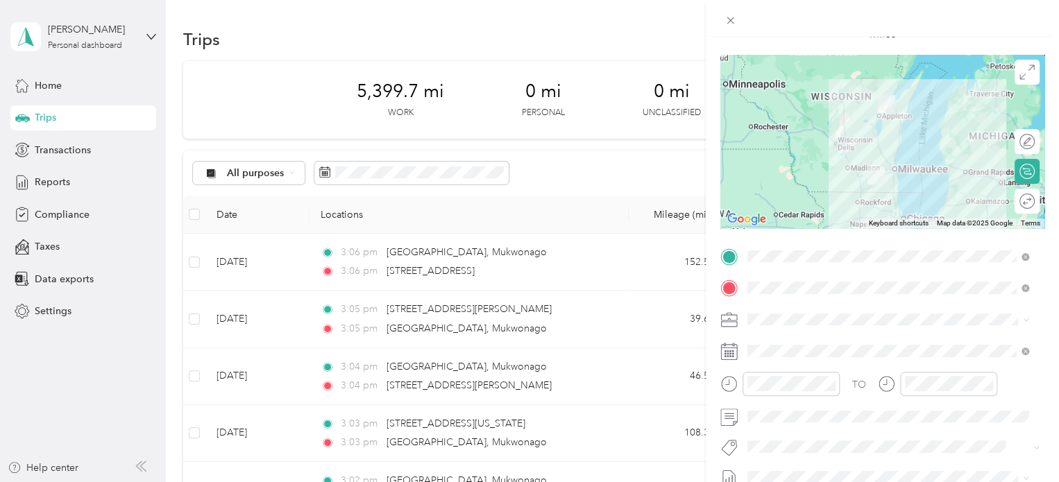
scroll to position [106, 0]
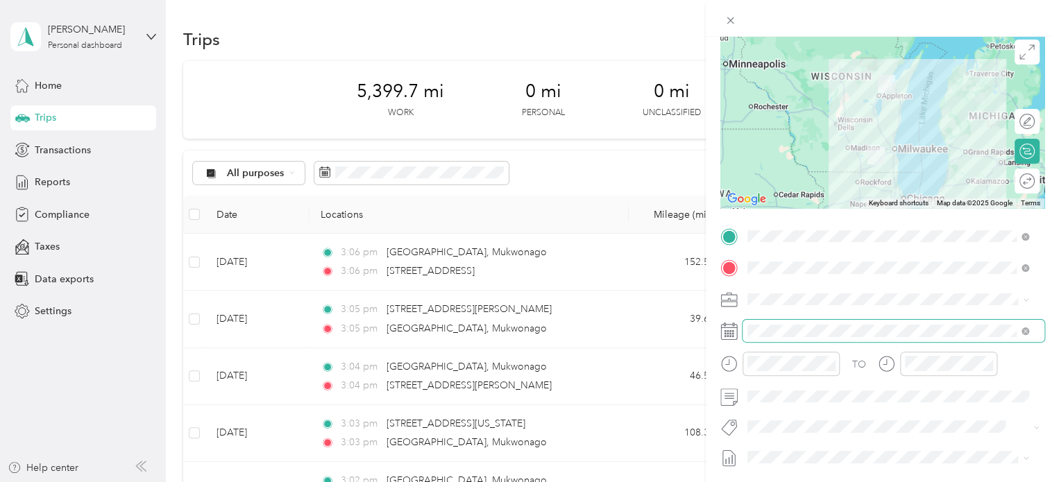
click at [822, 338] on span at bounding box center [893, 331] width 302 height 22
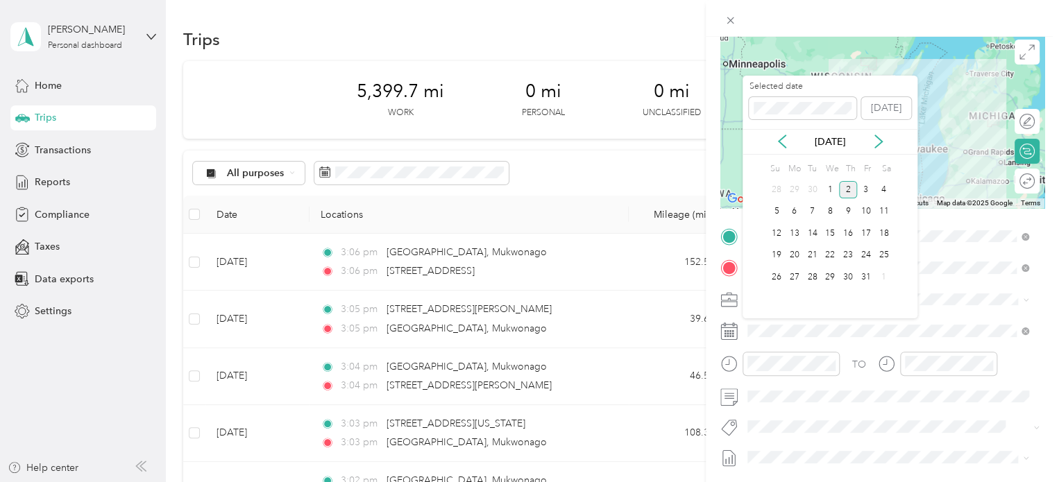
click at [781, 150] on div "[DATE]" at bounding box center [829, 142] width 175 height 26
click at [780, 146] on icon at bounding box center [782, 142] width 14 height 14
click at [850, 255] on div "25" at bounding box center [848, 255] width 18 height 17
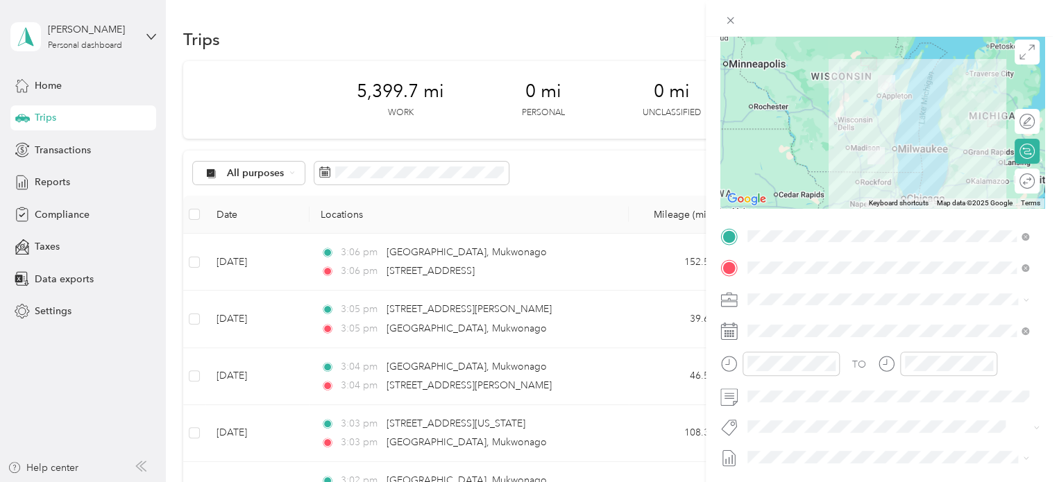
scroll to position [0, 0]
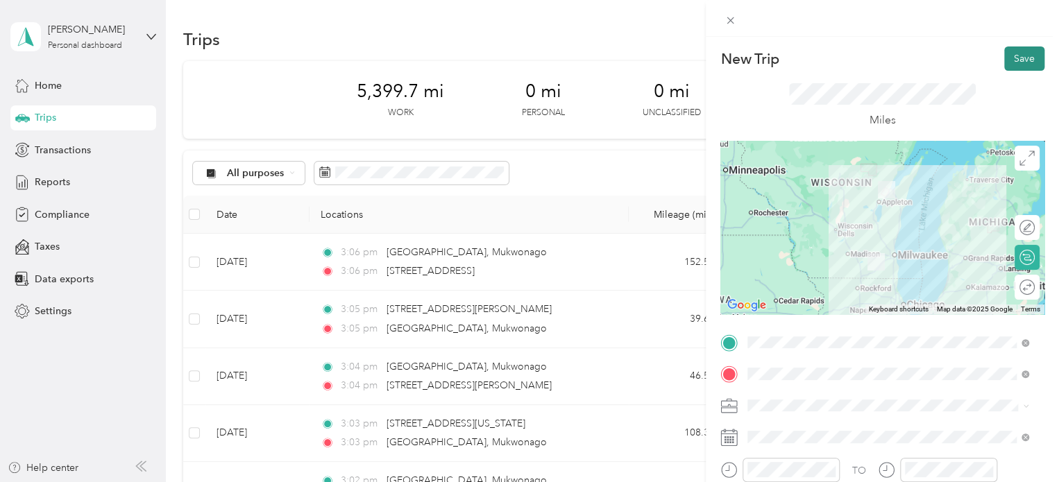
click at [1014, 63] on button "Save" at bounding box center [1024, 58] width 40 height 24
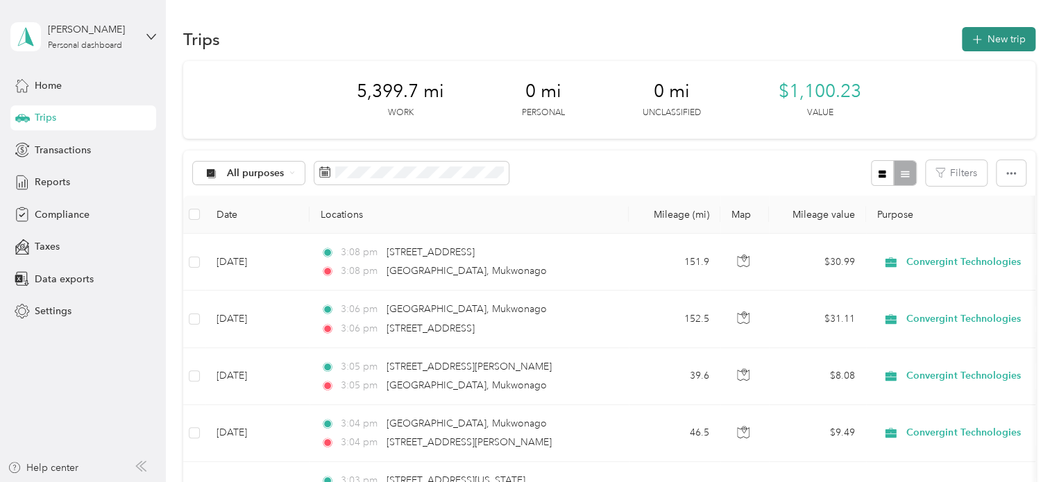
click at [989, 36] on button "New trip" at bounding box center [999, 39] width 74 height 24
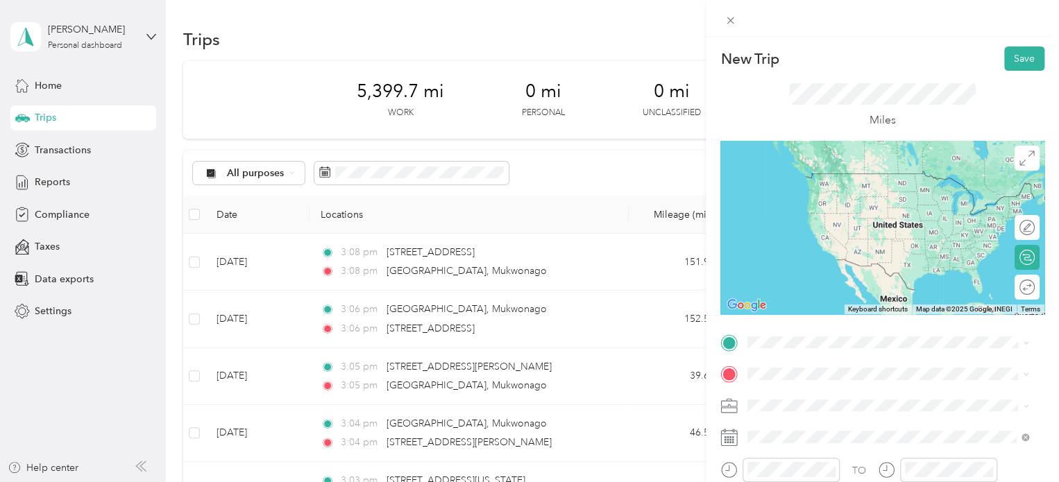
click at [806, 182] on span "[GEOGRAPHIC_DATA][US_STATE], [GEOGRAPHIC_DATA]" at bounding box center [899, 178] width 250 height 24
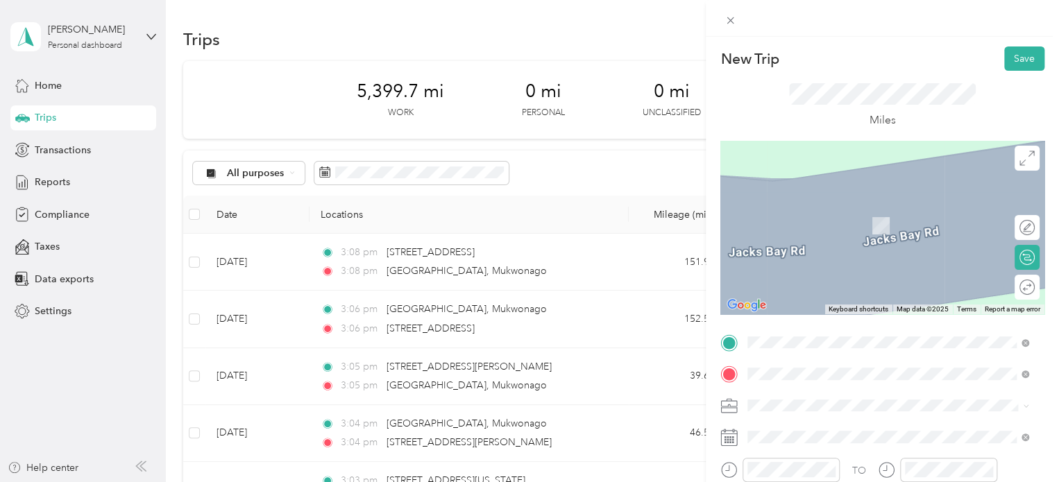
click at [817, 212] on span "[STREET_ADDRESS][US_STATE]" at bounding box center [843, 205] width 139 height 12
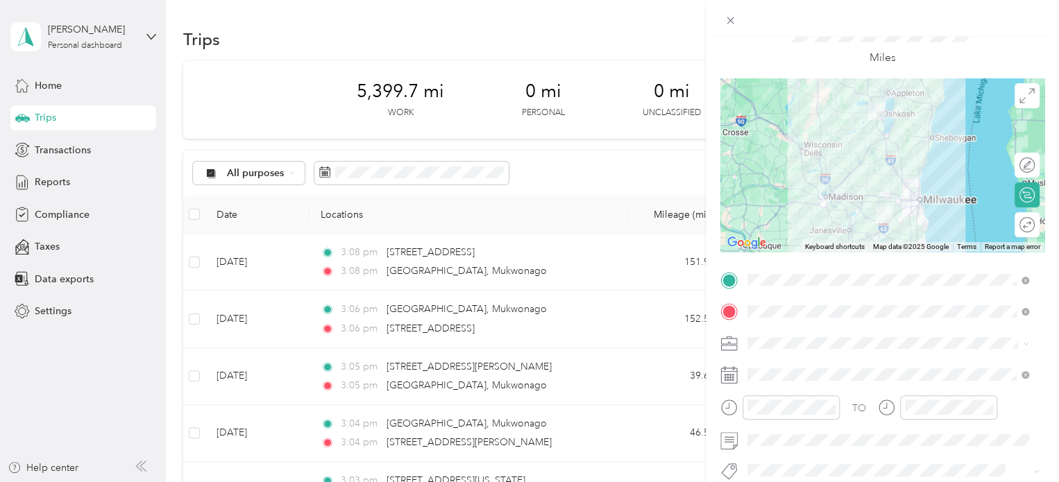
scroll to position [73, 0]
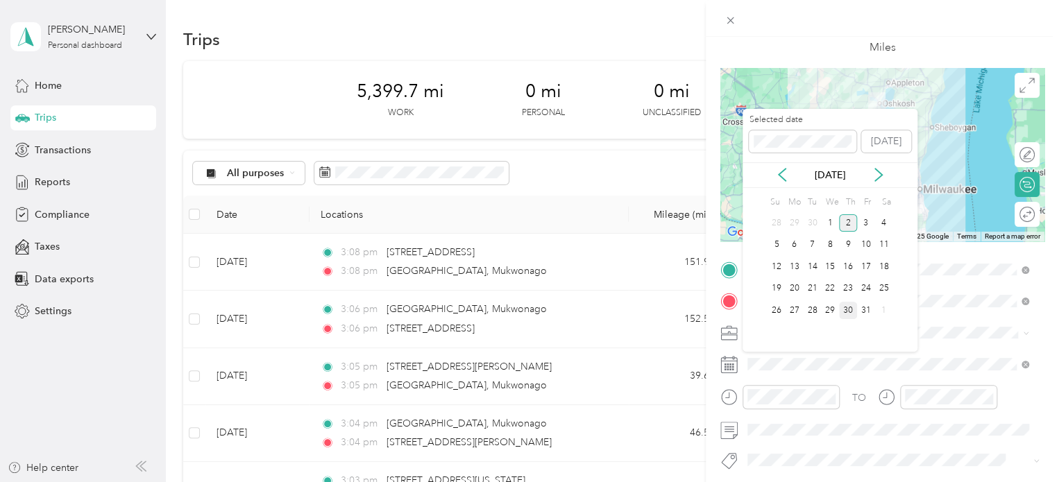
click at [846, 310] on div "30" at bounding box center [848, 310] width 18 height 17
click at [780, 171] on icon at bounding box center [782, 175] width 14 height 14
click at [811, 310] on div "30" at bounding box center [812, 310] width 18 height 17
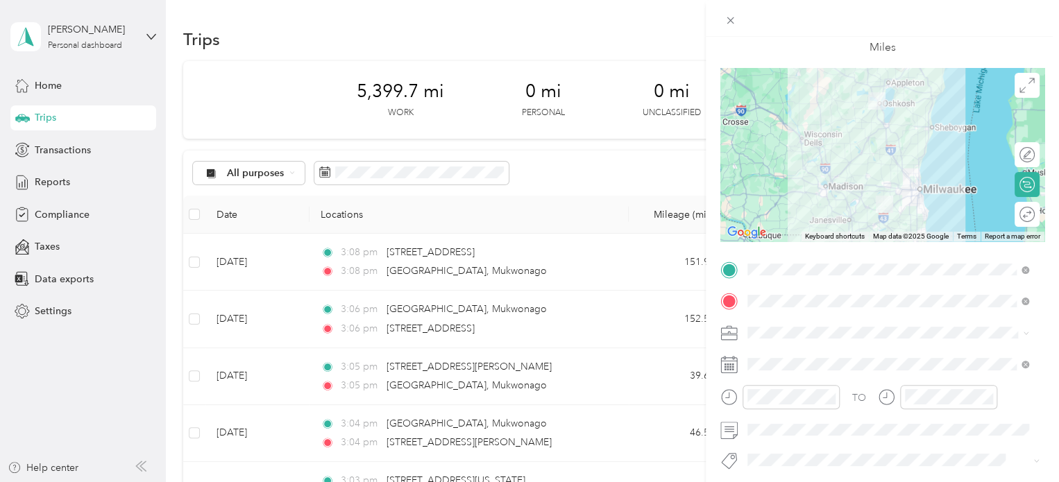
scroll to position [0, 0]
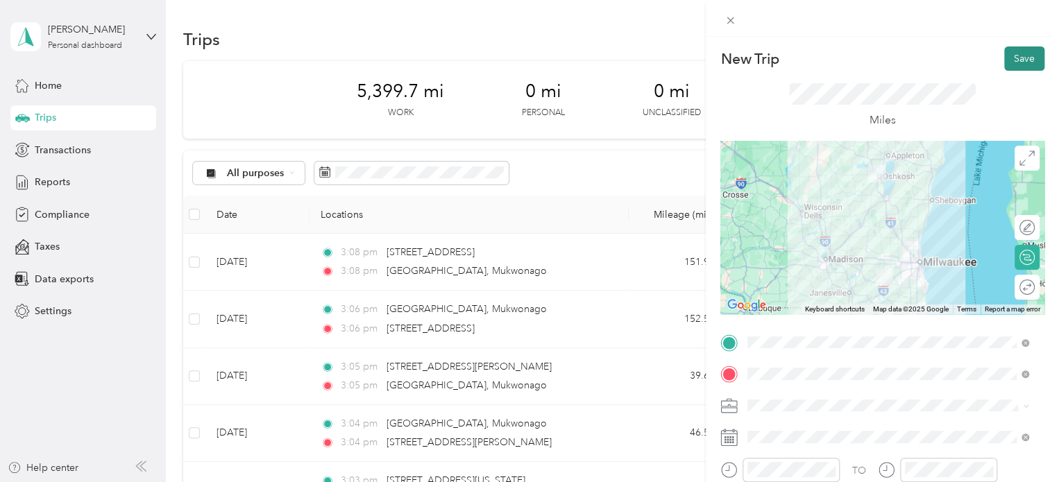
click at [1013, 58] on button "Save" at bounding box center [1024, 58] width 40 height 24
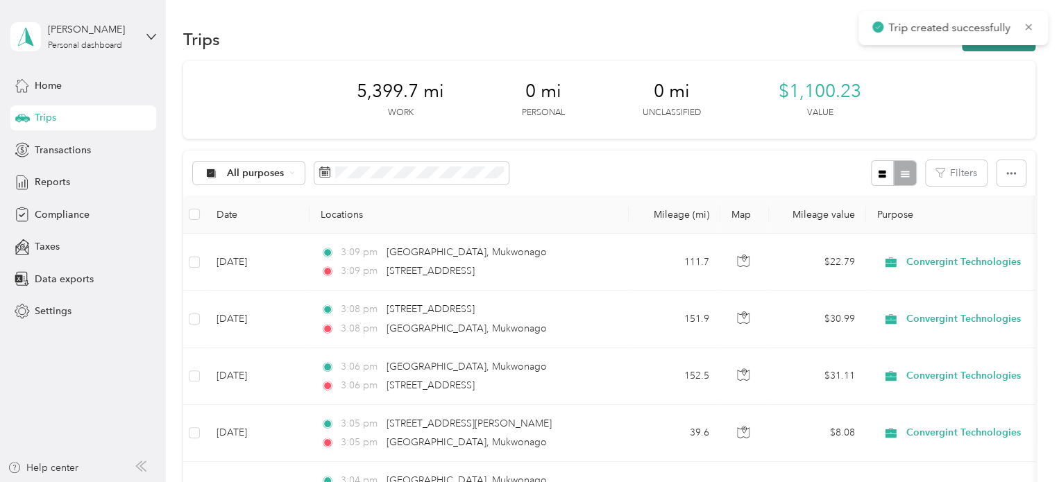
click at [989, 45] on button "New trip" at bounding box center [999, 39] width 74 height 24
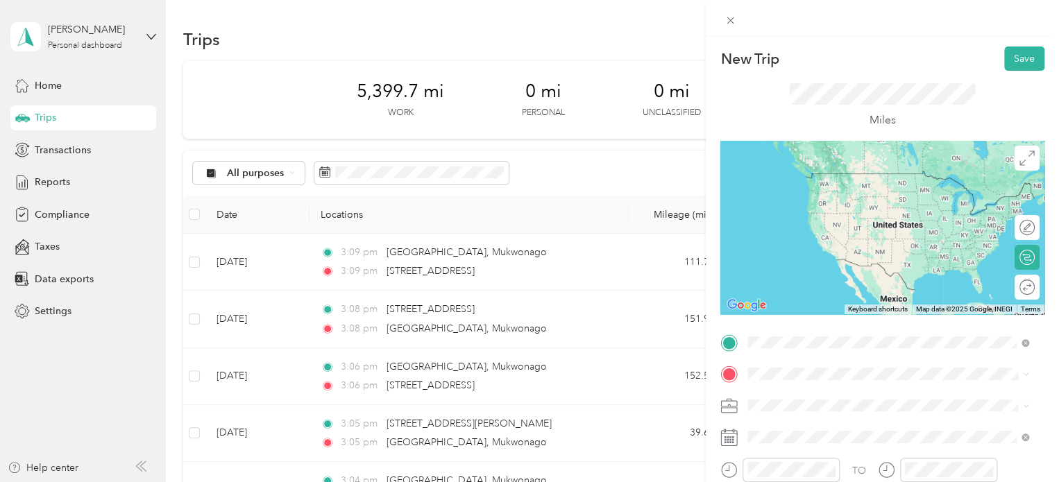
click at [853, 178] on span "[STREET_ADDRESS][US_STATE]" at bounding box center [843, 173] width 139 height 12
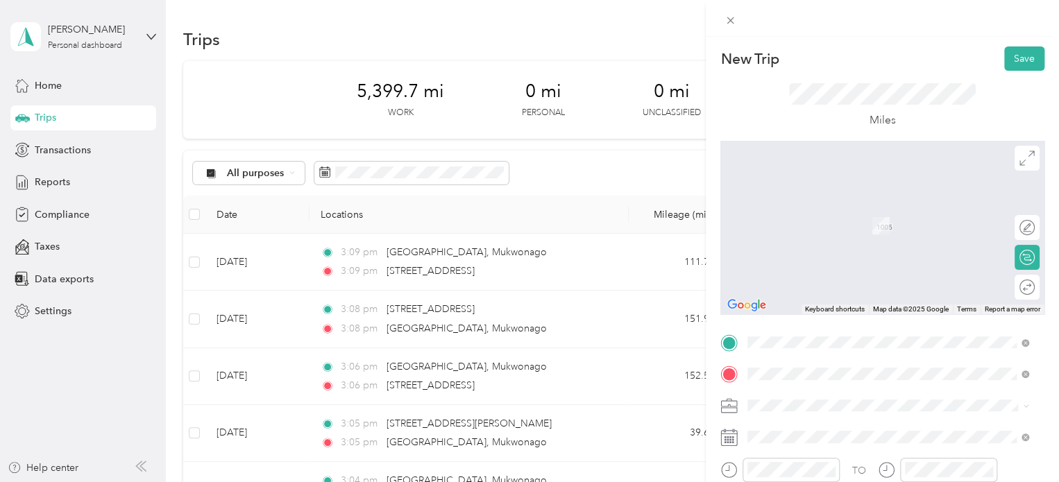
click at [819, 205] on span "[GEOGRAPHIC_DATA][US_STATE], [GEOGRAPHIC_DATA]" at bounding box center [899, 211] width 250 height 24
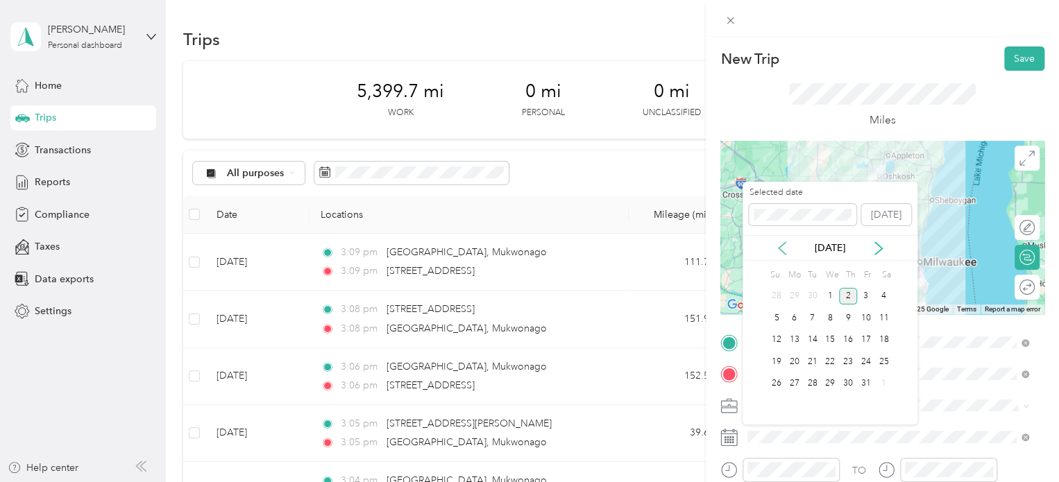
click at [778, 243] on icon at bounding box center [782, 248] width 14 height 14
click at [812, 378] on div "30" at bounding box center [812, 383] width 18 height 17
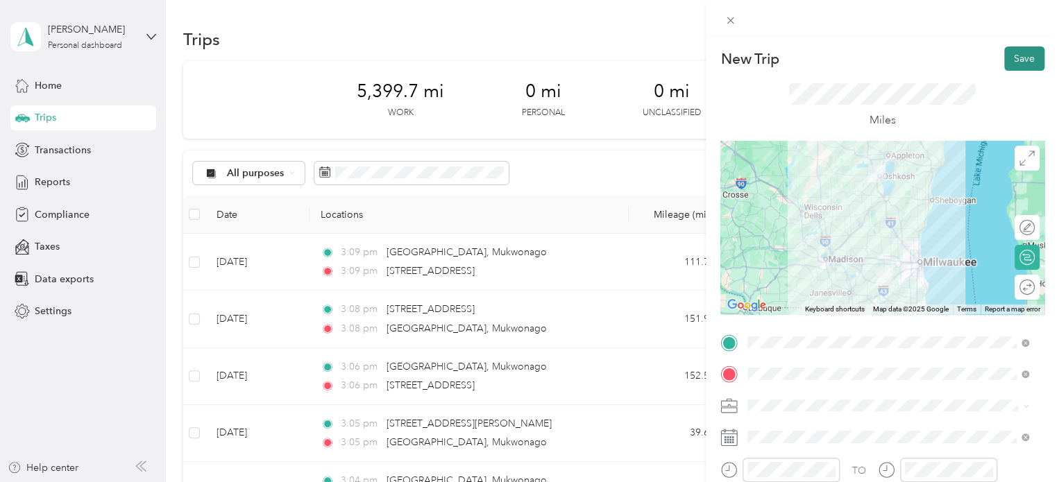
click at [1014, 58] on button "Save" at bounding box center [1024, 58] width 40 height 24
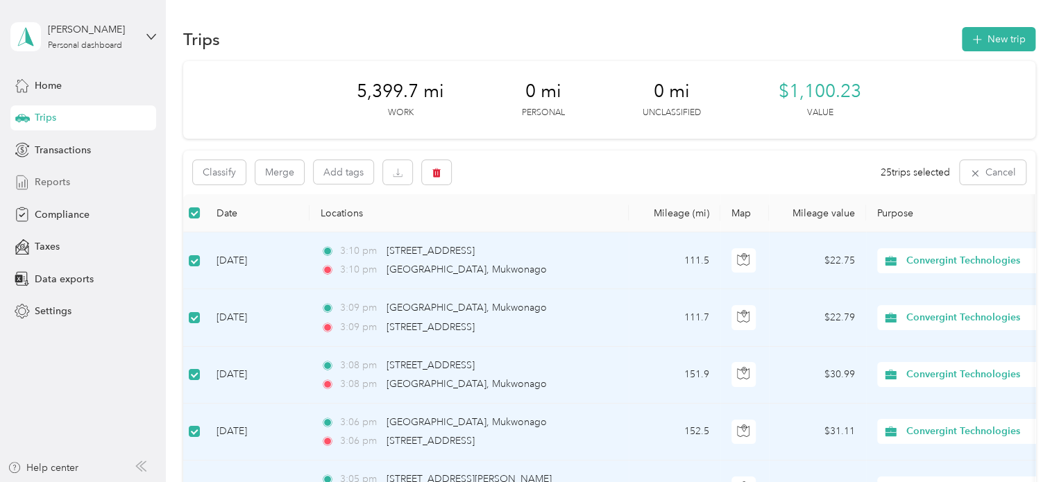
click at [46, 182] on span "Reports" at bounding box center [52, 182] width 35 height 15
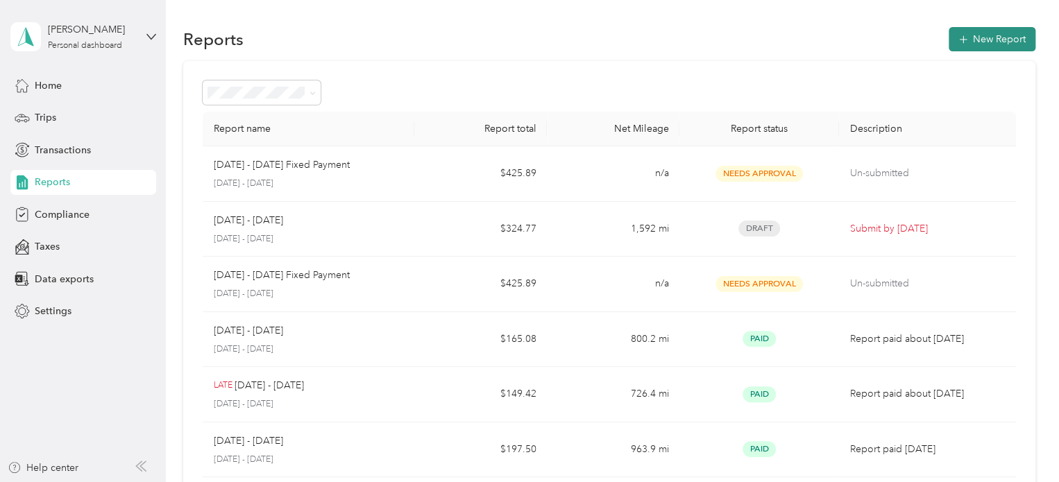
click at [989, 37] on button "New Report" at bounding box center [991, 39] width 87 height 24
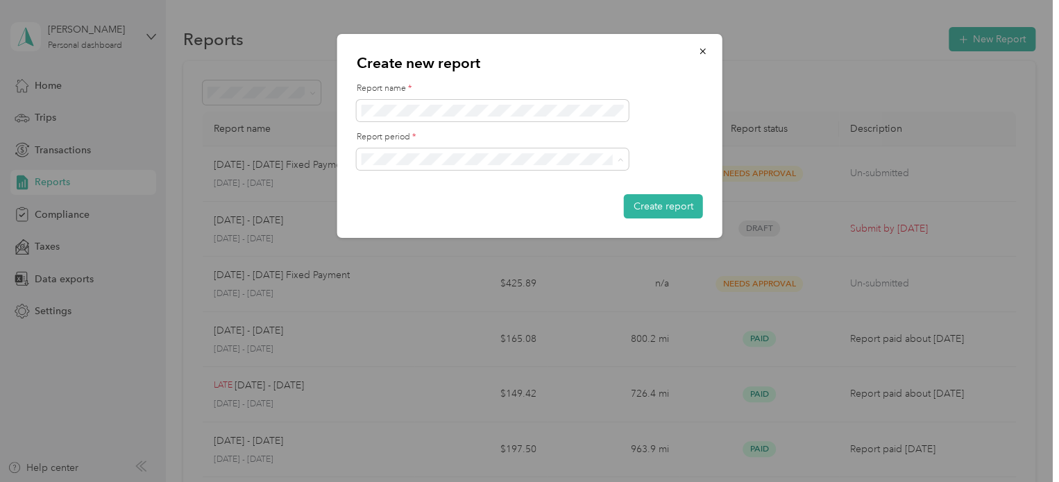
click at [452, 207] on div "[DATE] - [DATE]" at bounding box center [492, 208] width 253 height 15
click at [656, 204] on button "Create report" at bounding box center [663, 206] width 79 height 24
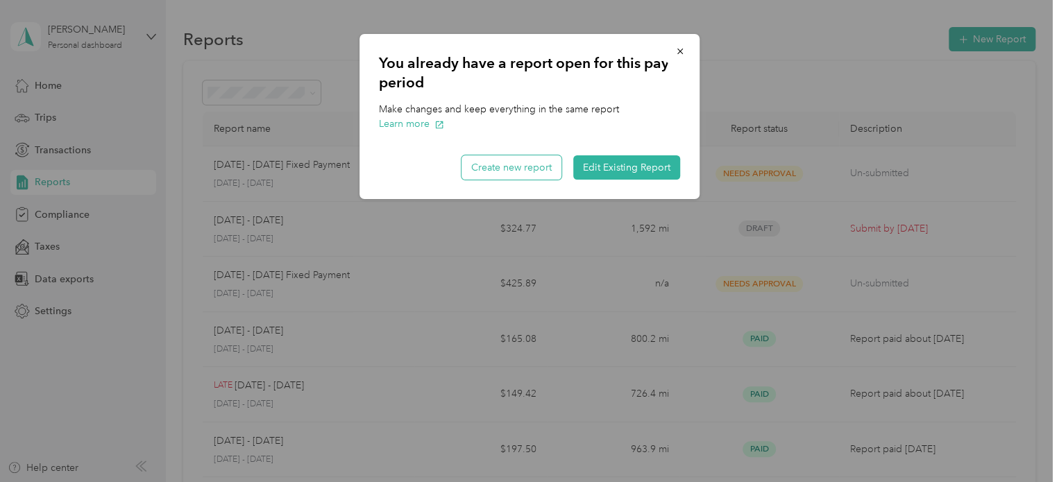
click at [502, 169] on button "Create new report" at bounding box center [511, 167] width 100 height 24
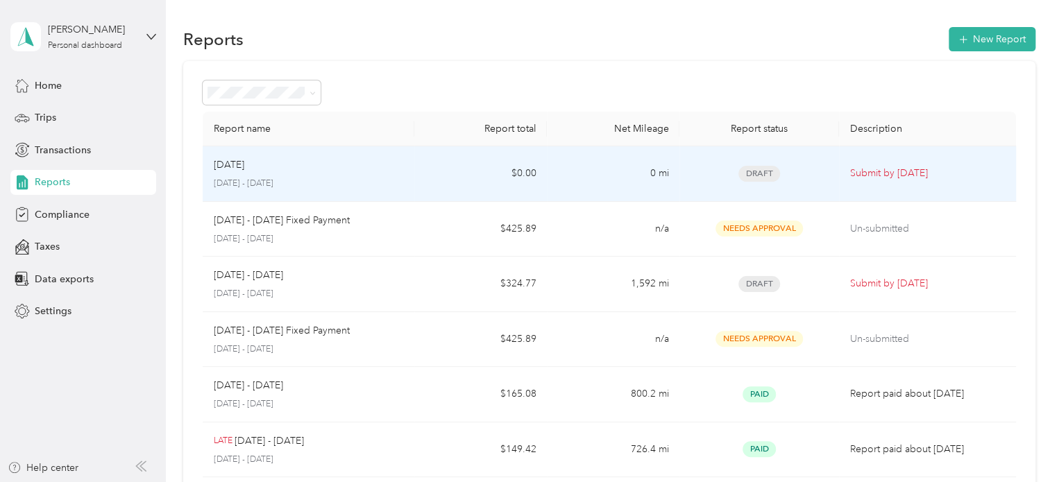
click at [758, 171] on span "Draft" at bounding box center [759, 174] width 42 height 16
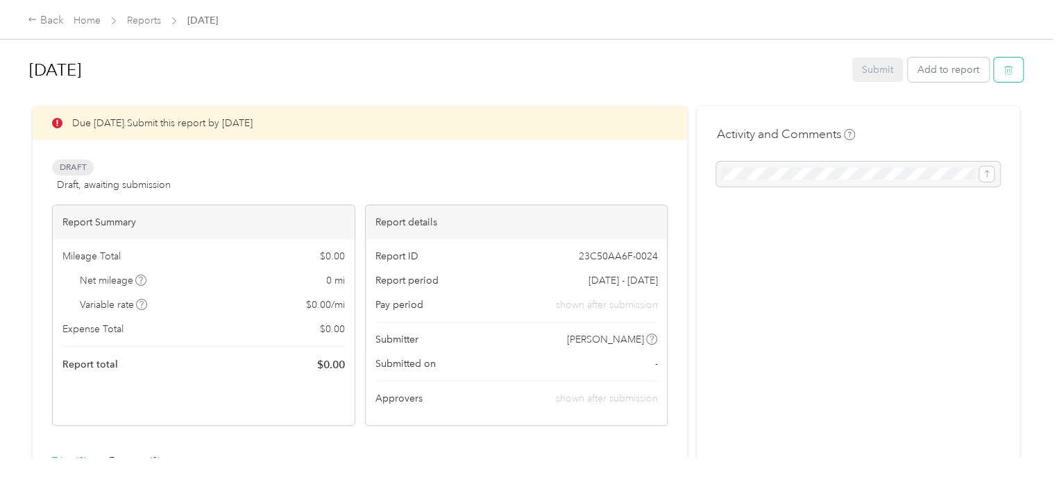
click at [1010, 74] on button "button" at bounding box center [1008, 70] width 29 height 24
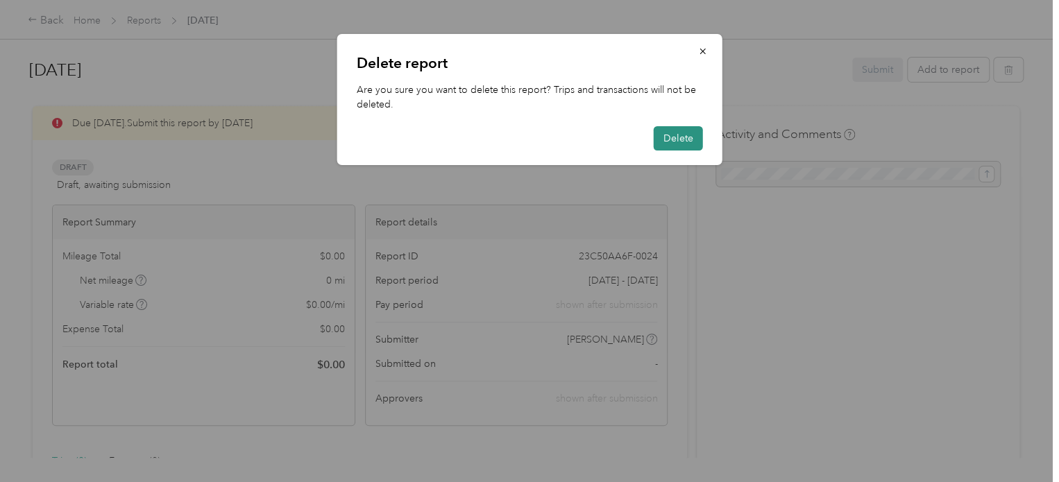
click at [692, 138] on button "Delete" at bounding box center [678, 138] width 49 height 24
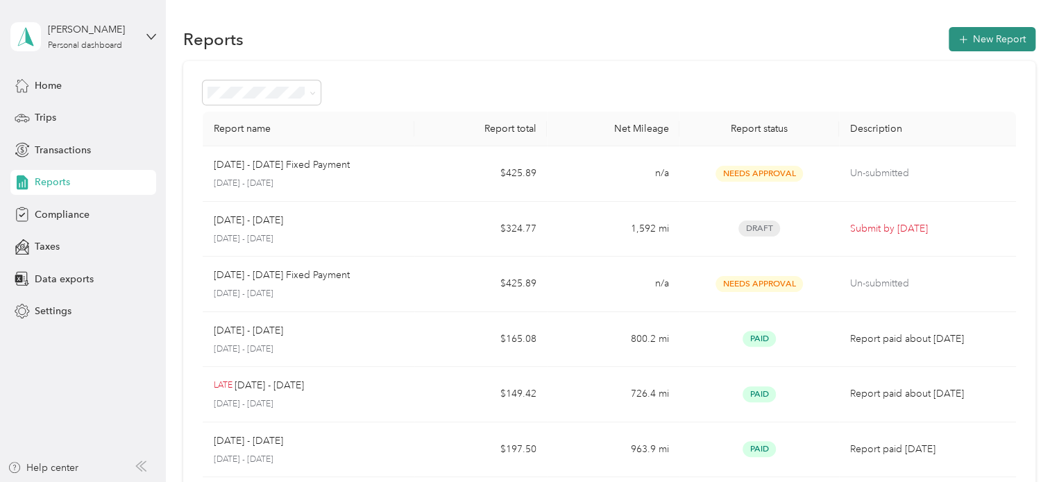
click at [974, 37] on button "New Report" at bounding box center [991, 39] width 87 height 24
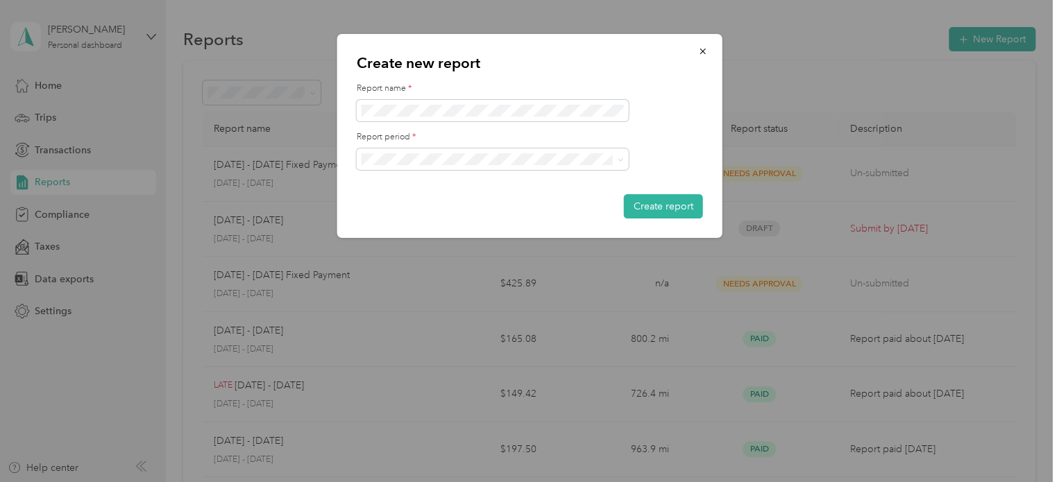
click at [404, 208] on span "[DATE] - [DATE]" at bounding box center [400, 207] width 69 height 12
click at [640, 206] on button "Create report" at bounding box center [663, 206] width 79 height 24
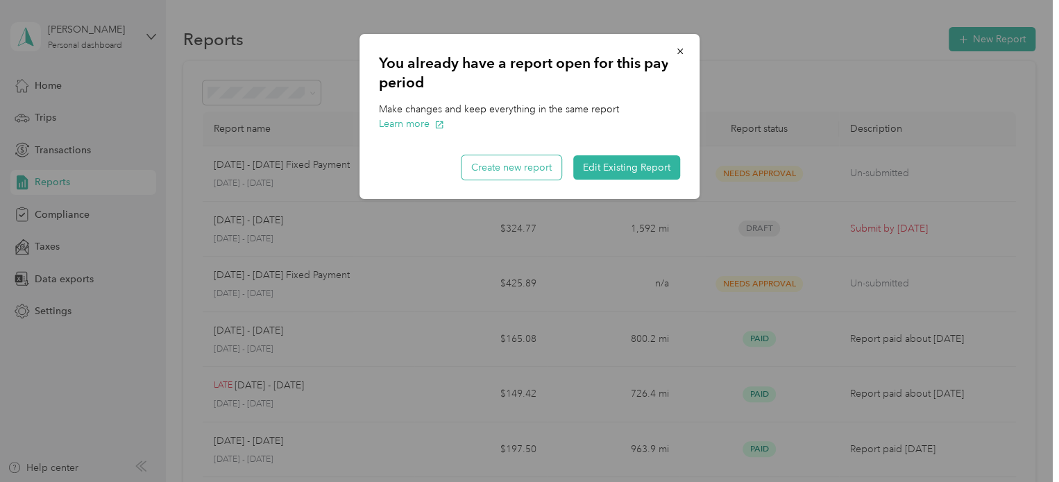
click at [523, 165] on button "Create new report" at bounding box center [511, 167] width 100 height 24
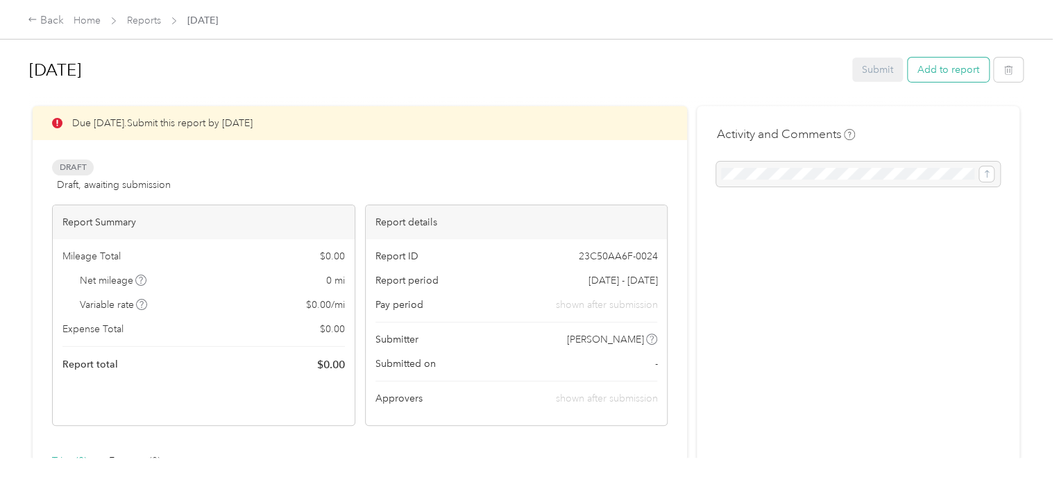
click at [944, 69] on button "Add to report" at bounding box center [948, 70] width 81 height 24
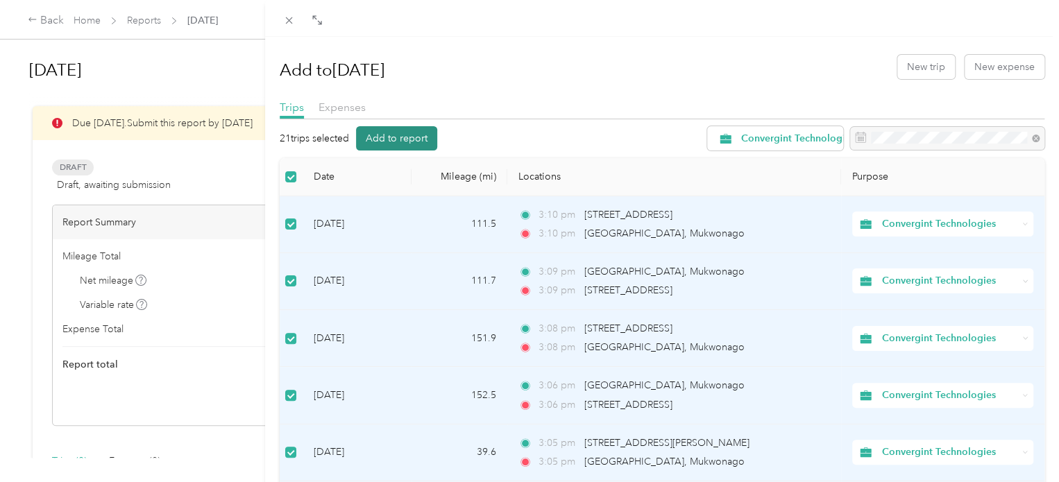
click at [412, 133] on button "Add to report" at bounding box center [396, 138] width 81 height 24
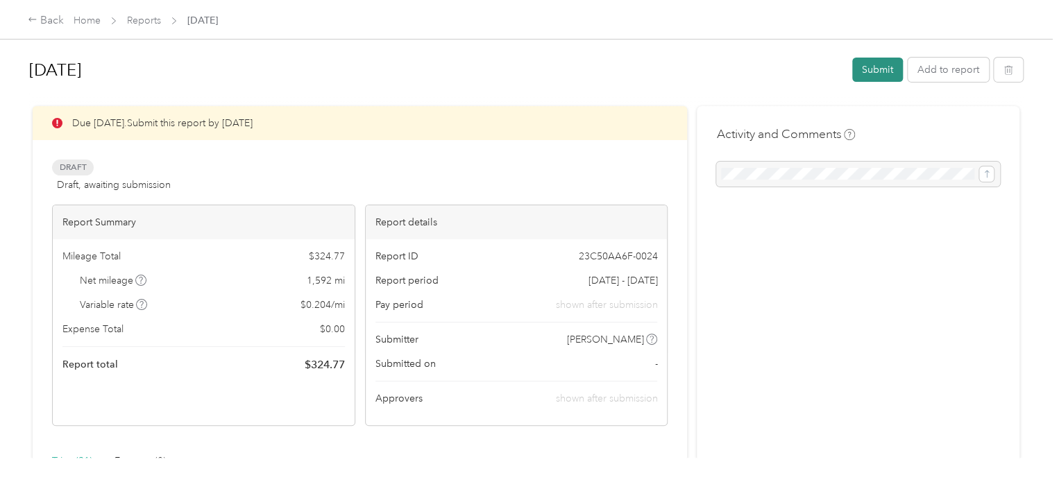
click at [874, 64] on button "Submit" at bounding box center [877, 70] width 51 height 24
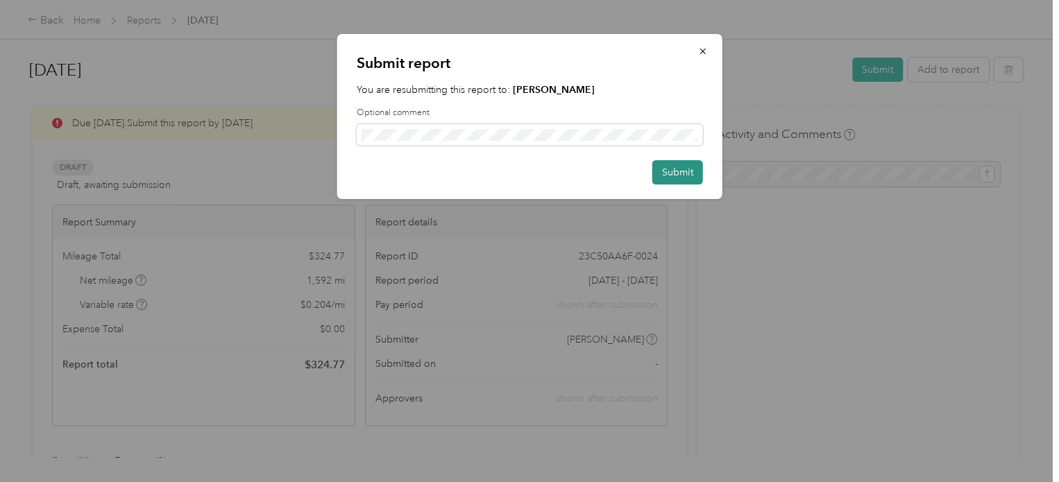
click at [681, 173] on button "Submit" at bounding box center [677, 172] width 51 height 24
